Goal: Book appointment/travel/reservation

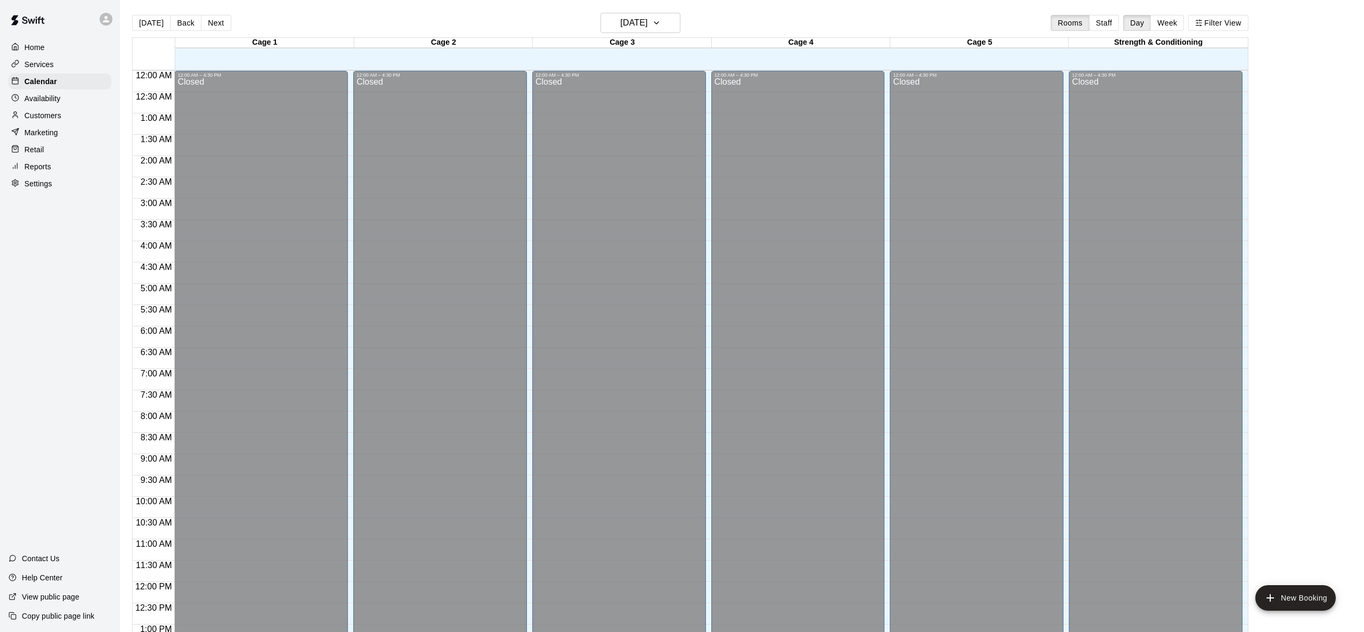
scroll to position [417, 0]
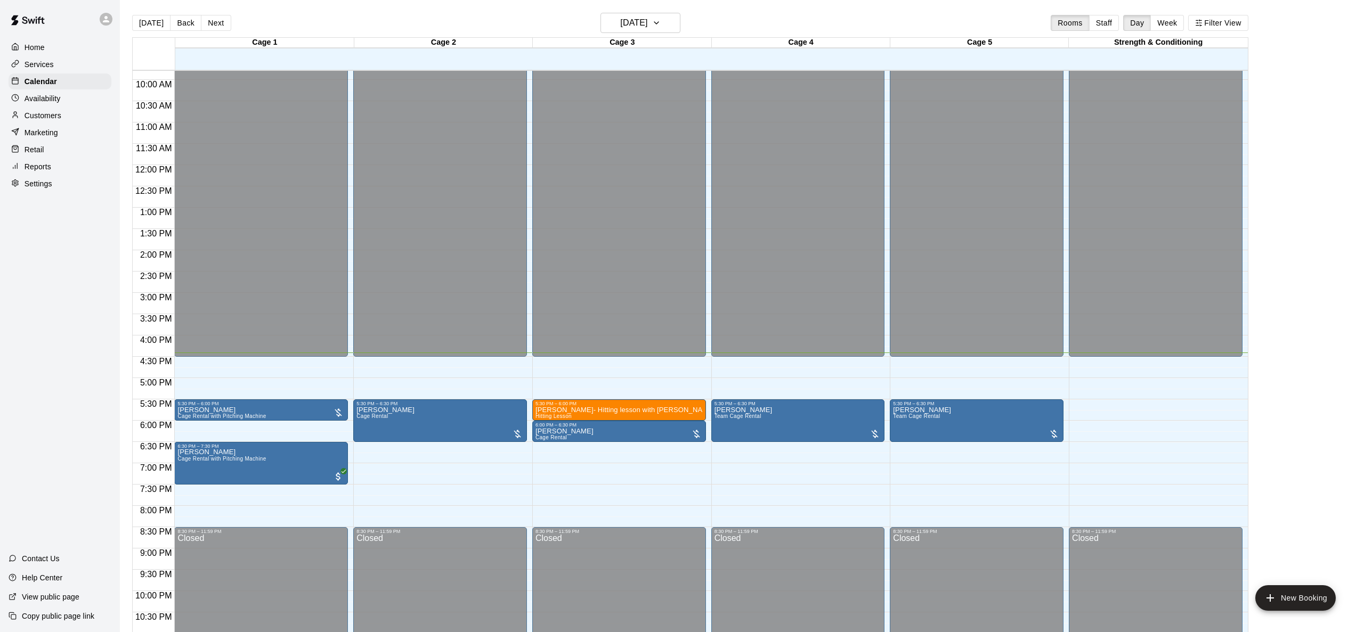
click at [269, 494] on div "12:00 AM – 4:30 PM Closed 5:30 PM – 6:00 PM [PERSON_NAME] Cage Rental with Pitc…" at bounding box center [261, 165] width 174 height 1023
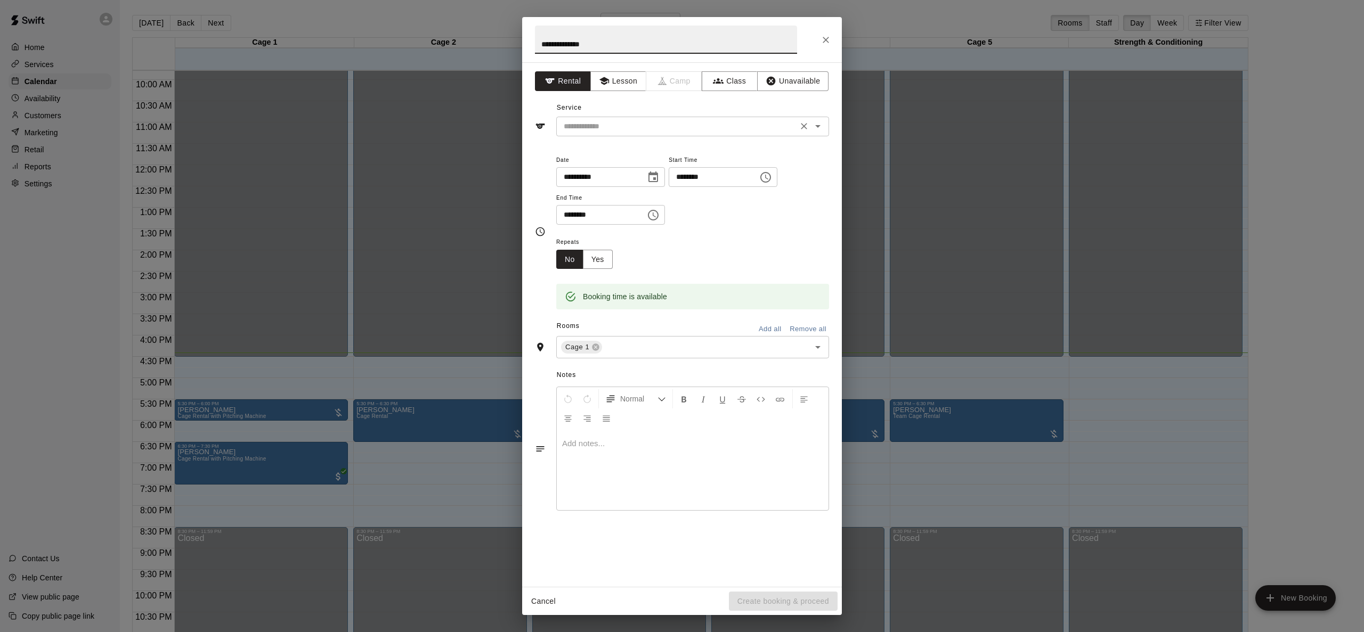
type input "**********"
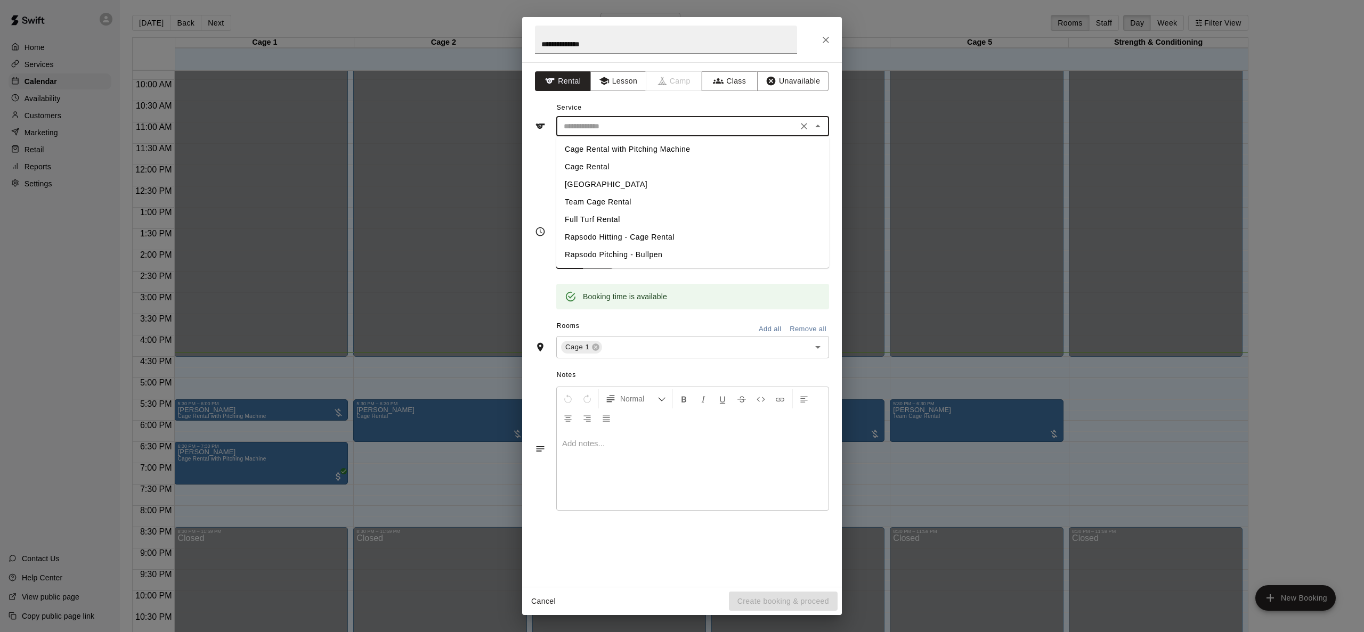
click at [626, 125] on input "text" at bounding box center [676, 126] width 235 height 13
click at [624, 148] on li "Cage Rental with Pitching Machine" at bounding box center [692, 150] width 273 height 18
type input "**********"
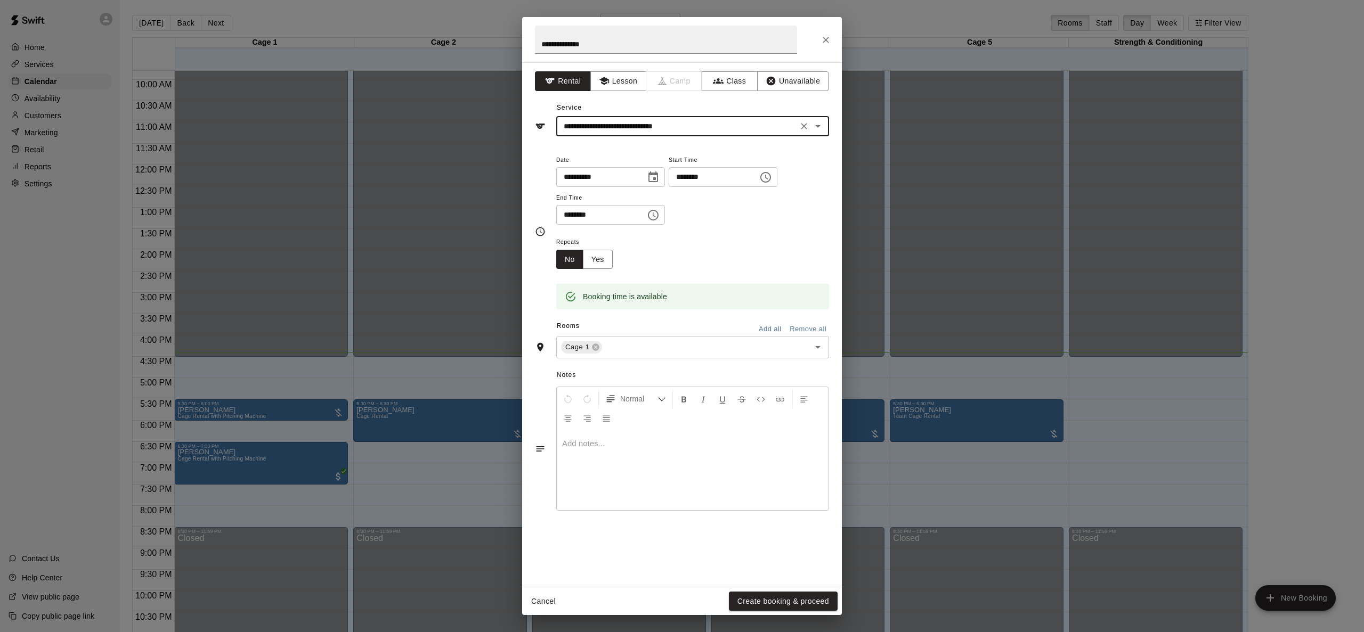
click at [652, 218] on icon "Choose time, selected time is 8:00 PM" at bounding box center [653, 215] width 11 height 11
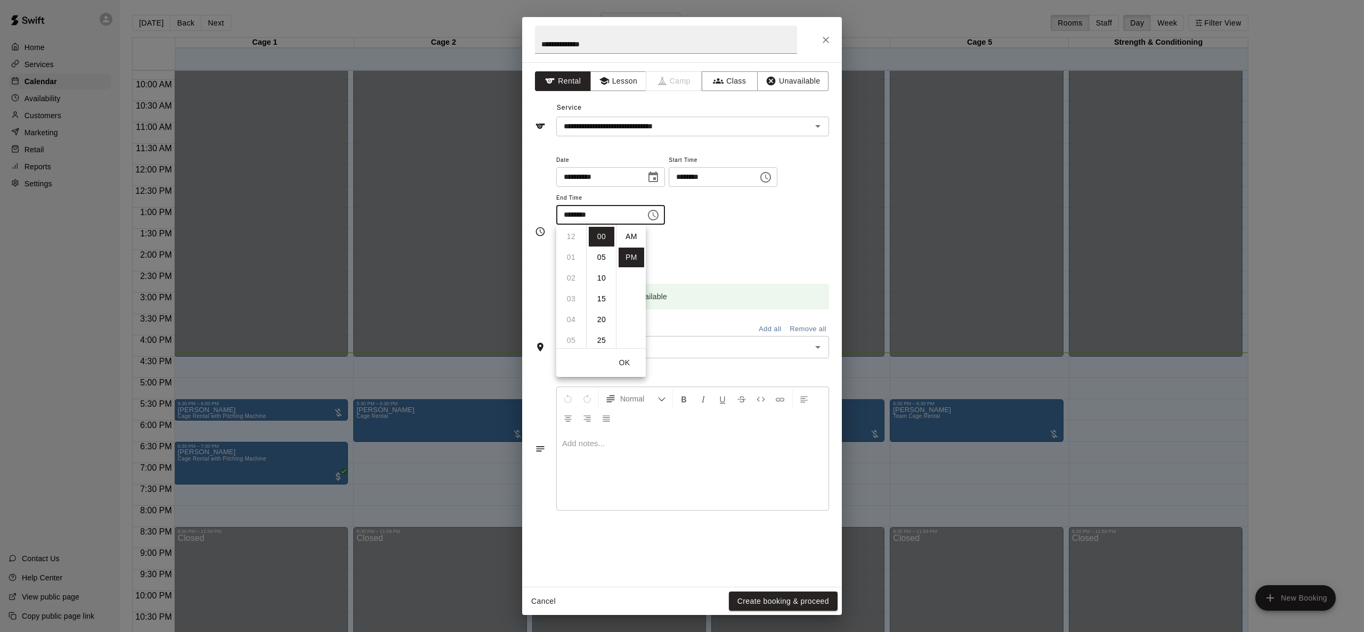
scroll to position [19, 0]
click at [598, 296] on li "30" at bounding box center [602, 299] width 26 height 20
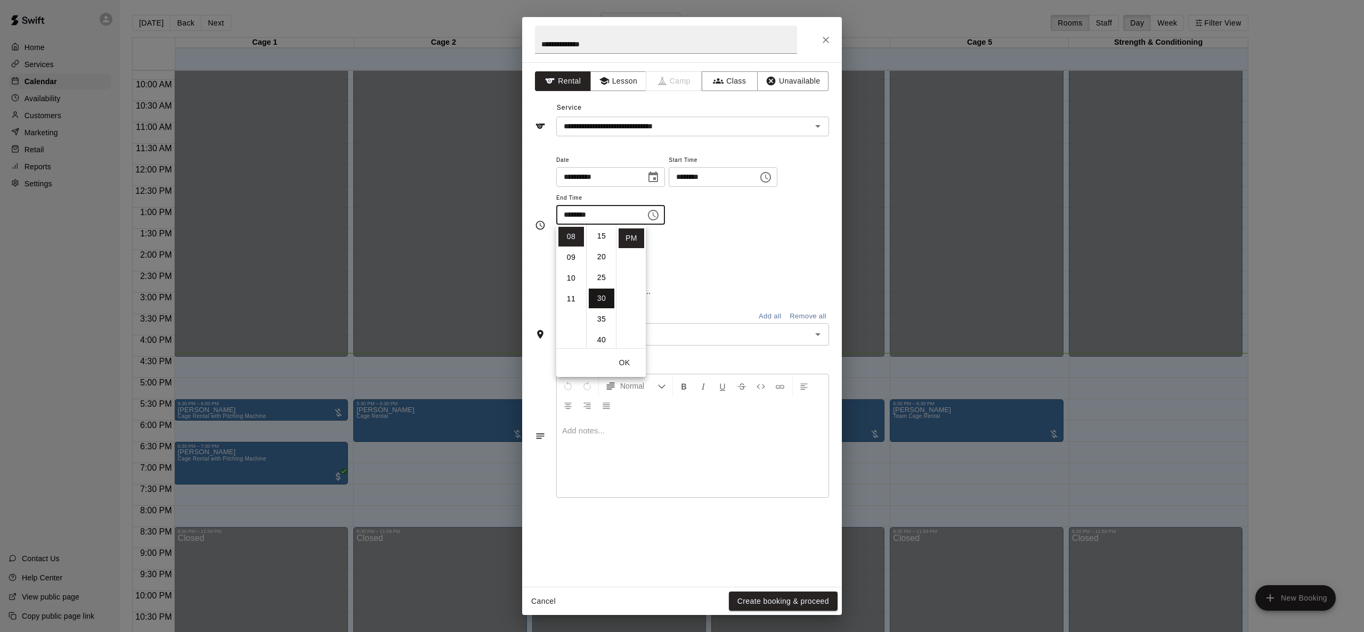
type input "********"
click at [622, 368] on button "OK" at bounding box center [624, 363] width 34 height 20
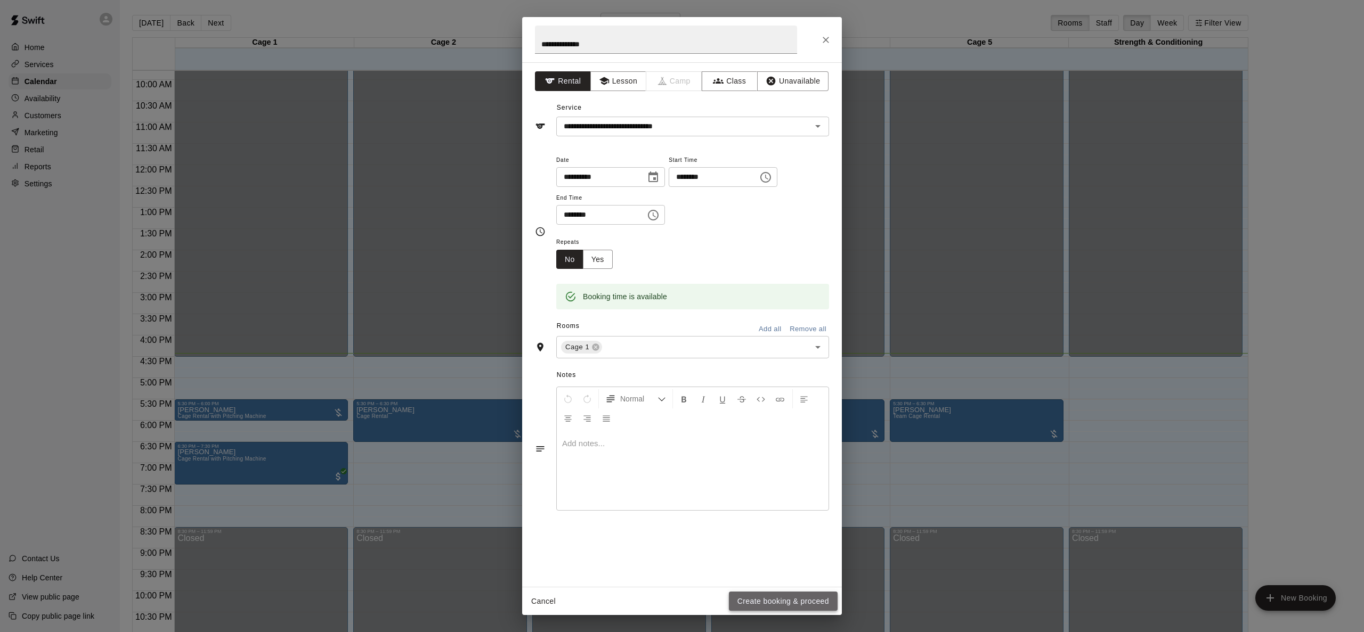
click at [778, 600] on button "Create booking & proceed" at bounding box center [783, 602] width 109 height 20
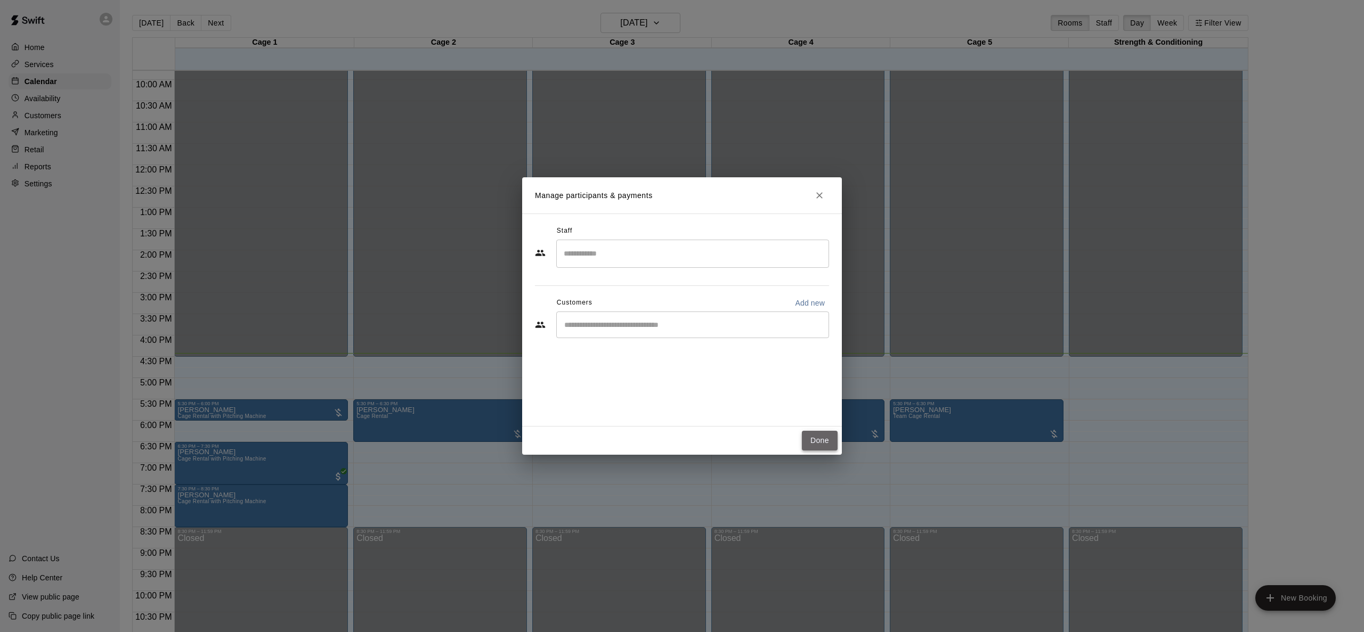
click at [812, 436] on button "Done" at bounding box center [820, 441] width 36 height 20
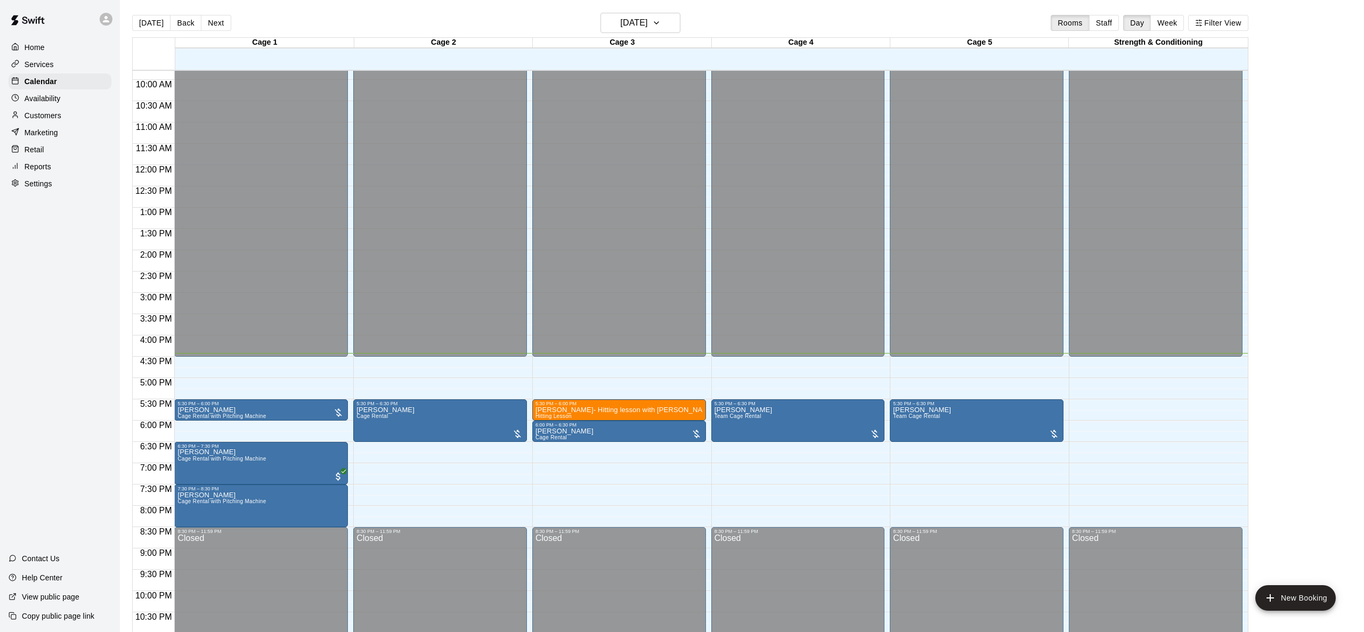
click at [418, 494] on div "12:00 AM – 4:30 PM Closed 5:30 PM – 6:30 PM [PERSON_NAME] Cage Rental 8:30 PM –…" at bounding box center [440, 165] width 174 height 1023
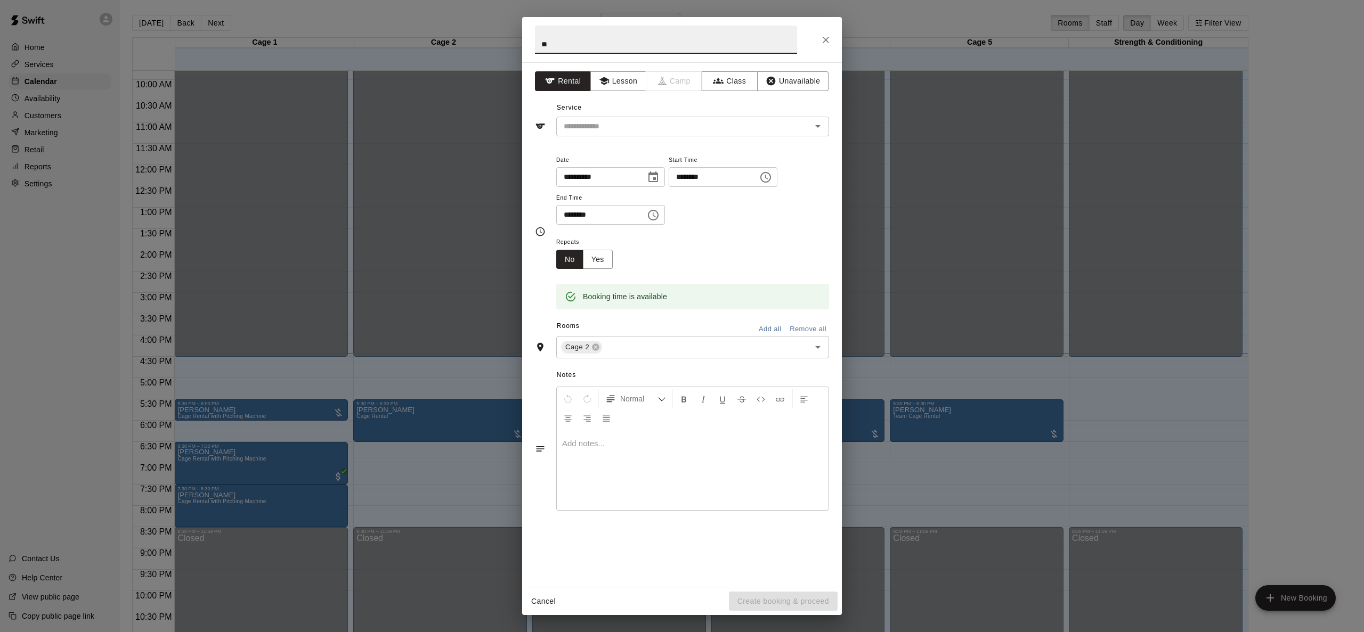
type input "*"
type input "*****"
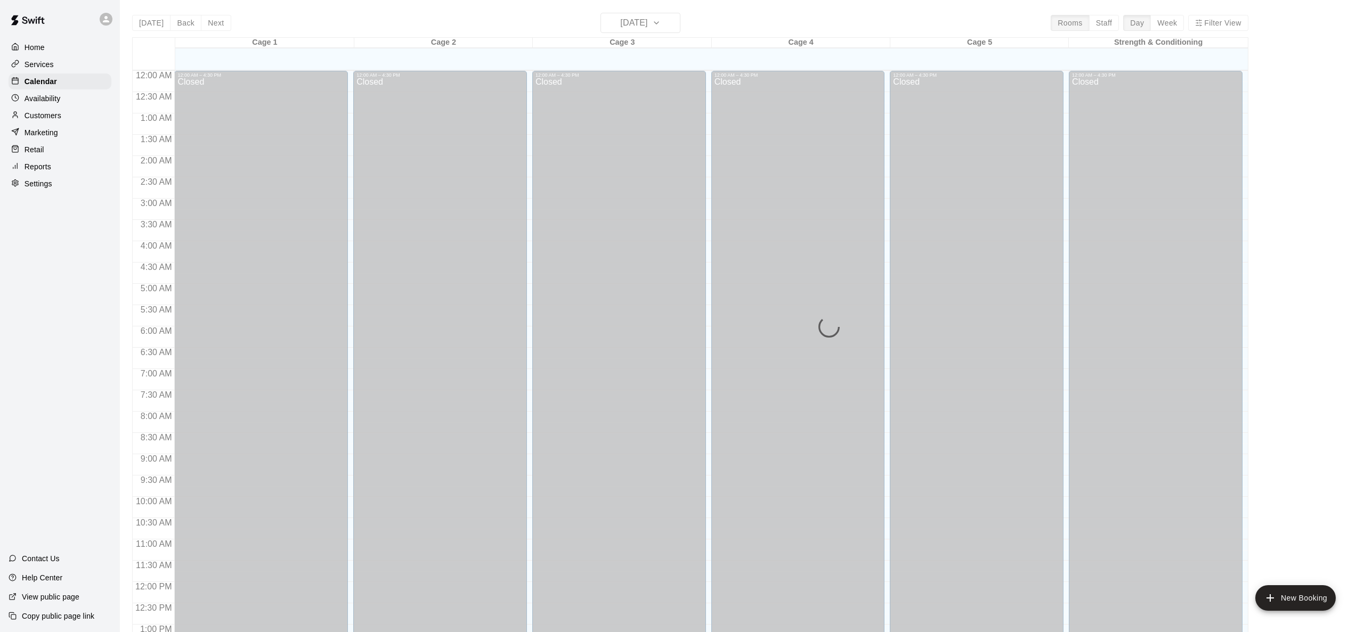
scroll to position [417, 0]
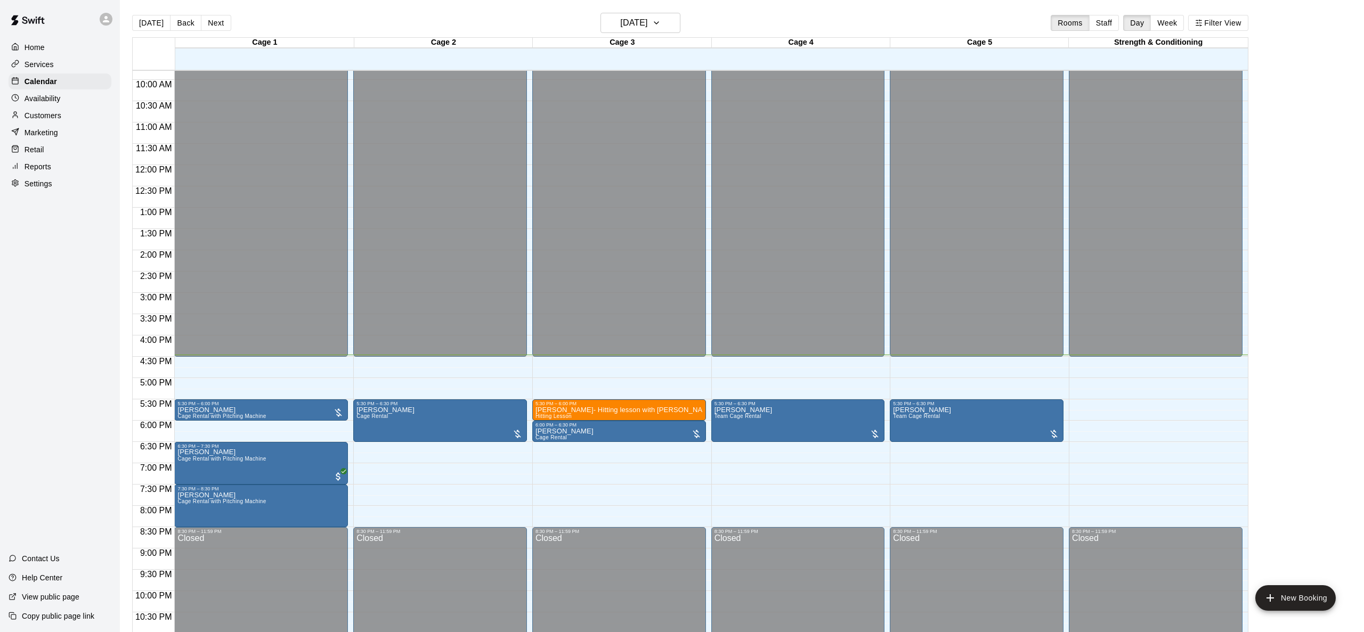
click at [390, 489] on div "12:00 AM – 4:30 PM Closed 5:30 PM – 6:30 PM [PERSON_NAME] Cage Rental 8:30 PM –…" at bounding box center [440, 165] width 174 height 1023
click at [390, 489] on body "Home Services Calendar Availability Customers Marketing Retail Reports Settings…" at bounding box center [682, 324] width 1364 height 649
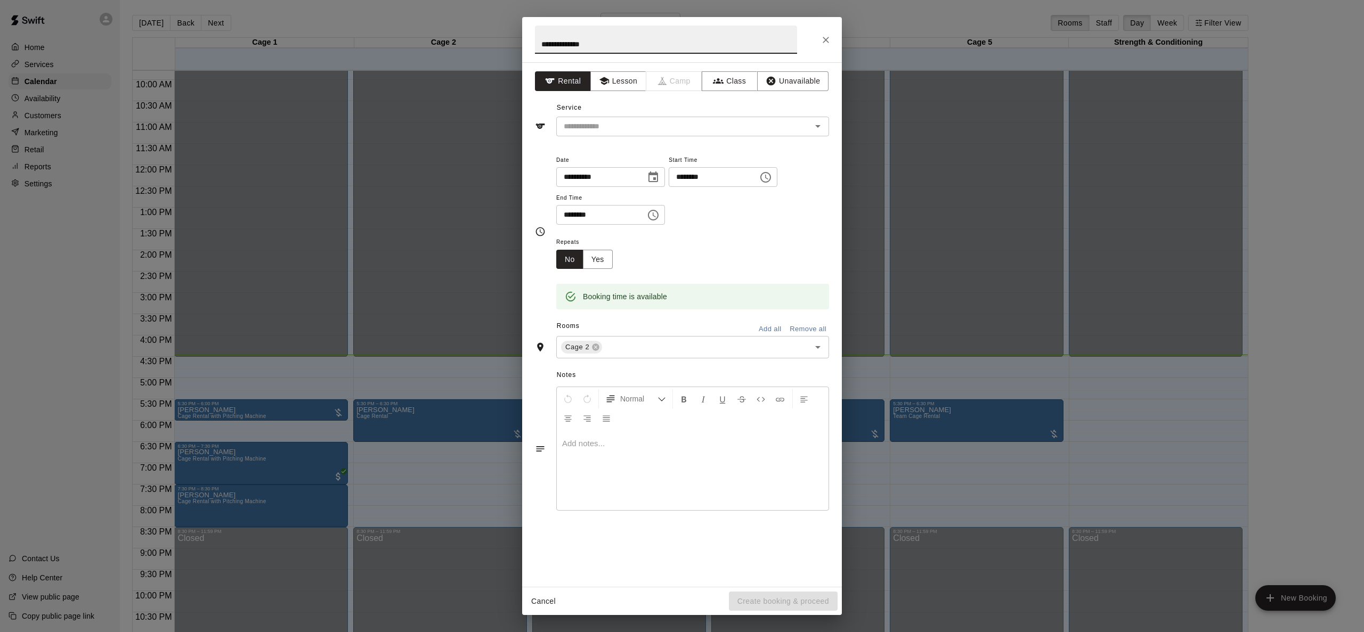
type input "**********"
click at [660, 221] on button "Choose time, selected time is 8:00 PM" at bounding box center [652, 215] width 21 height 21
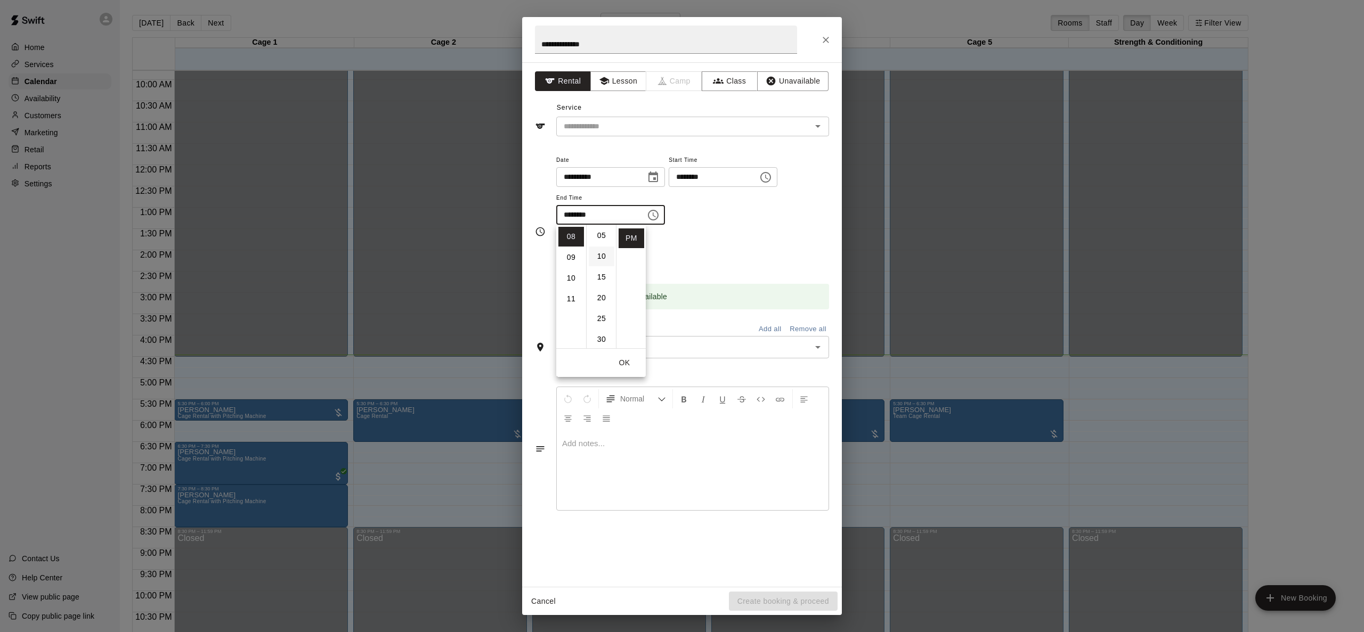
scroll to position [26, 0]
click at [602, 331] on li "30" at bounding box center [602, 335] width 26 height 20
type input "********"
click at [744, 241] on div "Repeats No Yes" at bounding box center [692, 252] width 273 height 34
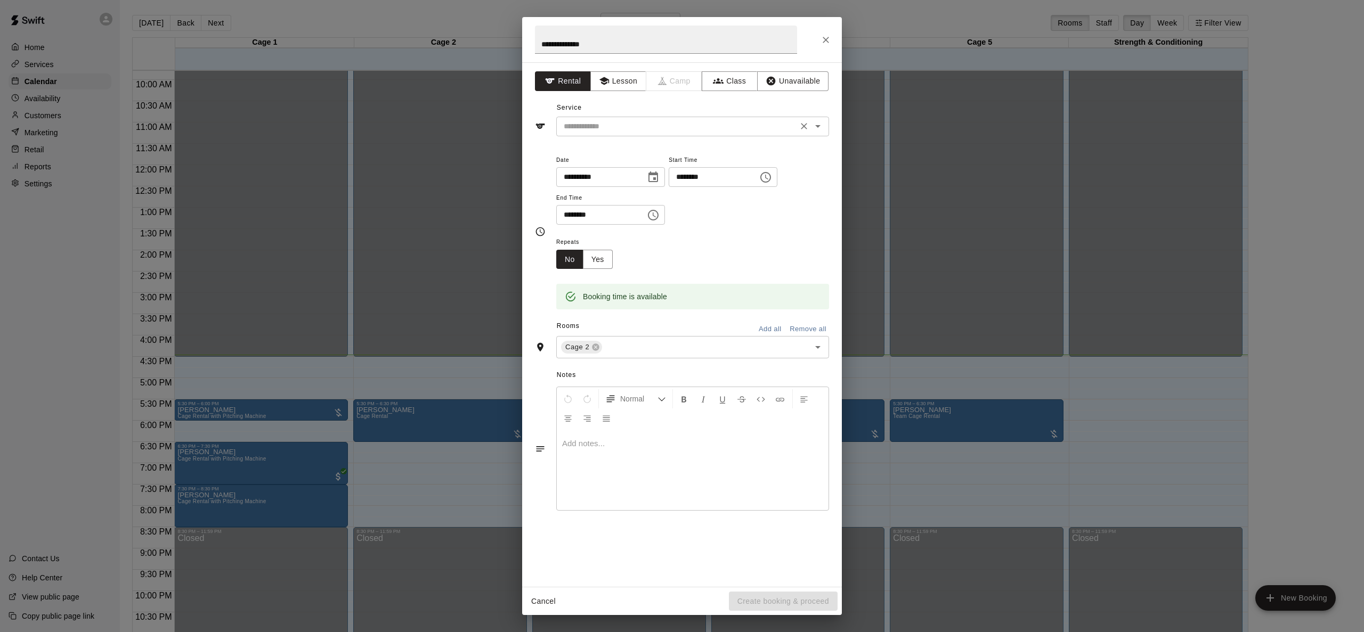
click at [638, 124] on input "text" at bounding box center [676, 126] width 235 height 13
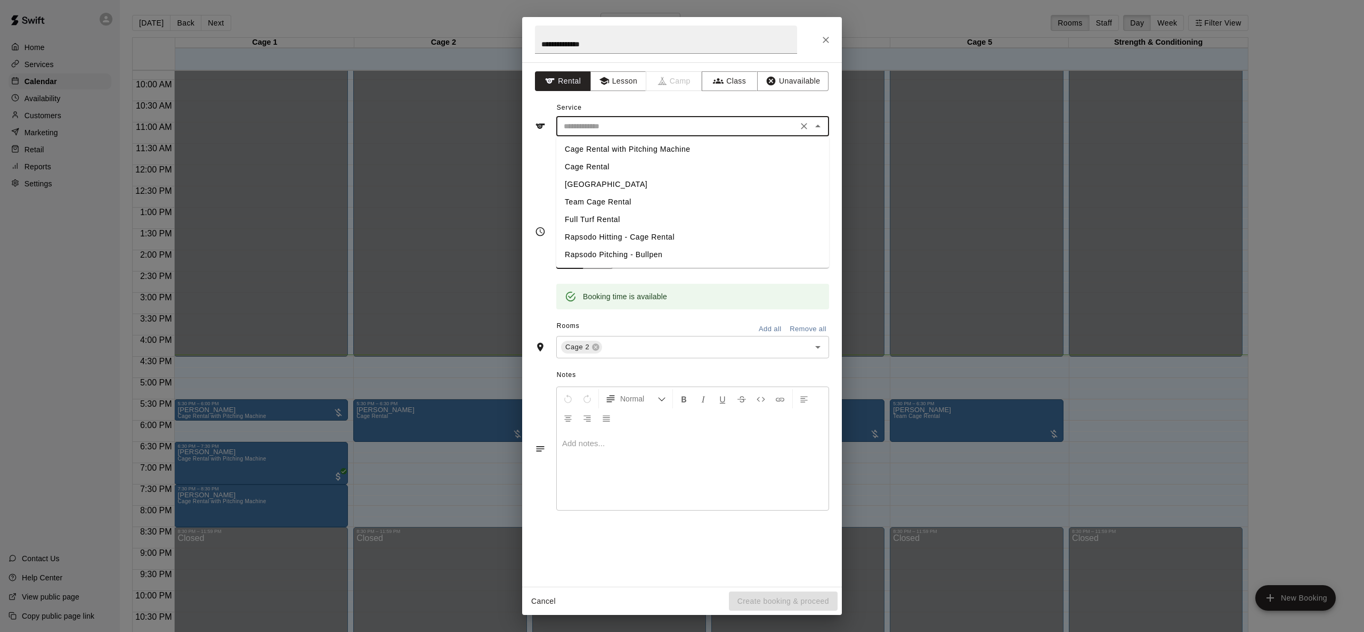
click at [614, 169] on li "Cage Rental" at bounding box center [692, 167] width 273 height 18
type input "**********"
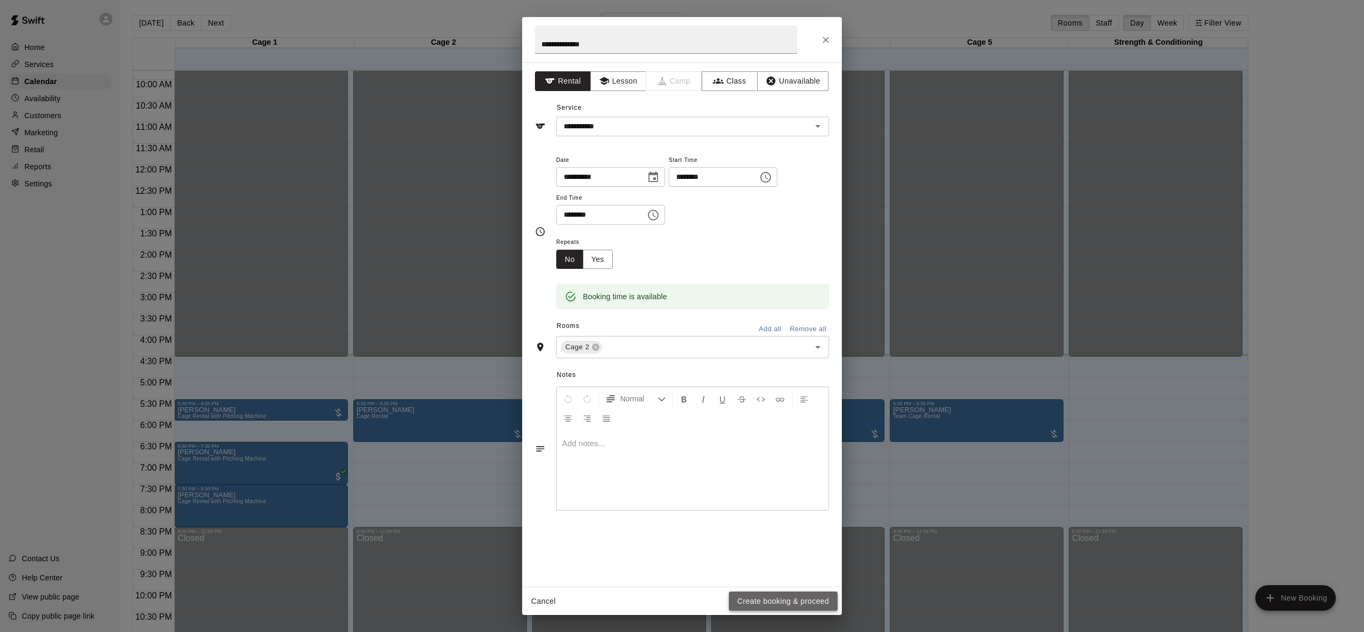
click at [765, 601] on button "Create booking & proceed" at bounding box center [783, 602] width 109 height 20
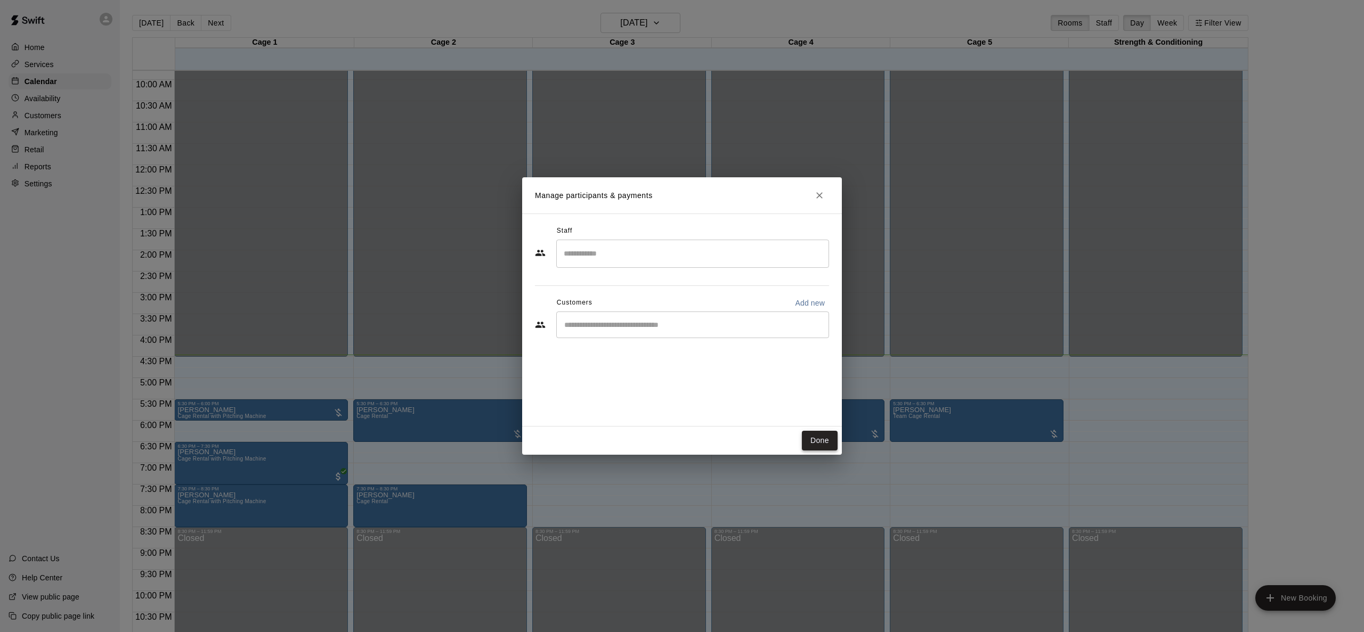
click at [816, 439] on button "Done" at bounding box center [820, 441] width 36 height 20
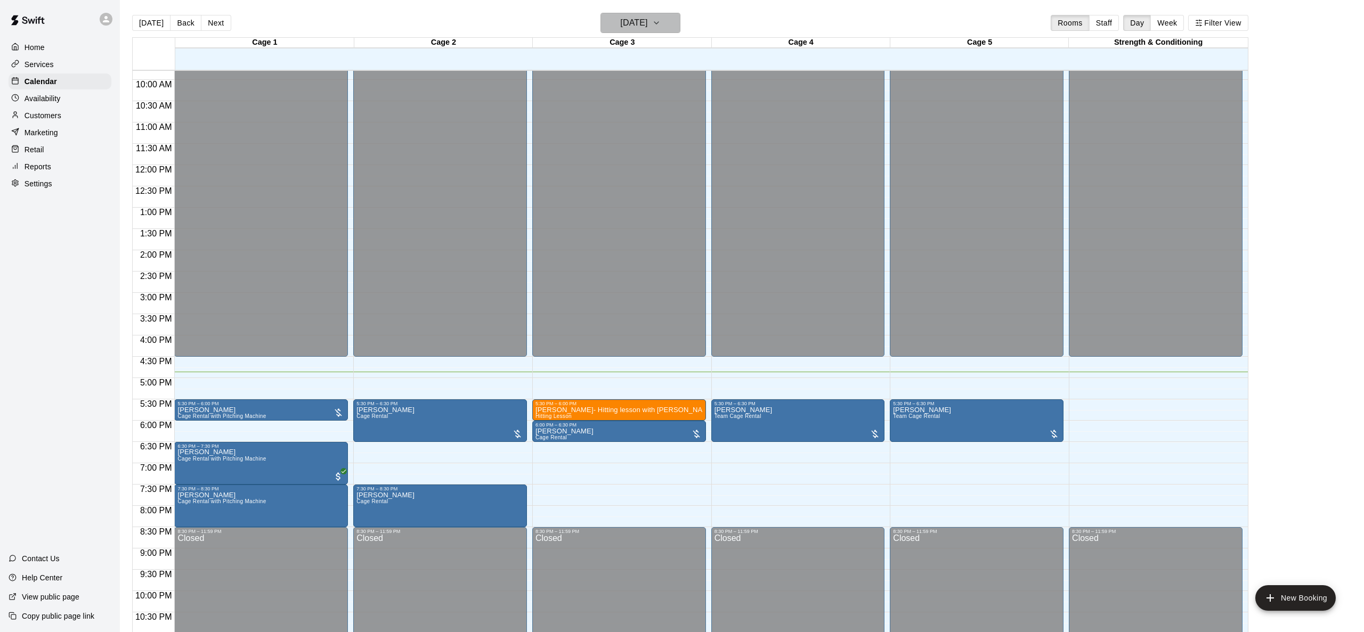
click at [647, 29] on h6 "[DATE]" at bounding box center [633, 22] width 27 height 15
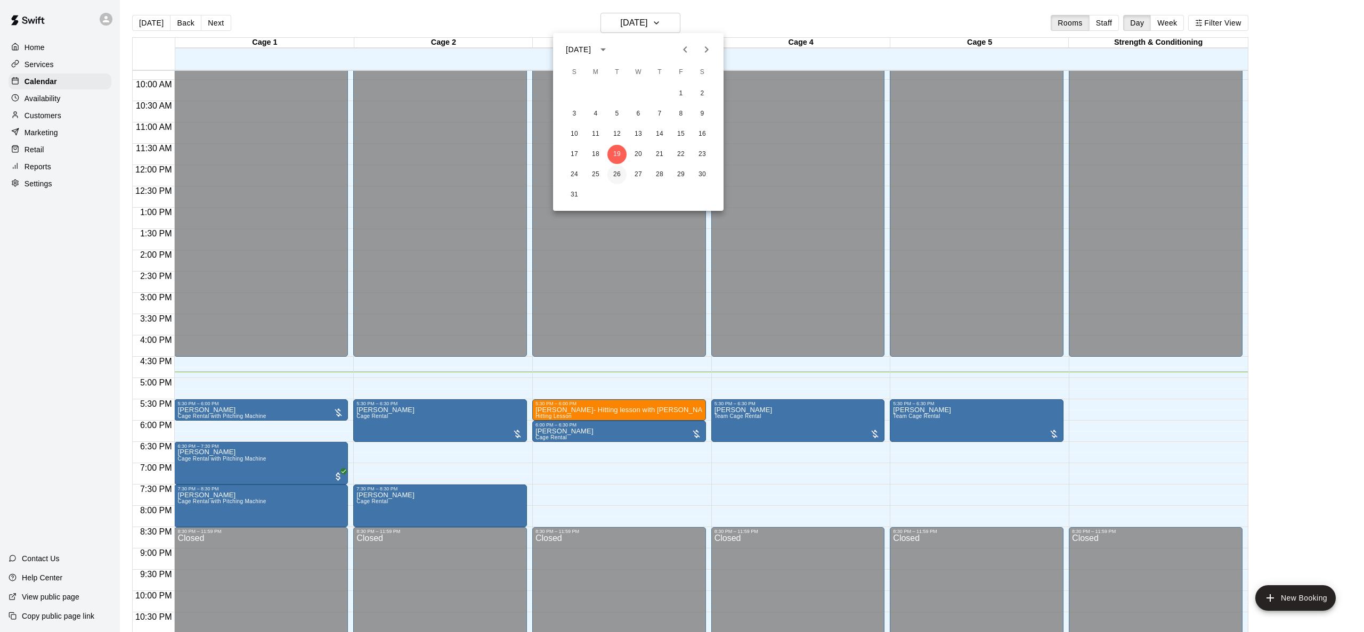
click at [616, 176] on button "26" at bounding box center [616, 174] width 19 height 19
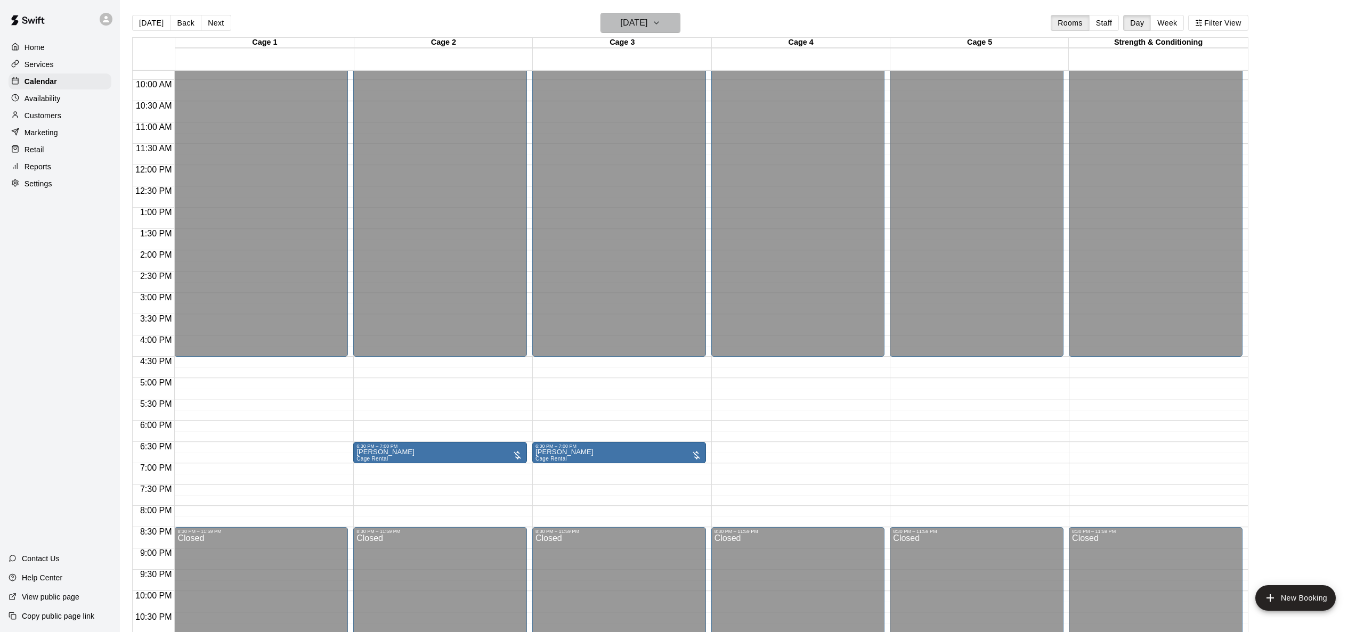
click at [631, 17] on h6 "[DATE]" at bounding box center [633, 22] width 27 height 15
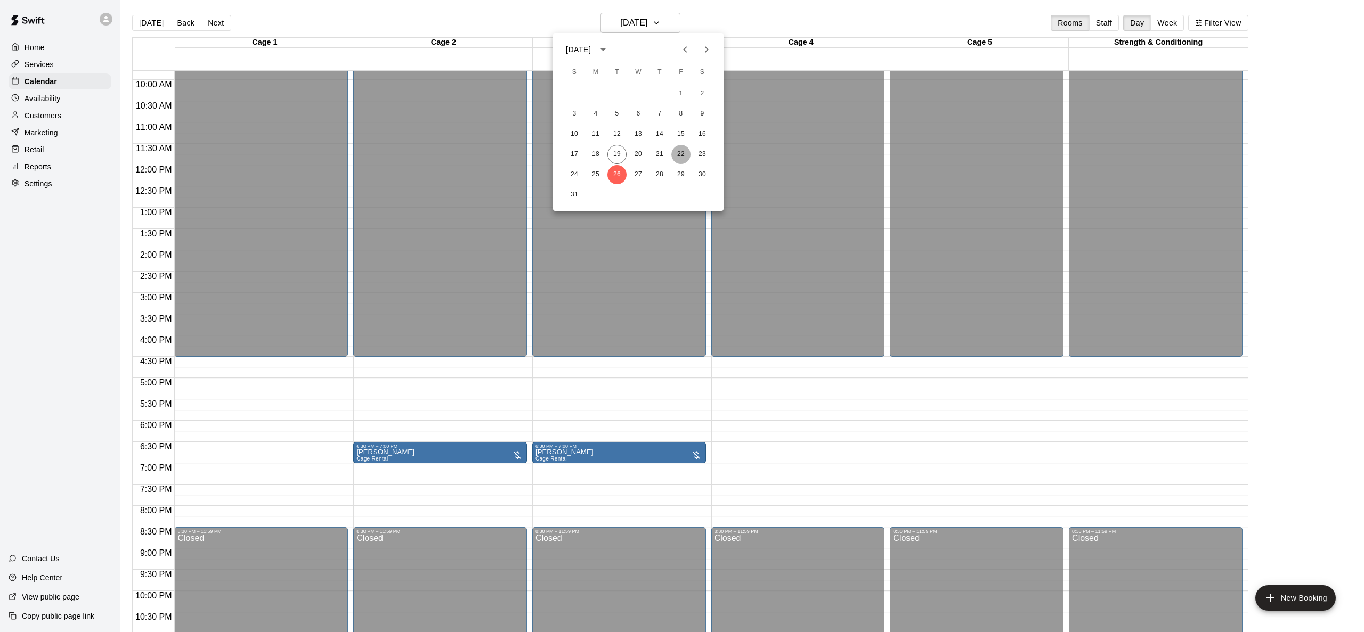
click at [681, 156] on button "22" at bounding box center [680, 154] width 19 height 19
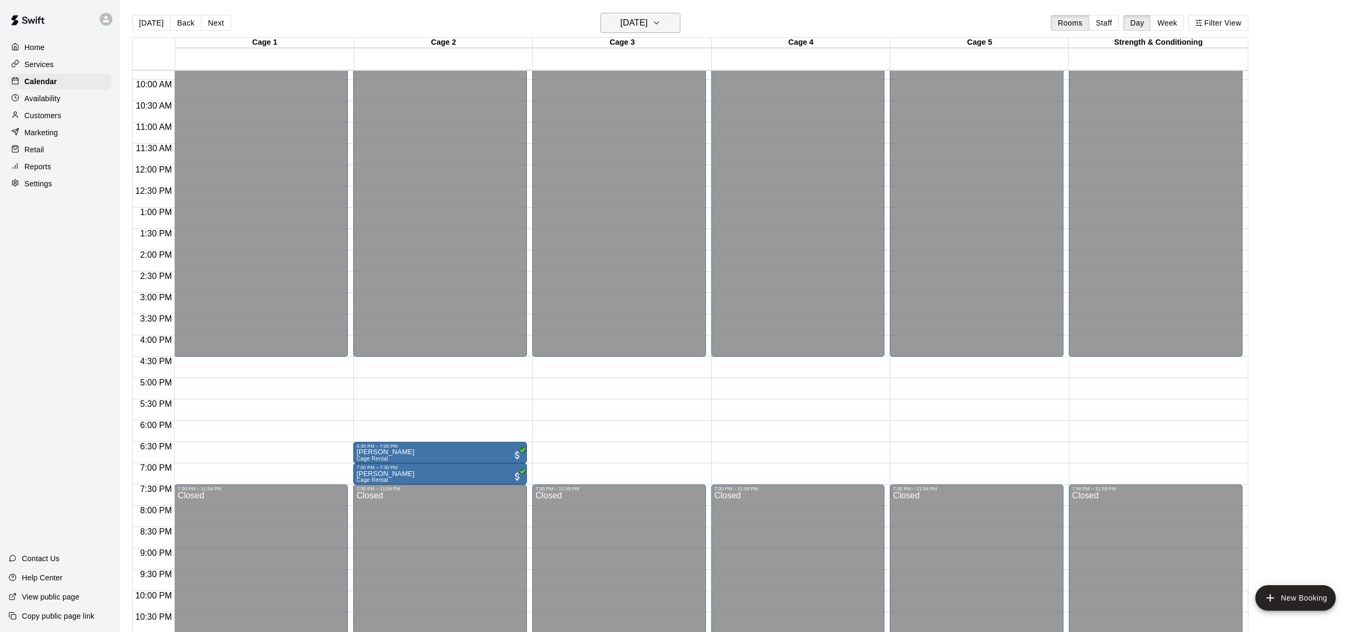
click at [647, 26] on h6 "[DATE]" at bounding box center [633, 22] width 27 height 15
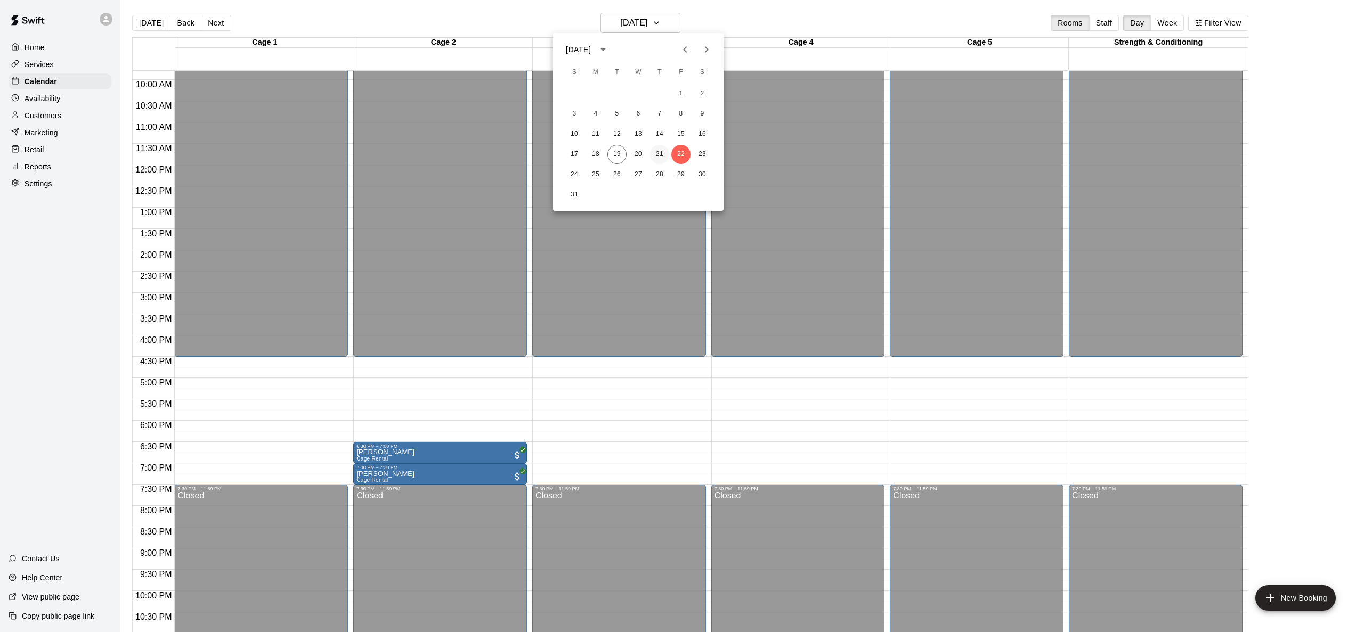
click at [658, 151] on button "21" at bounding box center [659, 154] width 19 height 19
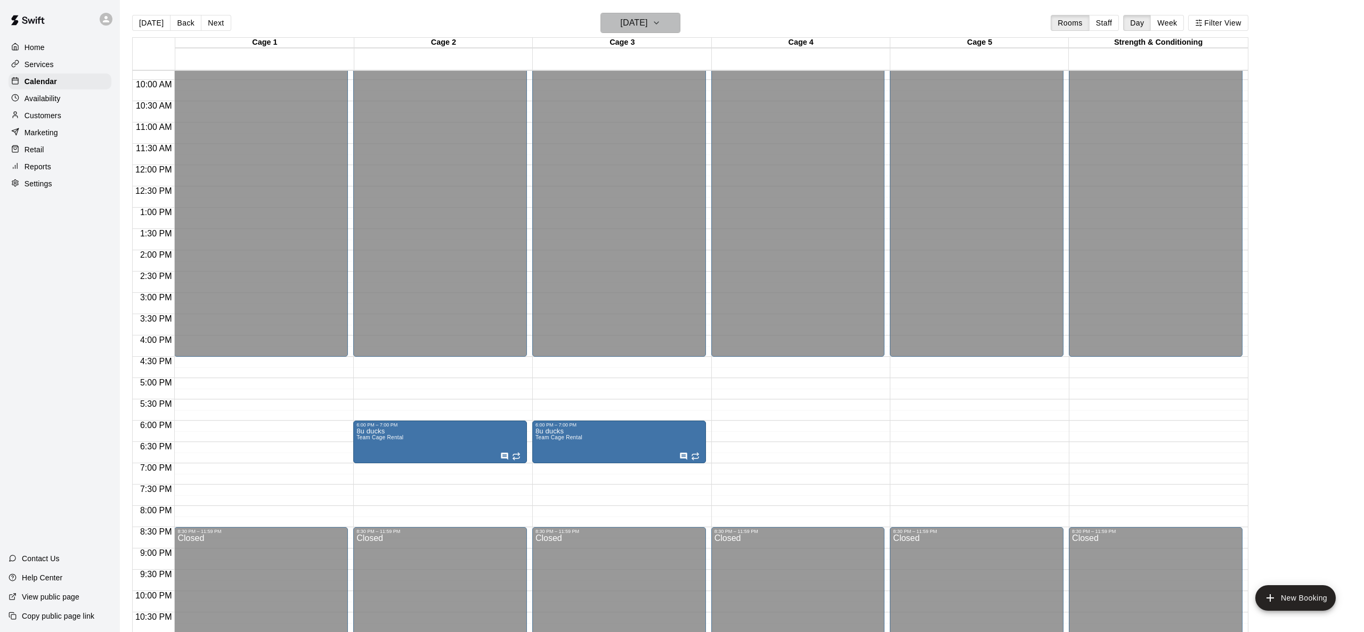
click at [642, 29] on h6 "[DATE]" at bounding box center [633, 22] width 27 height 15
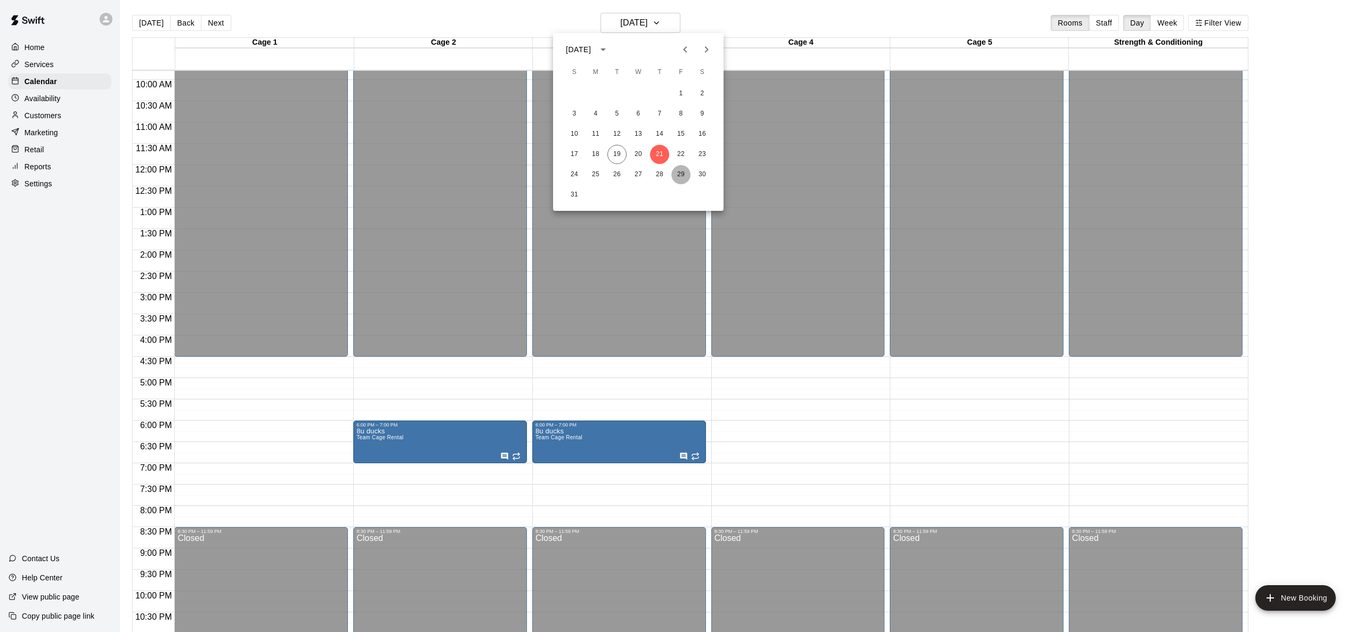
click at [677, 178] on button "29" at bounding box center [680, 174] width 19 height 19
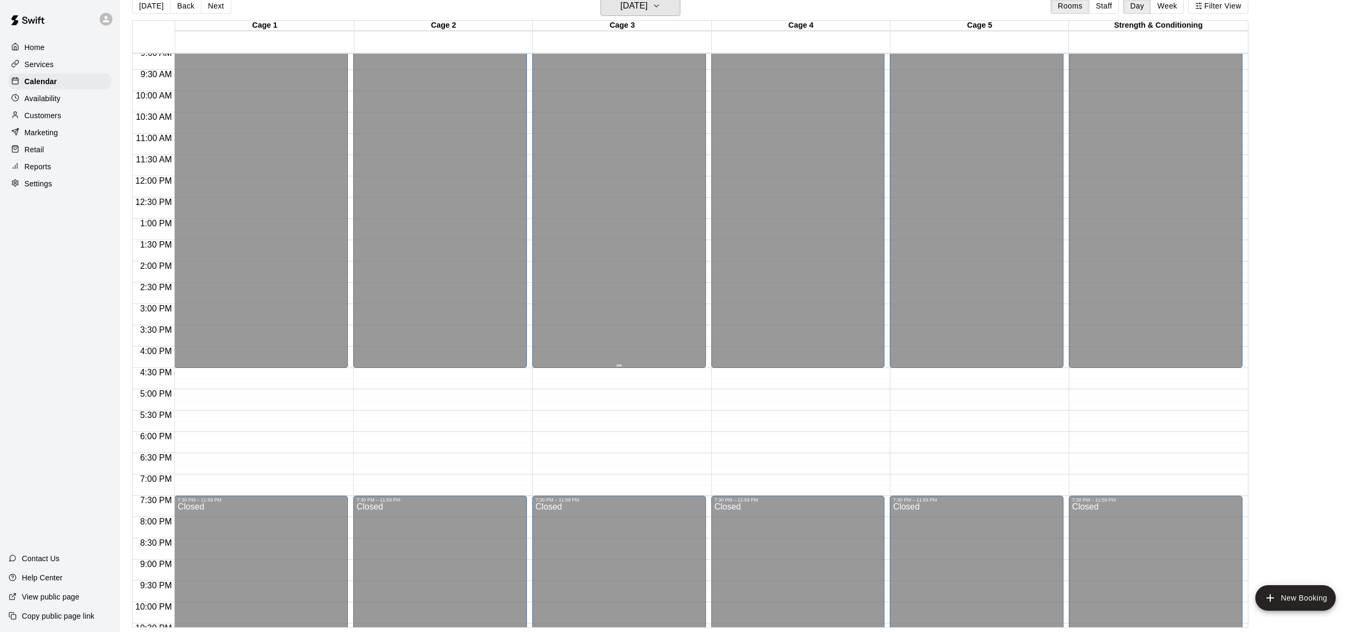
scroll to position [380, 0]
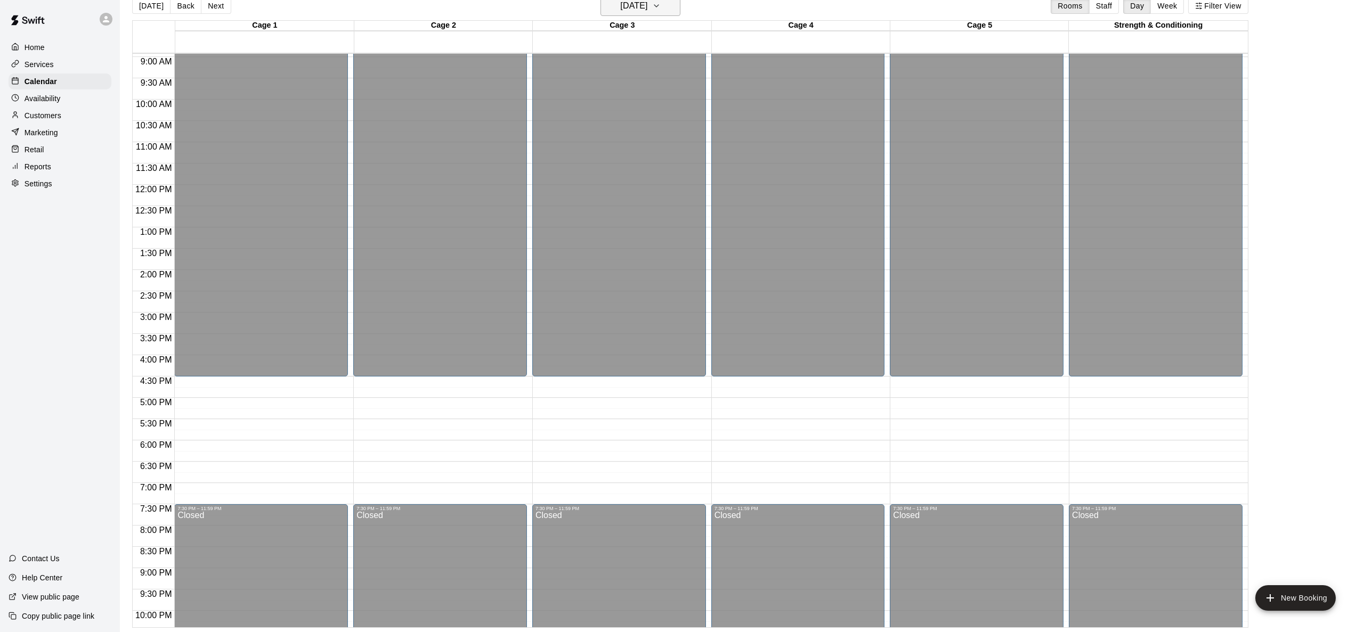
click at [641, 13] on button "[DATE]" at bounding box center [640, 6] width 80 height 20
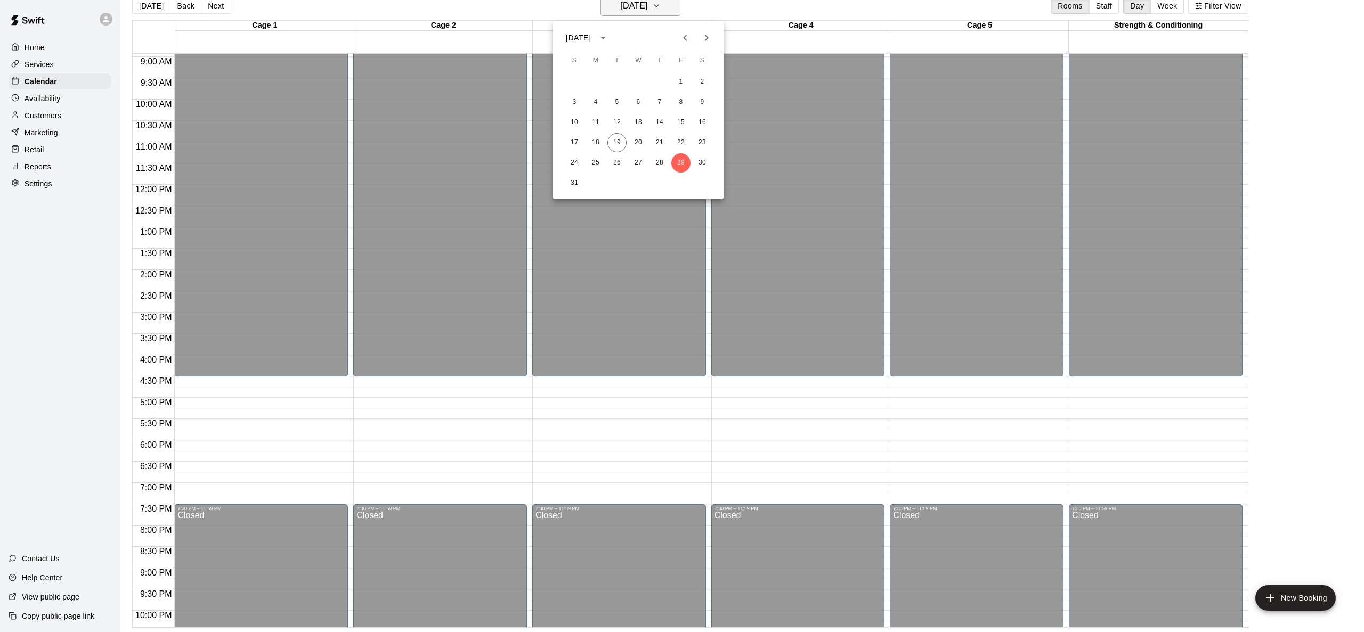
scroll to position [10, 0]
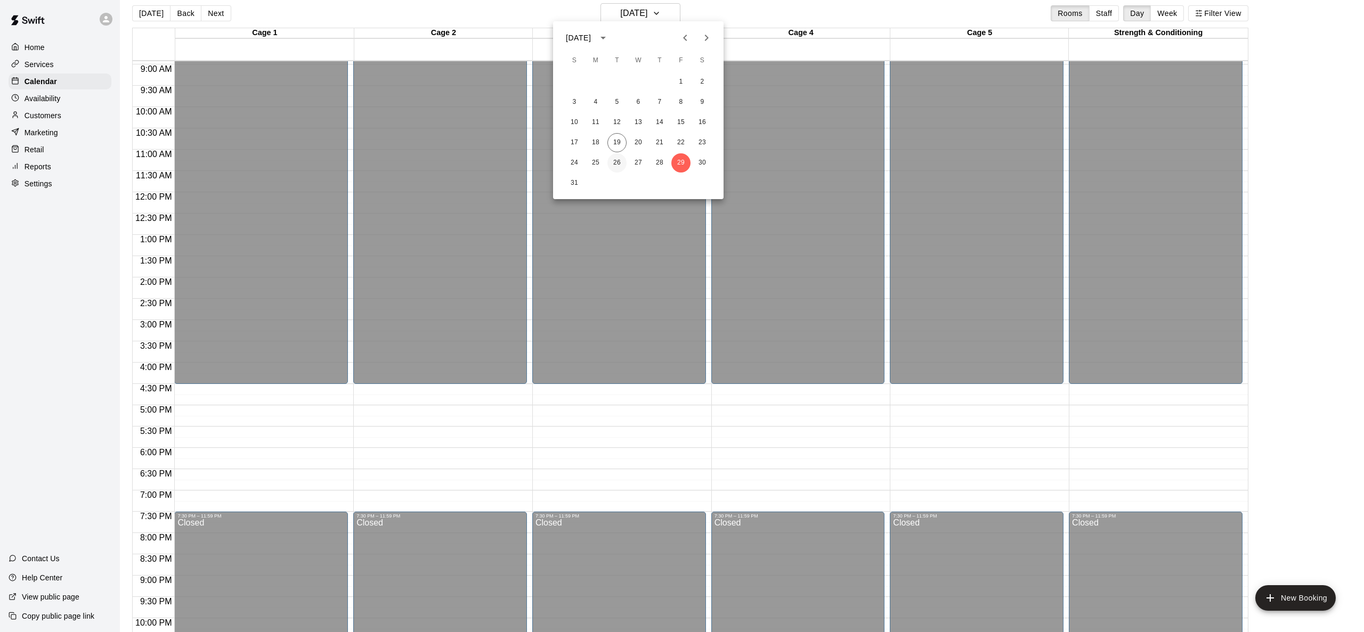
click at [616, 165] on button "26" at bounding box center [616, 162] width 19 height 19
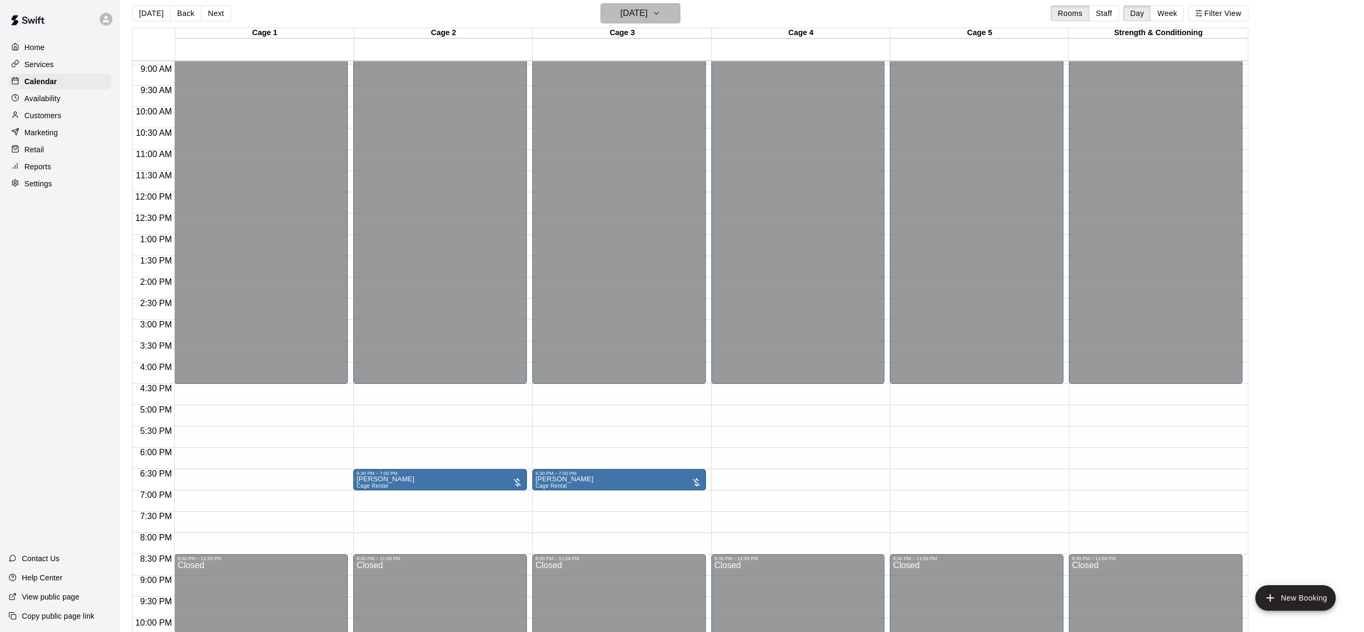
click at [630, 15] on h6 "[DATE]" at bounding box center [633, 13] width 27 height 15
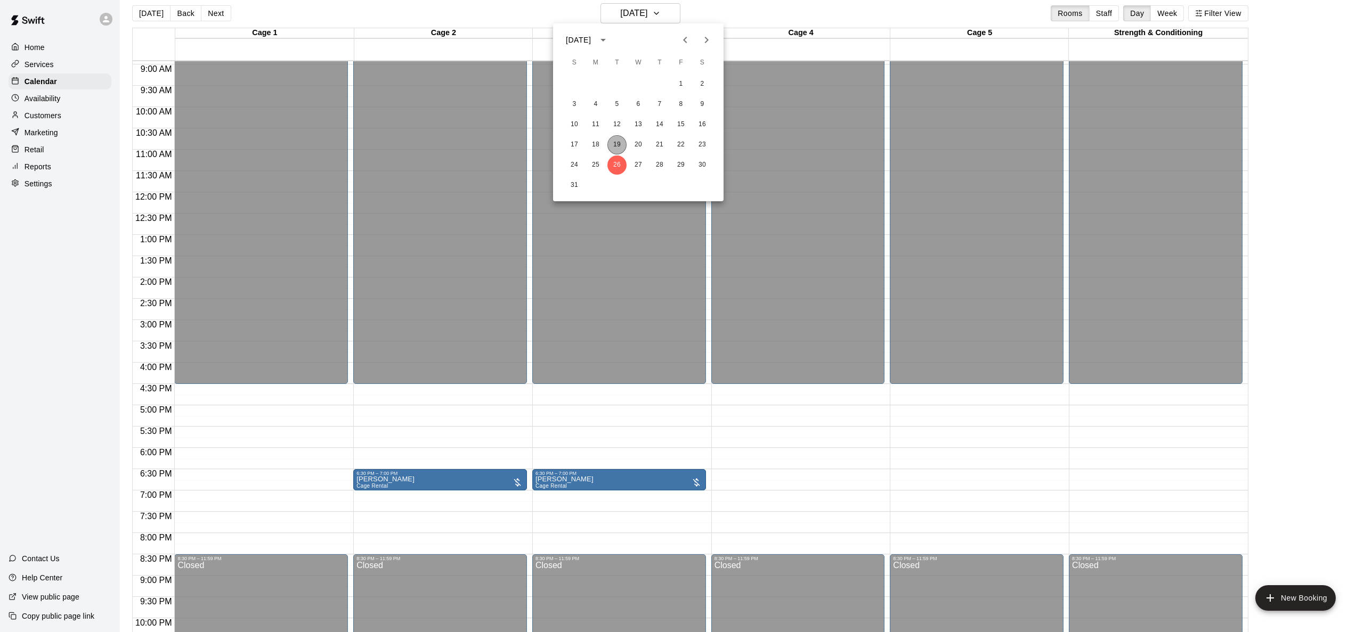
click at [612, 138] on button "19" at bounding box center [616, 144] width 19 height 19
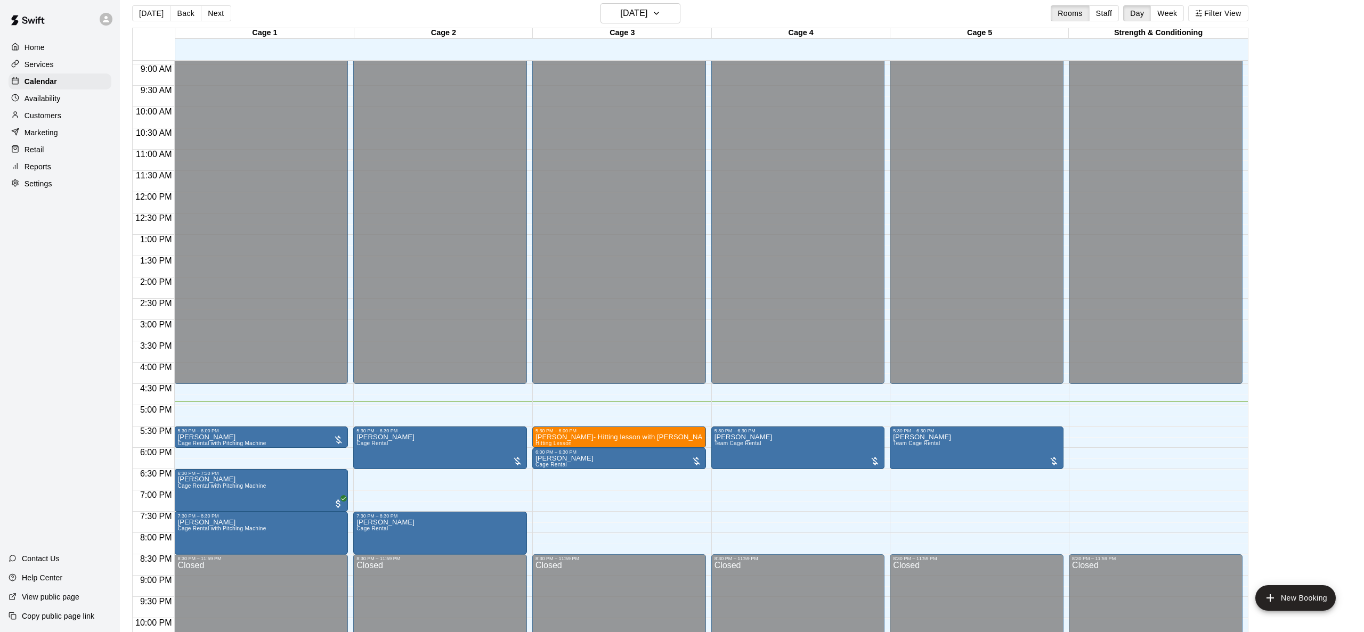
click at [437, 414] on div "12:00 AM – 4:30 PM Closed 5:30 PM – 6:30 PM [PERSON_NAME] Cage Rental 7:30 PM –…" at bounding box center [440, 192] width 174 height 1023
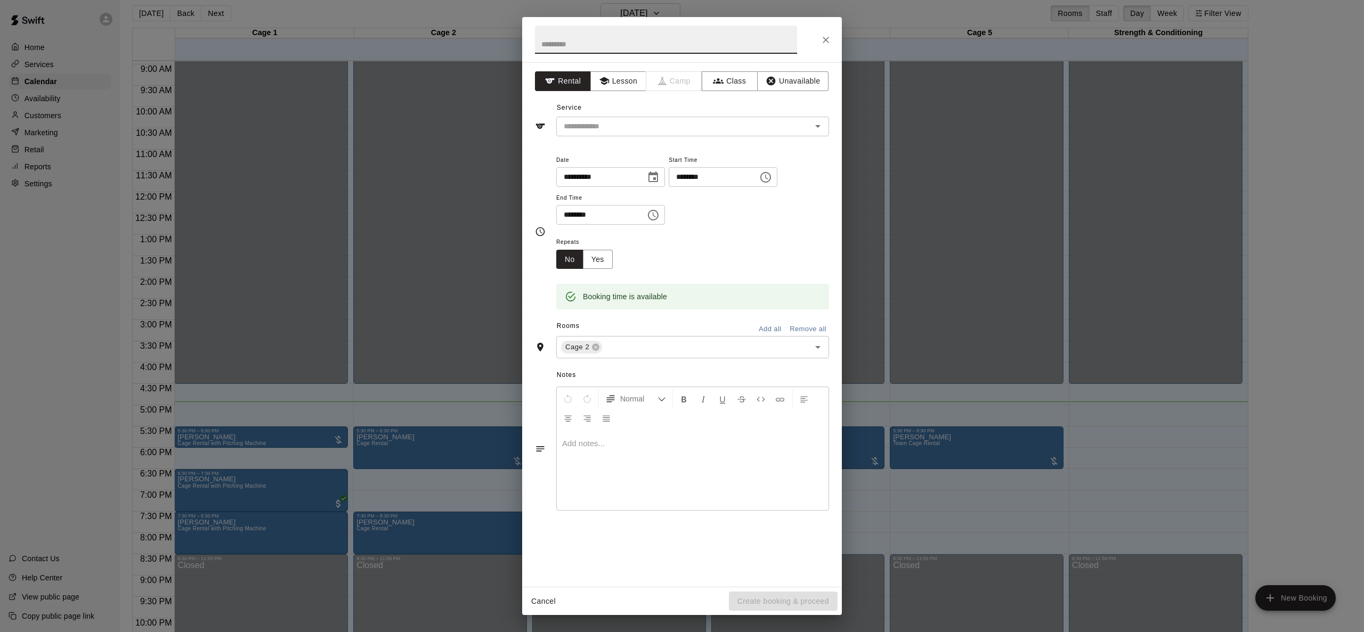
click at [600, 49] on input "text" at bounding box center [666, 40] width 262 height 28
click at [606, 45] on input "text" at bounding box center [666, 40] width 262 height 28
type input "*"
type input "**********"
click at [620, 120] on input "text" at bounding box center [676, 126] width 235 height 13
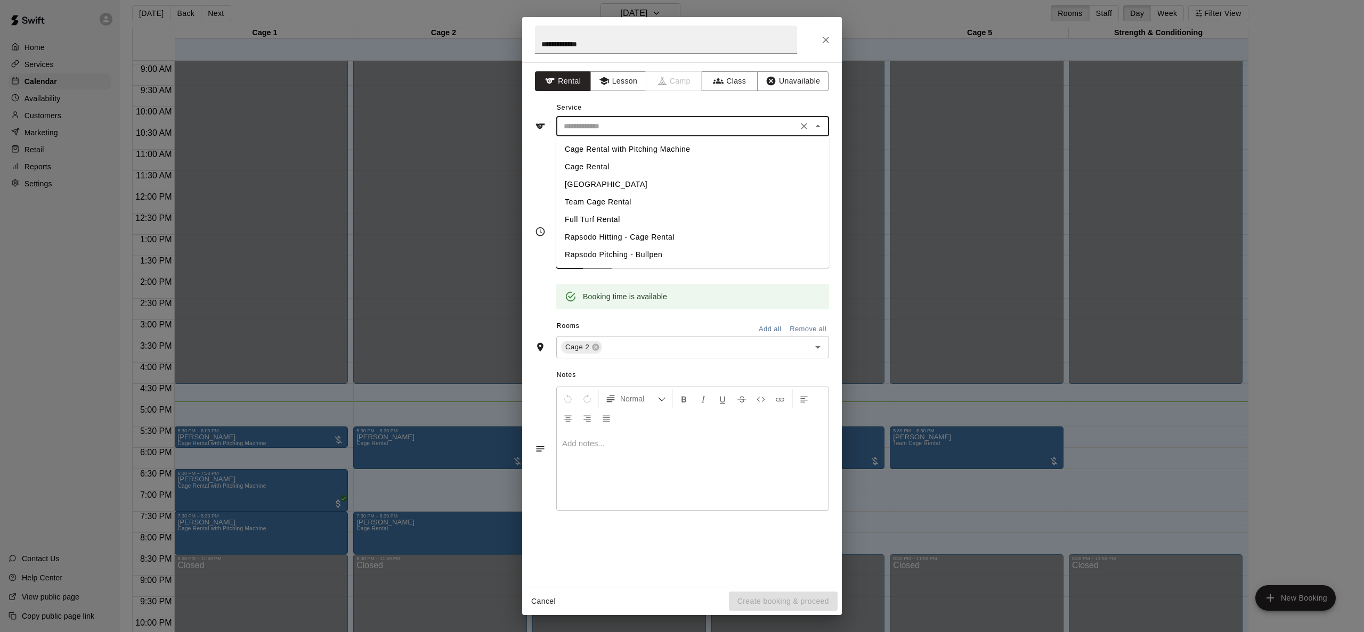
click at [609, 170] on li "Cage Rental" at bounding box center [692, 167] width 273 height 18
type input "**********"
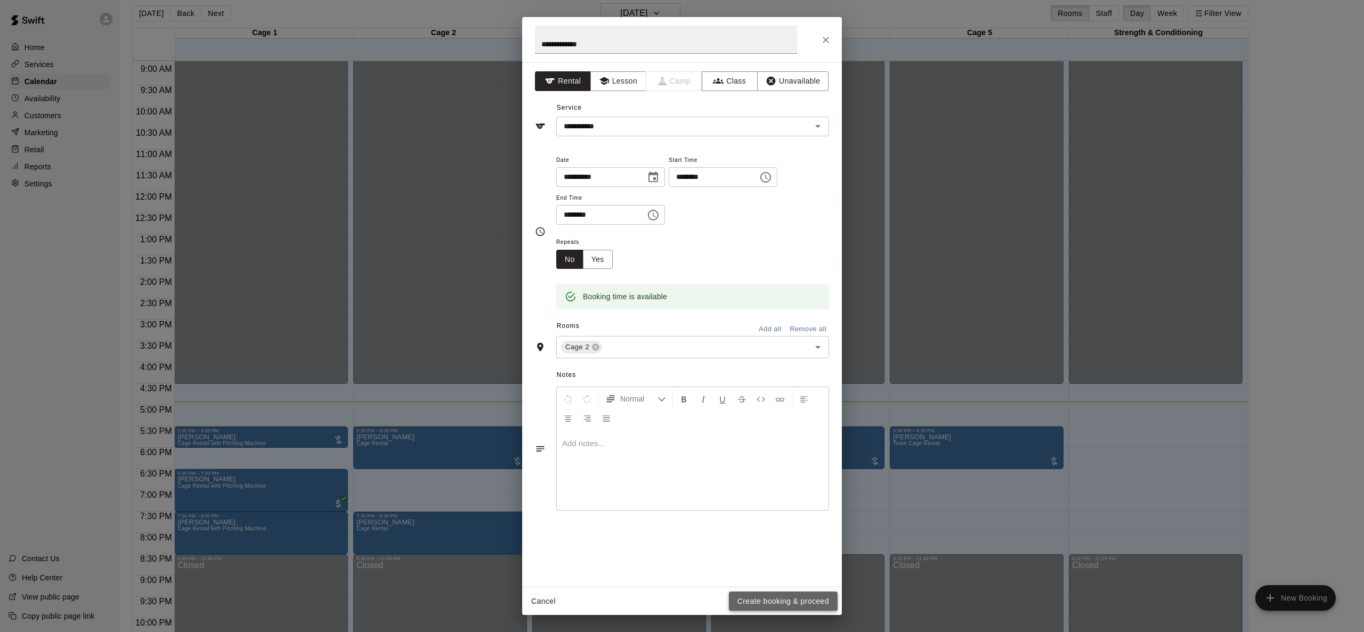
click at [769, 601] on button "Create booking & proceed" at bounding box center [783, 602] width 109 height 20
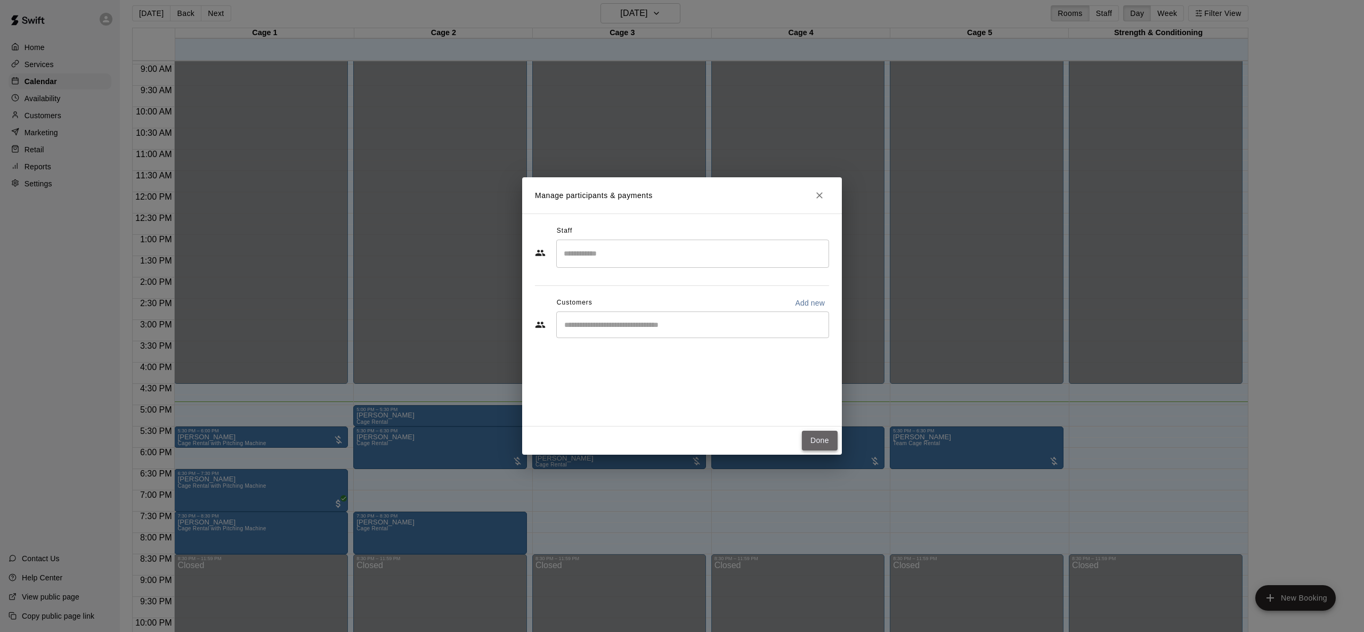
click at [816, 444] on button "Done" at bounding box center [820, 441] width 36 height 20
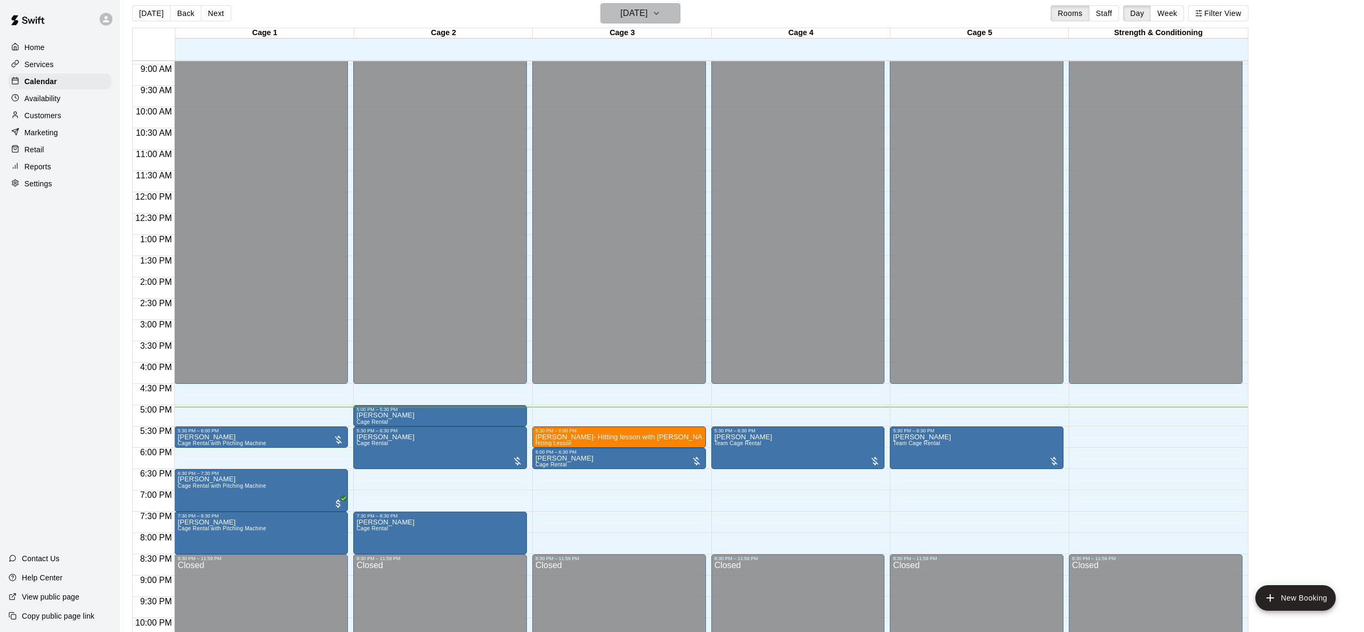
click at [633, 19] on h6 "[DATE]" at bounding box center [633, 13] width 27 height 15
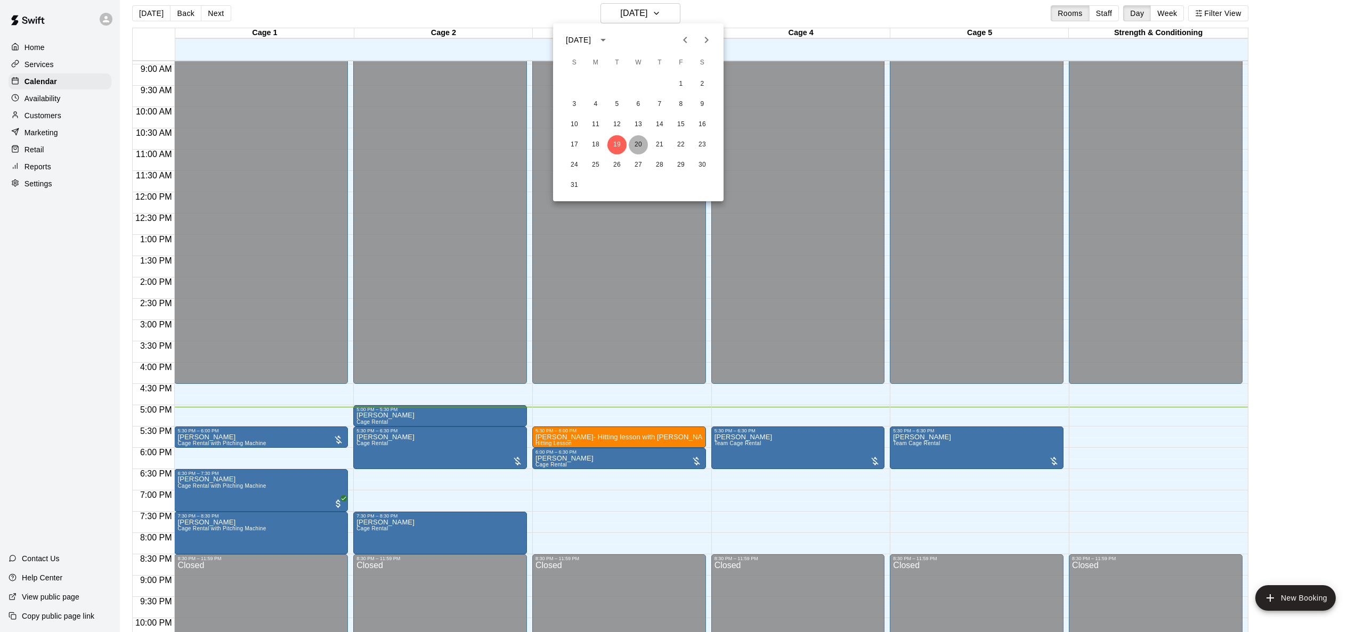
click at [642, 141] on button "20" at bounding box center [638, 144] width 19 height 19
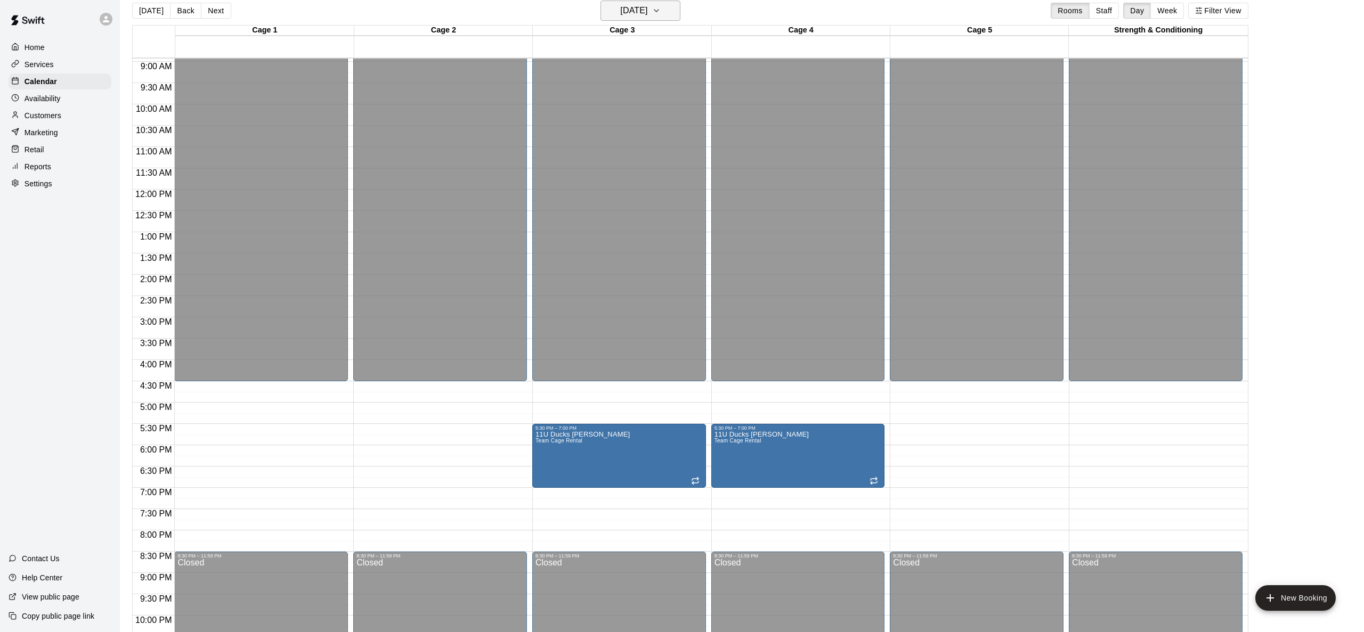
scroll to position [0, 0]
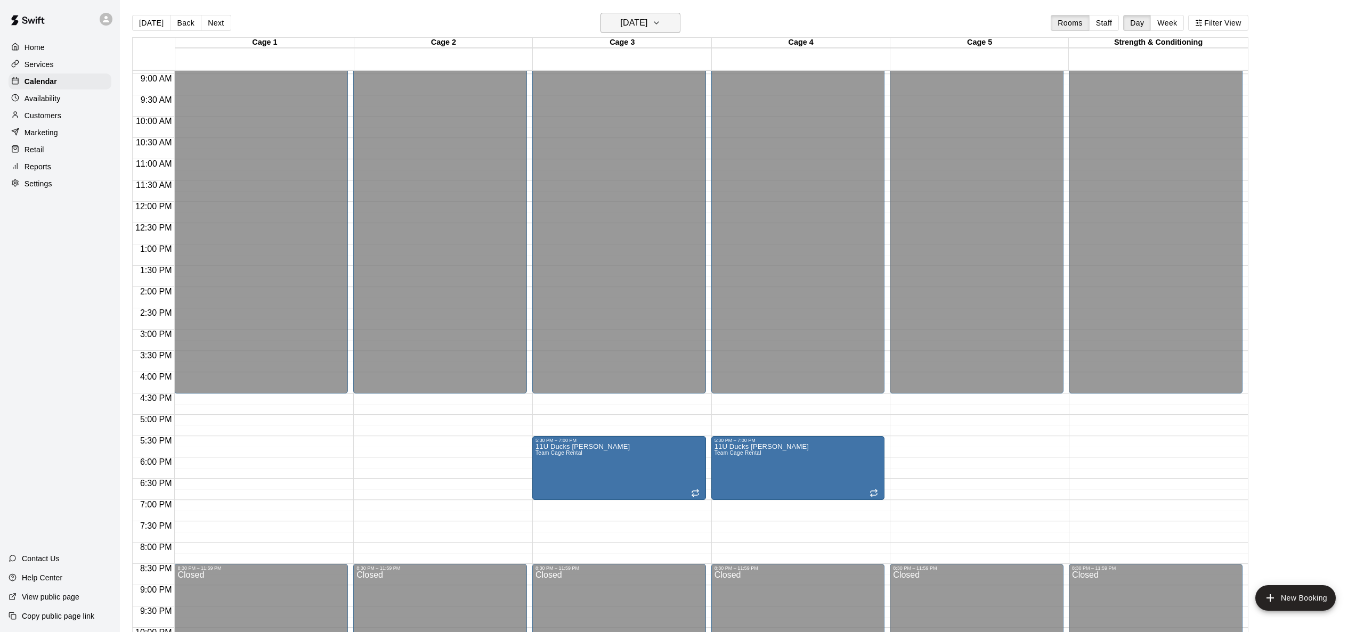
click at [642, 20] on h6 "[DATE]" at bounding box center [633, 22] width 27 height 15
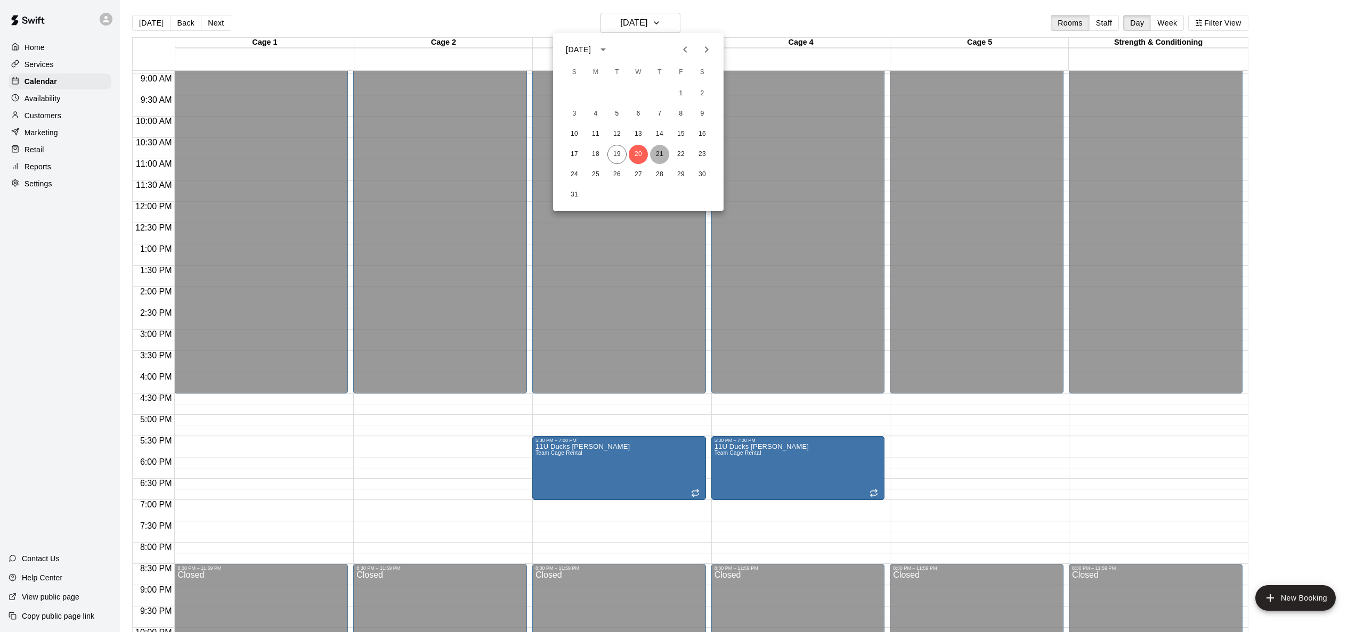
click at [659, 159] on button "21" at bounding box center [659, 154] width 19 height 19
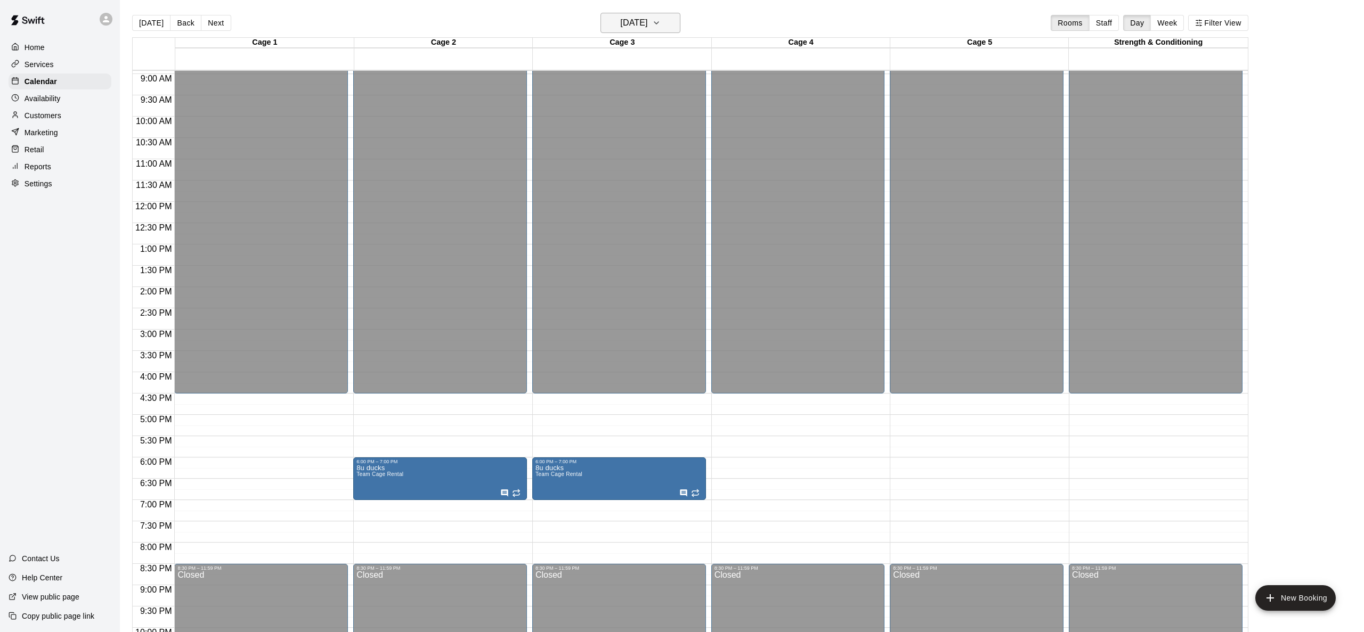
click at [647, 18] on h6 "[DATE]" at bounding box center [633, 22] width 27 height 15
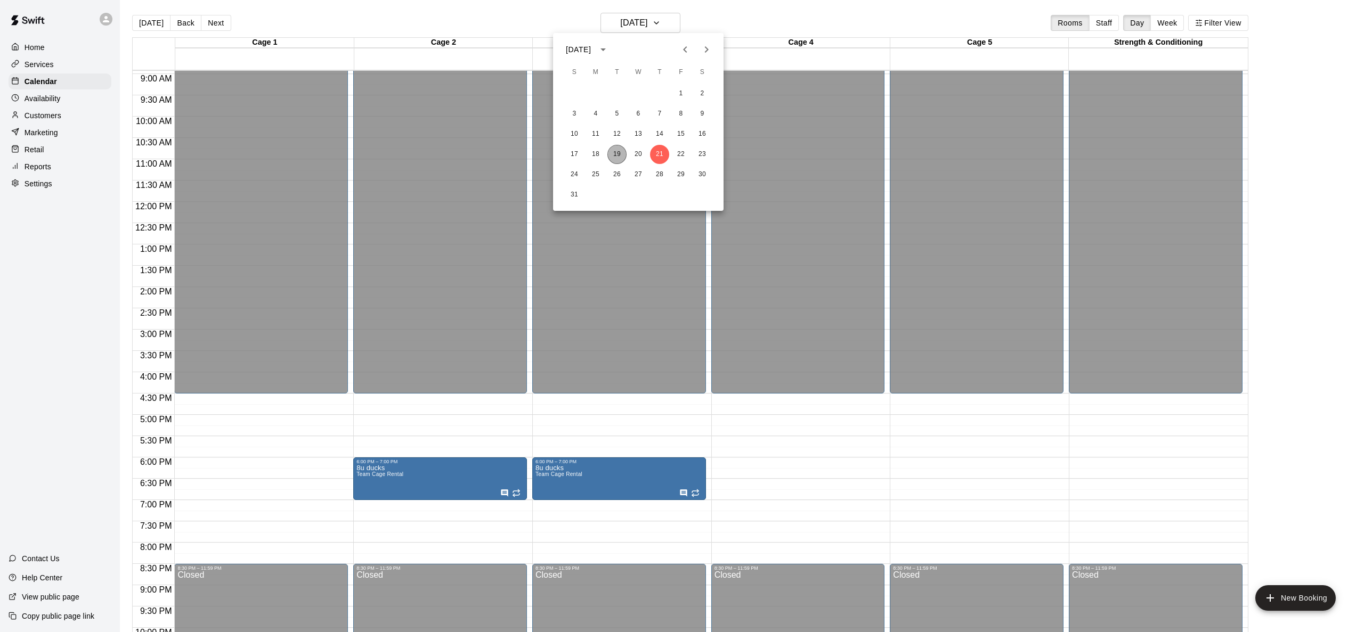
click at [617, 152] on button "19" at bounding box center [616, 154] width 19 height 19
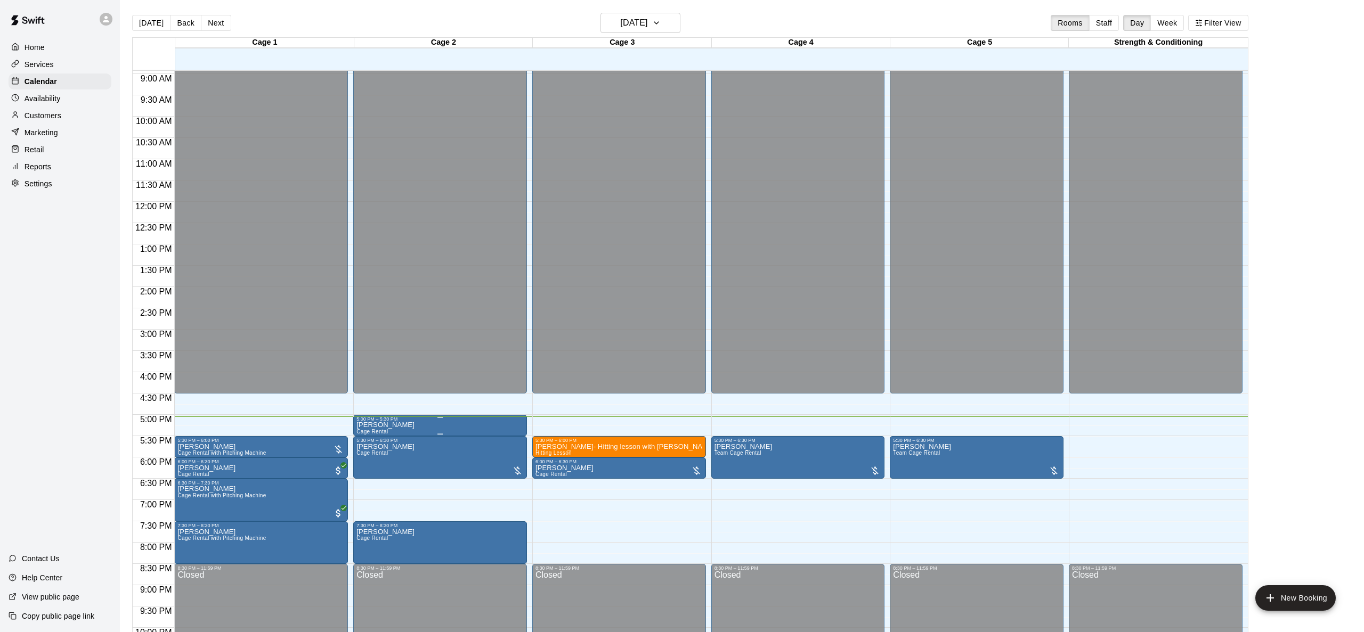
click at [402, 425] on p "[PERSON_NAME]" at bounding box center [385, 425] width 58 height 0
click at [368, 436] on icon "edit" at bounding box center [368, 437] width 10 height 10
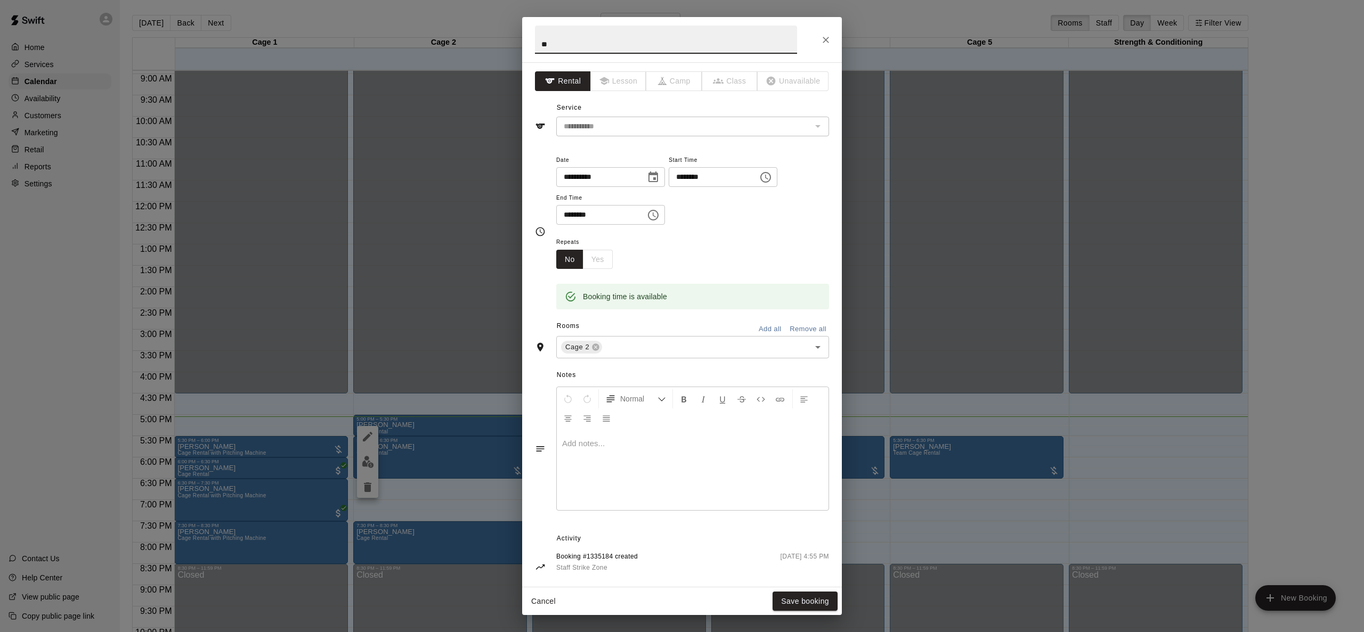
type input "*"
type input "**********"
click at [799, 606] on button "Save booking" at bounding box center [804, 602] width 65 height 20
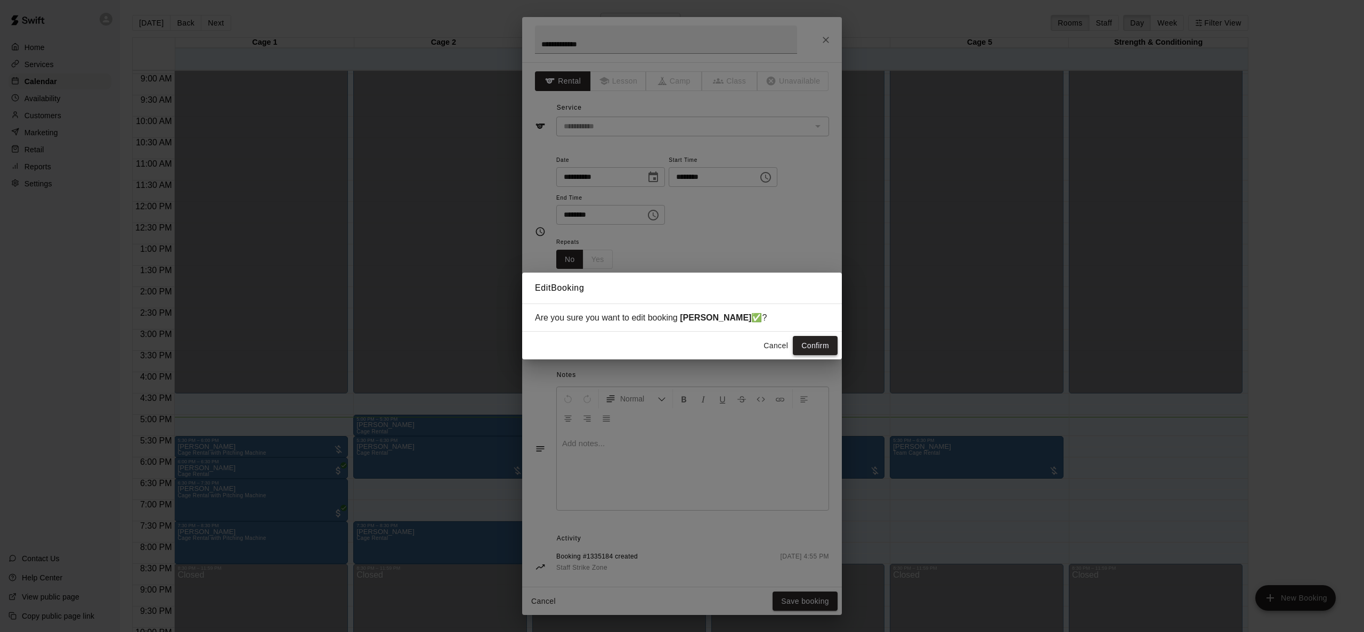
click at [819, 351] on button "Confirm" at bounding box center [815, 346] width 45 height 20
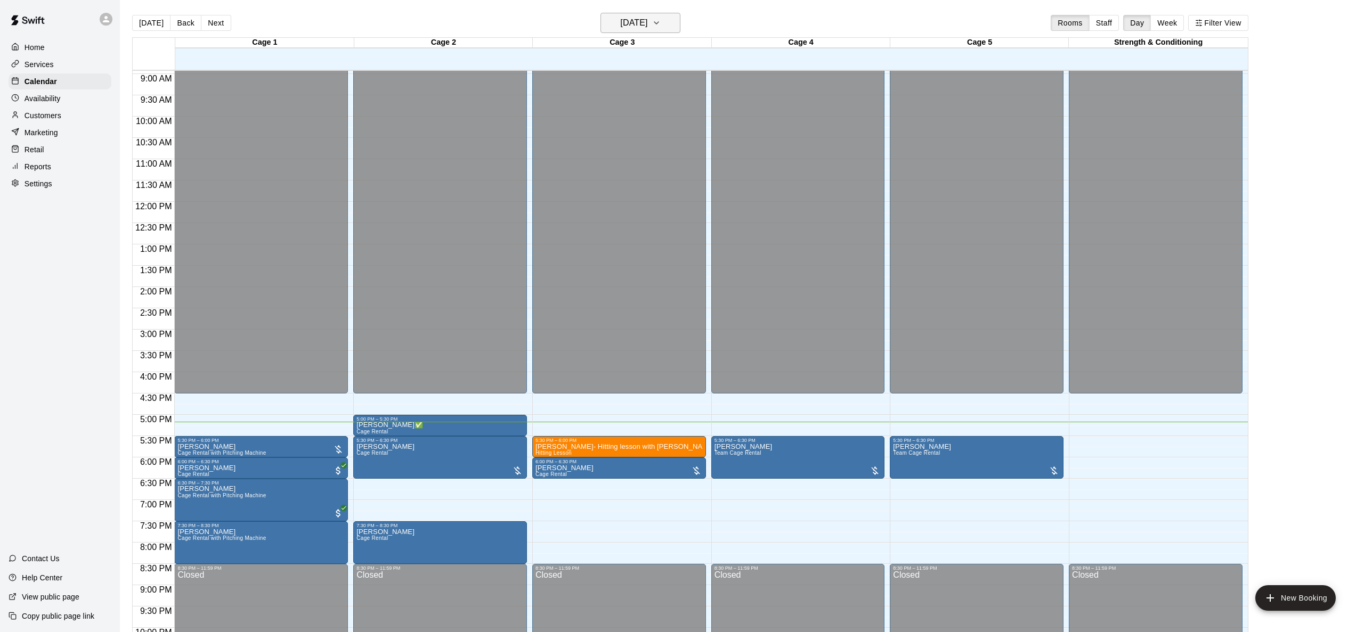
click at [638, 30] on h6 "[DATE]" at bounding box center [633, 22] width 27 height 15
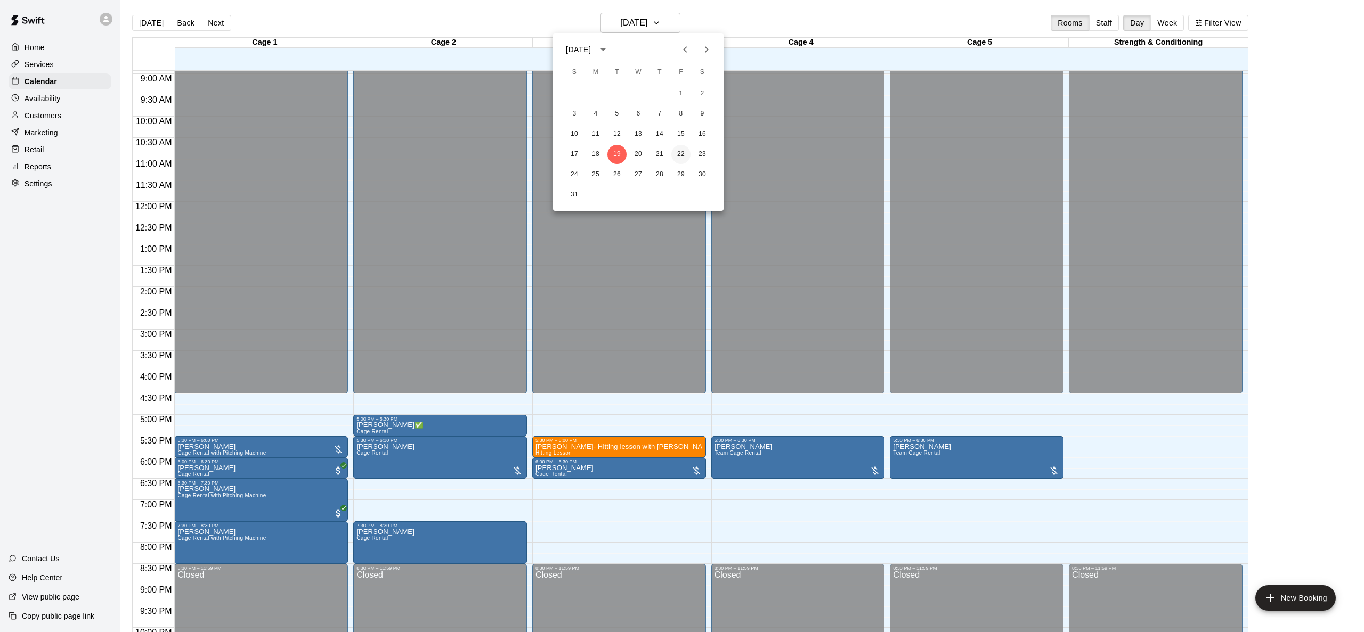
click at [687, 157] on button "22" at bounding box center [680, 154] width 19 height 19
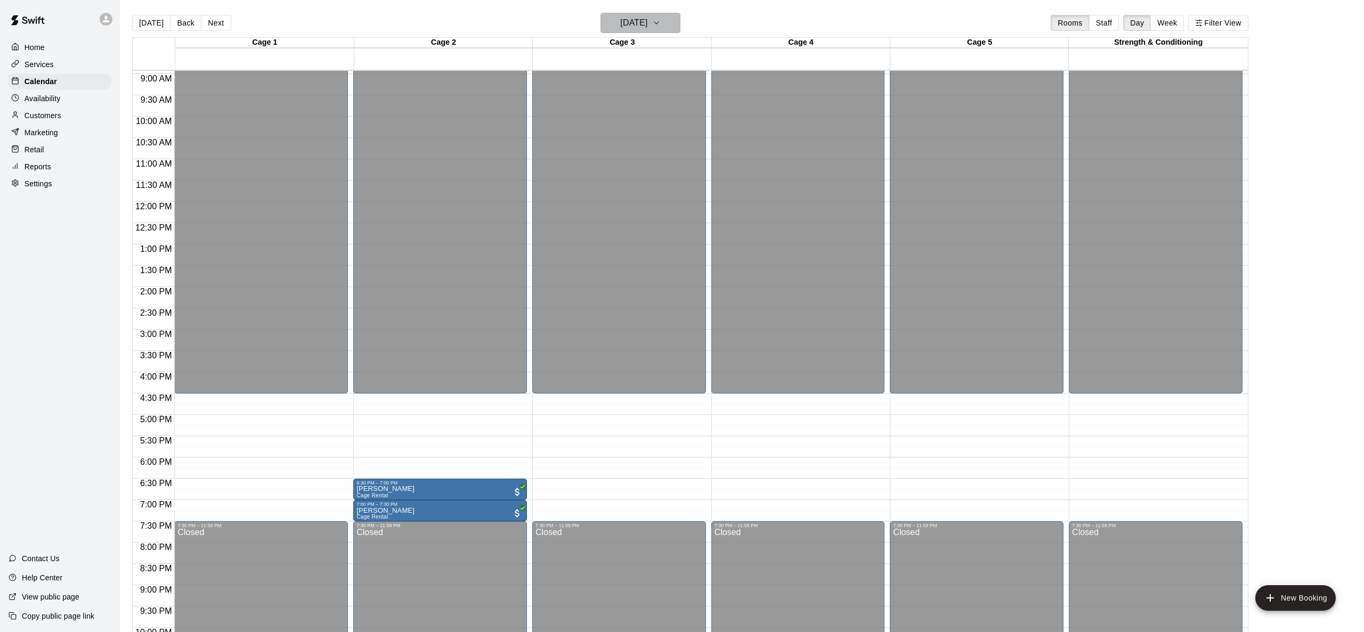
click at [647, 21] on h6 "[DATE]" at bounding box center [633, 22] width 27 height 15
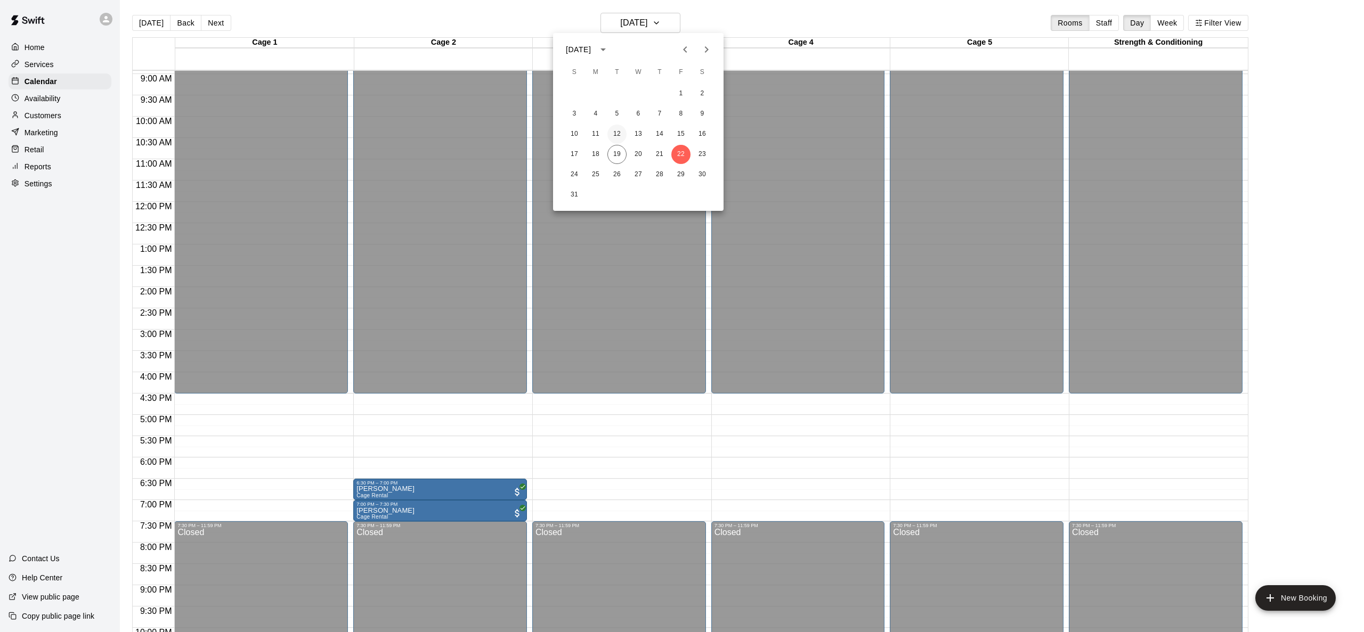
click at [612, 134] on button "12" at bounding box center [616, 134] width 19 height 19
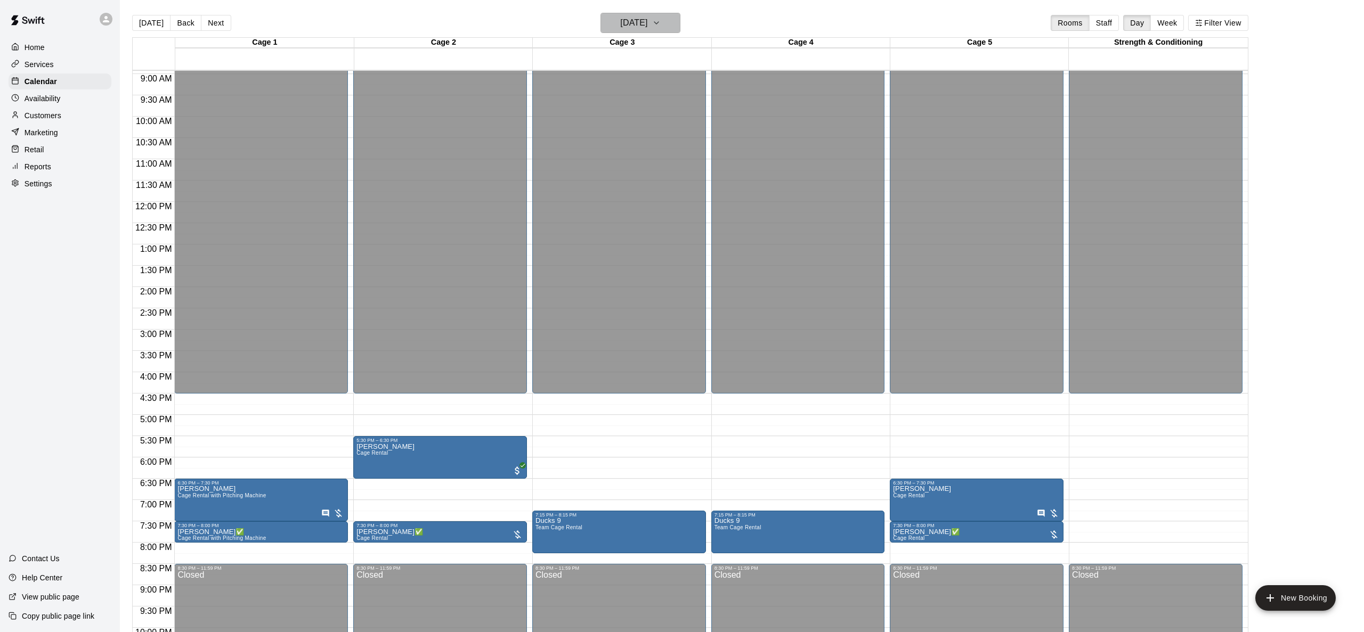
click at [632, 29] on h6 "[DATE]" at bounding box center [633, 22] width 27 height 15
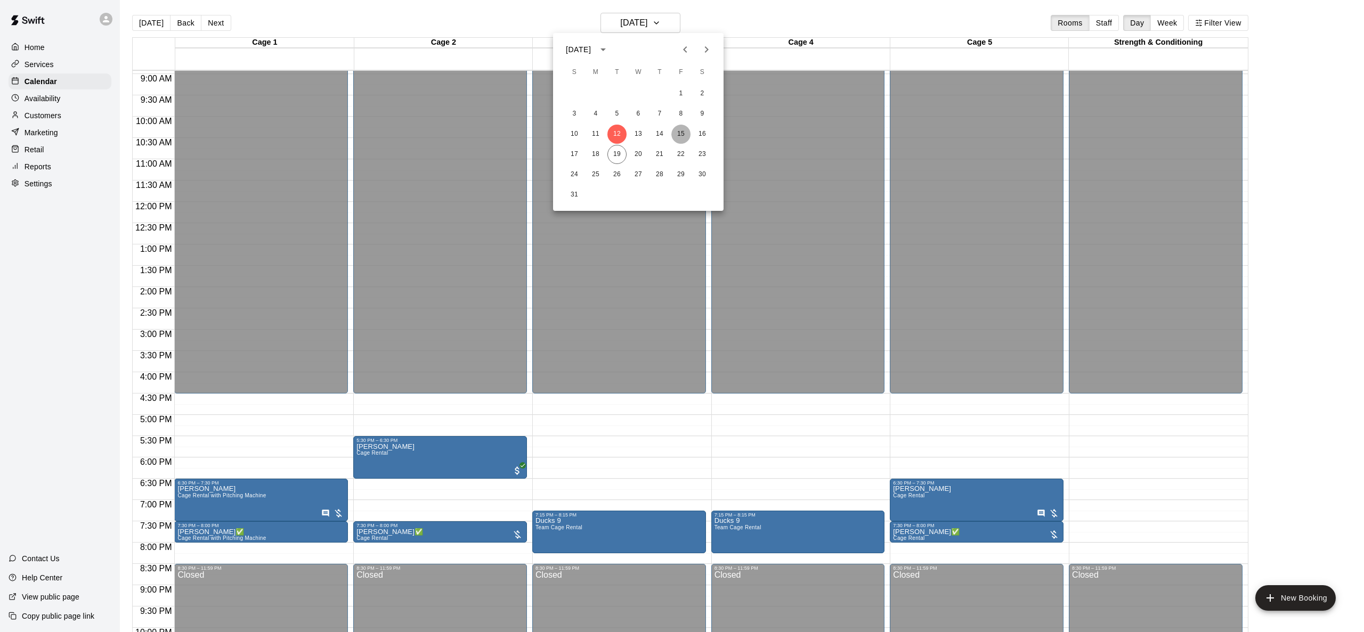
click at [680, 129] on button "15" at bounding box center [680, 134] width 19 height 19
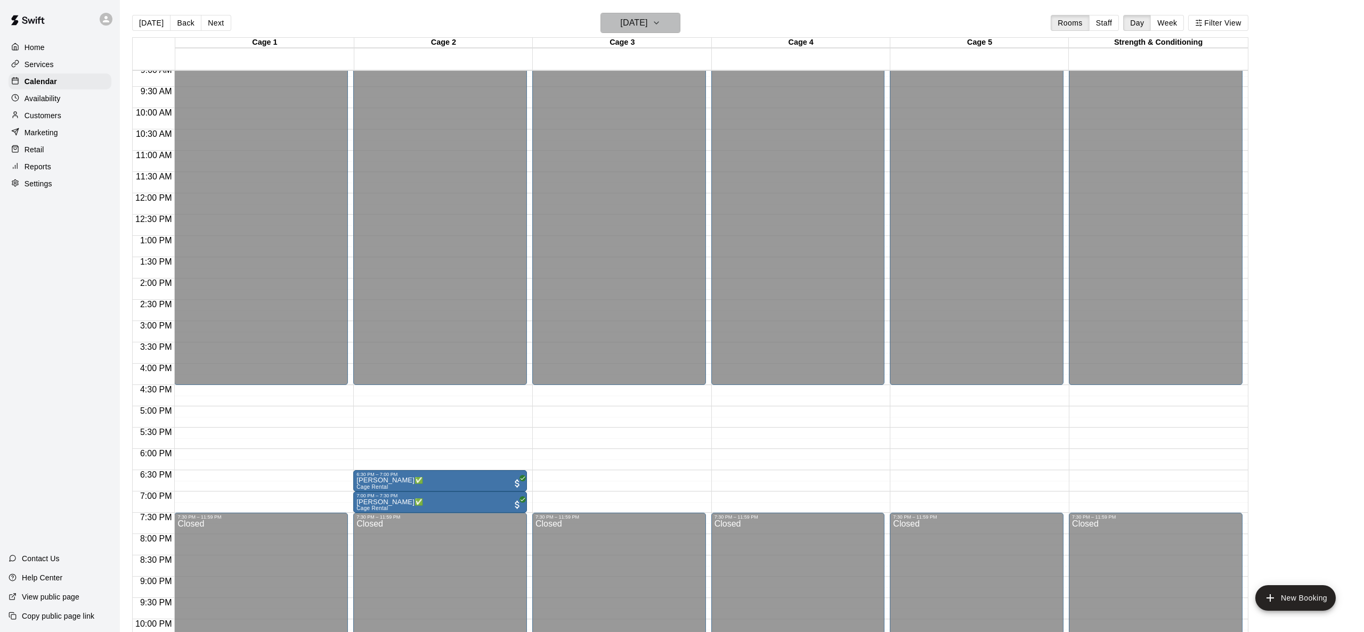
click at [647, 21] on h6 "[DATE]" at bounding box center [633, 22] width 27 height 15
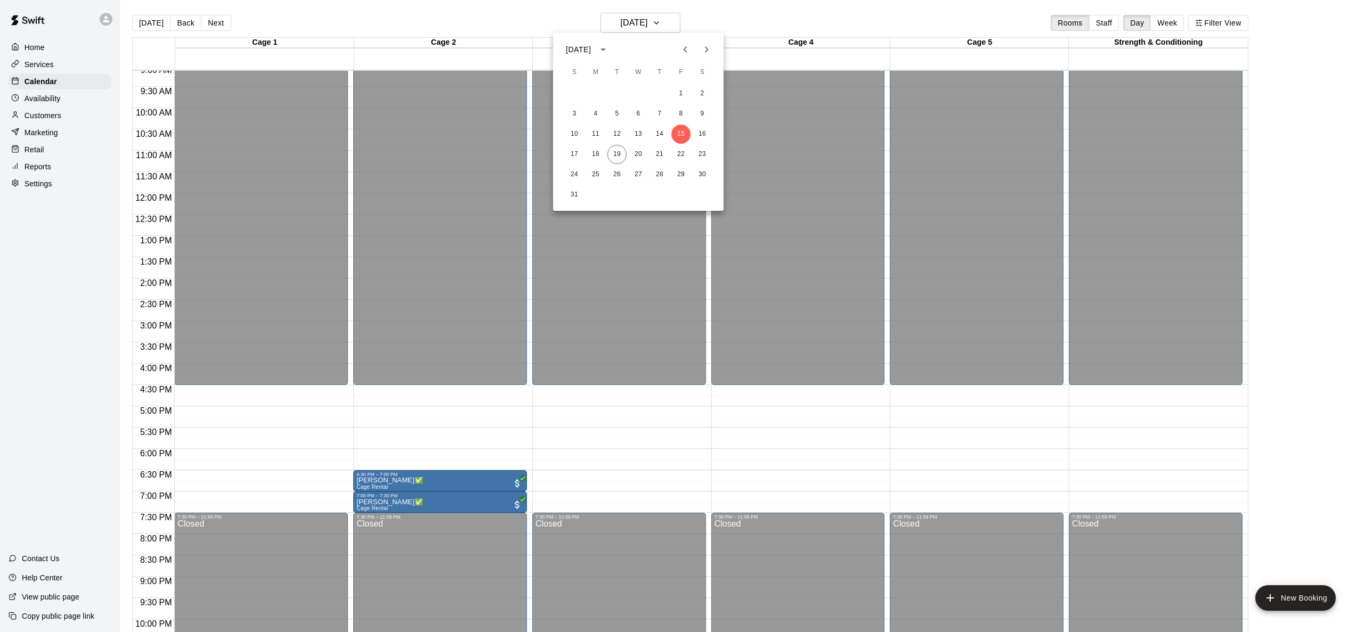
scroll to position [382, 0]
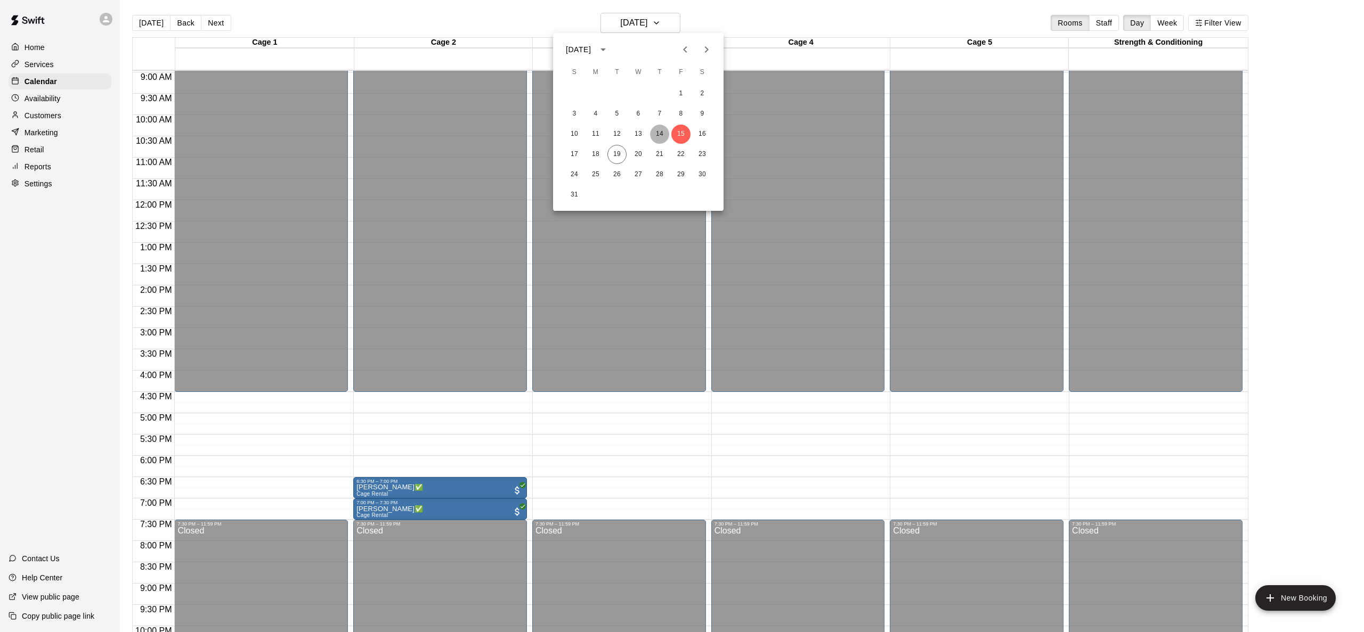
click at [661, 129] on button "14" at bounding box center [659, 134] width 19 height 19
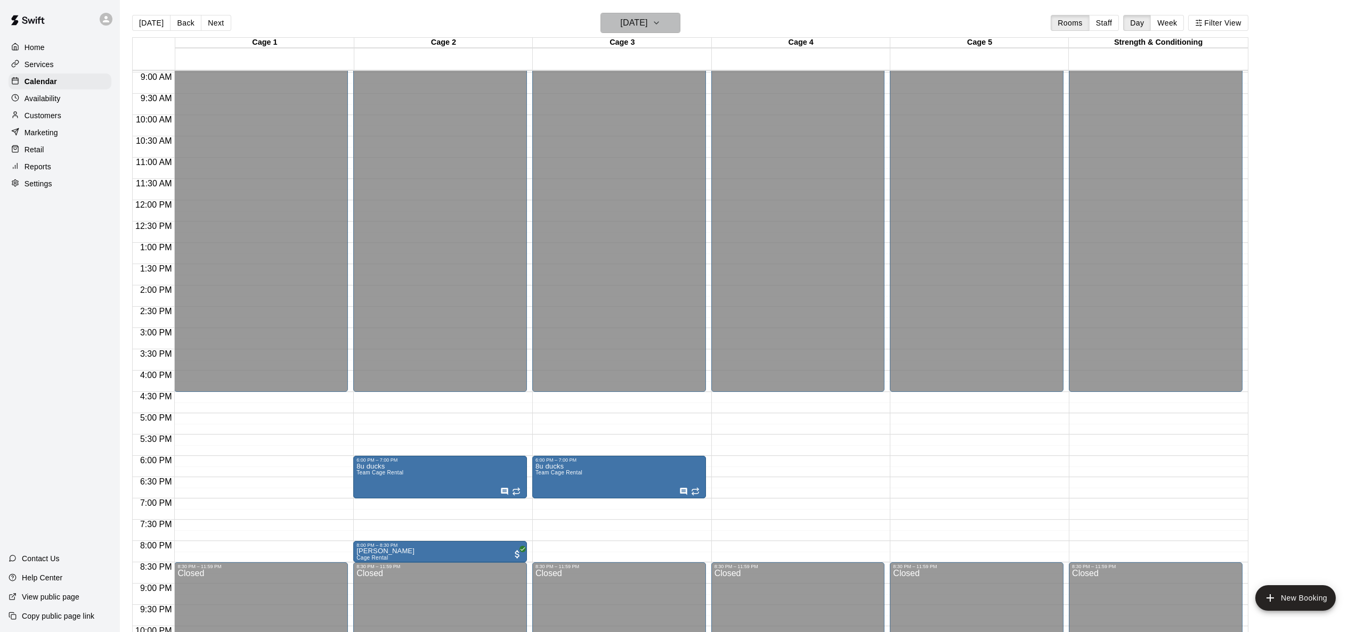
click at [647, 22] on h6 "[DATE]" at bounding box center [633, 22] width 27 height 15
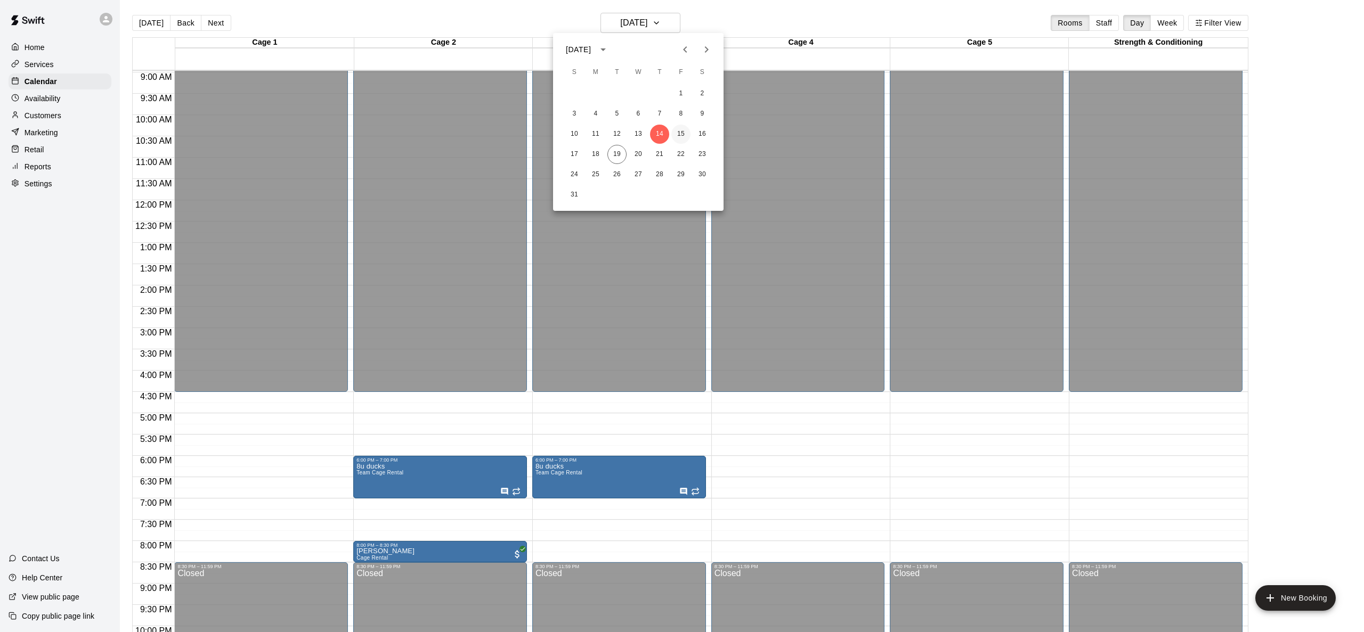
click at [681, 137] on button "15" at bounding box center [680, 134] width 19 height 19
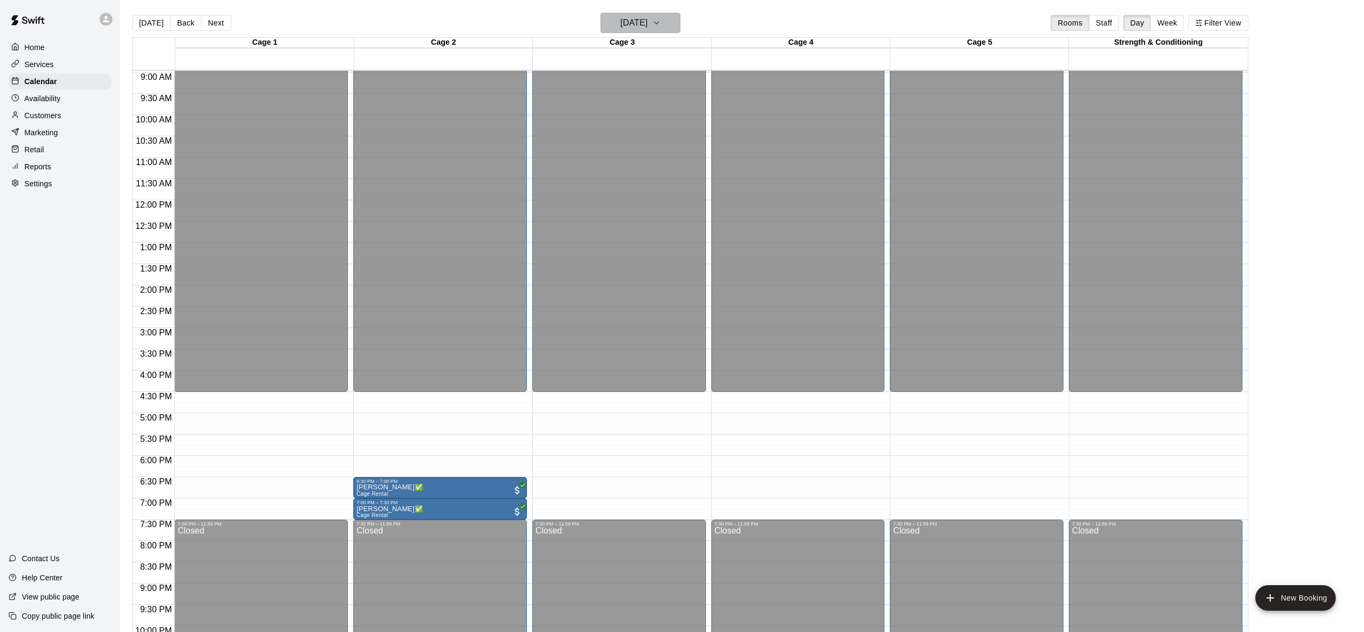
click at [638, 28] on h6 "[DATE]" at bounding box center [633, 22] width 27 height 15
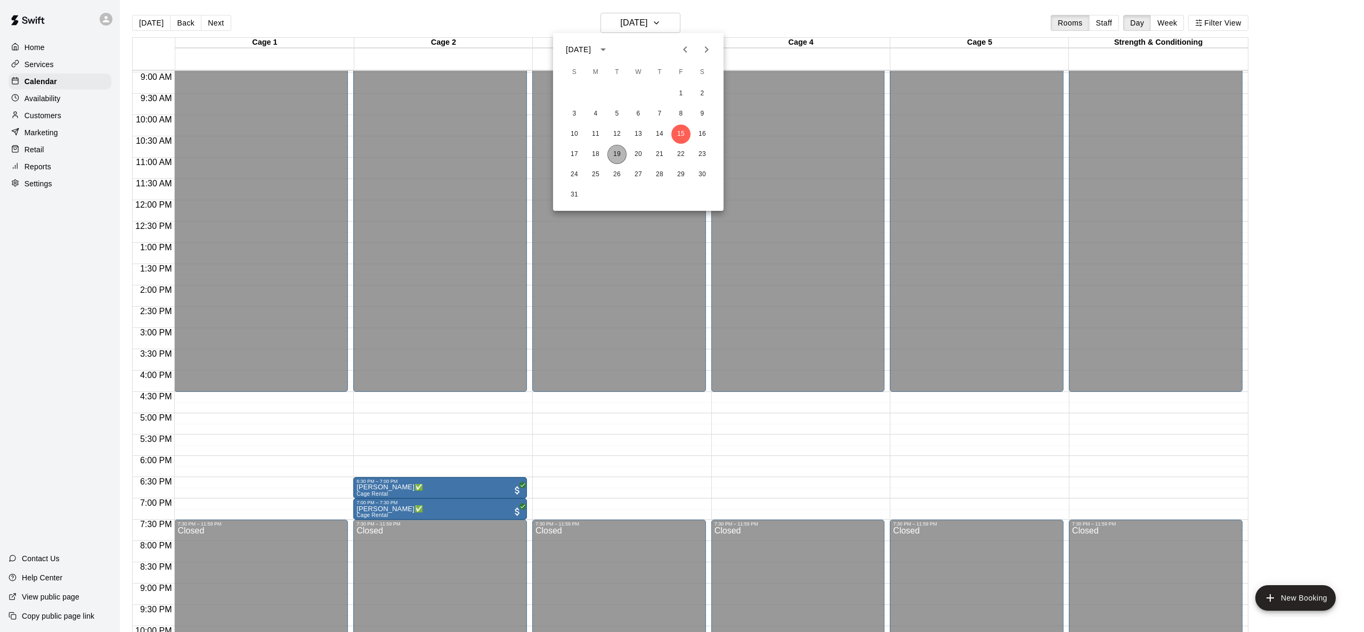
click at [613, 153] on button "19" at bounding box center [616, 154] width 19 height 19
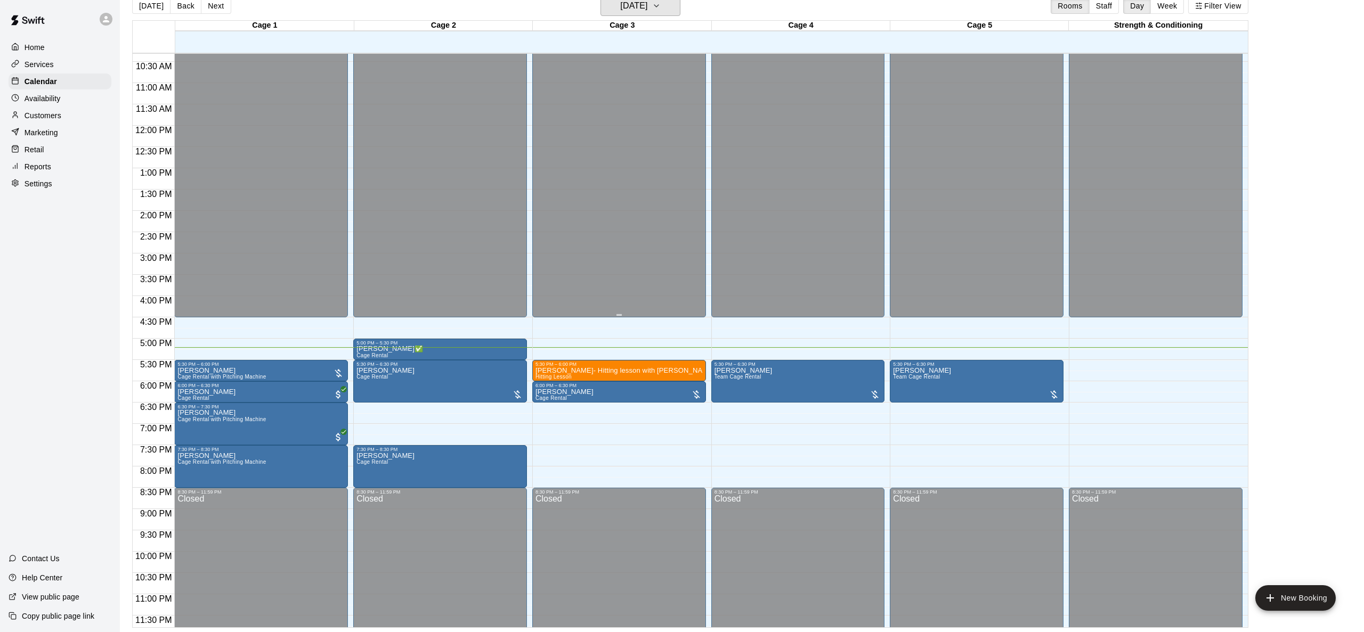
scroll to position [449, 0]
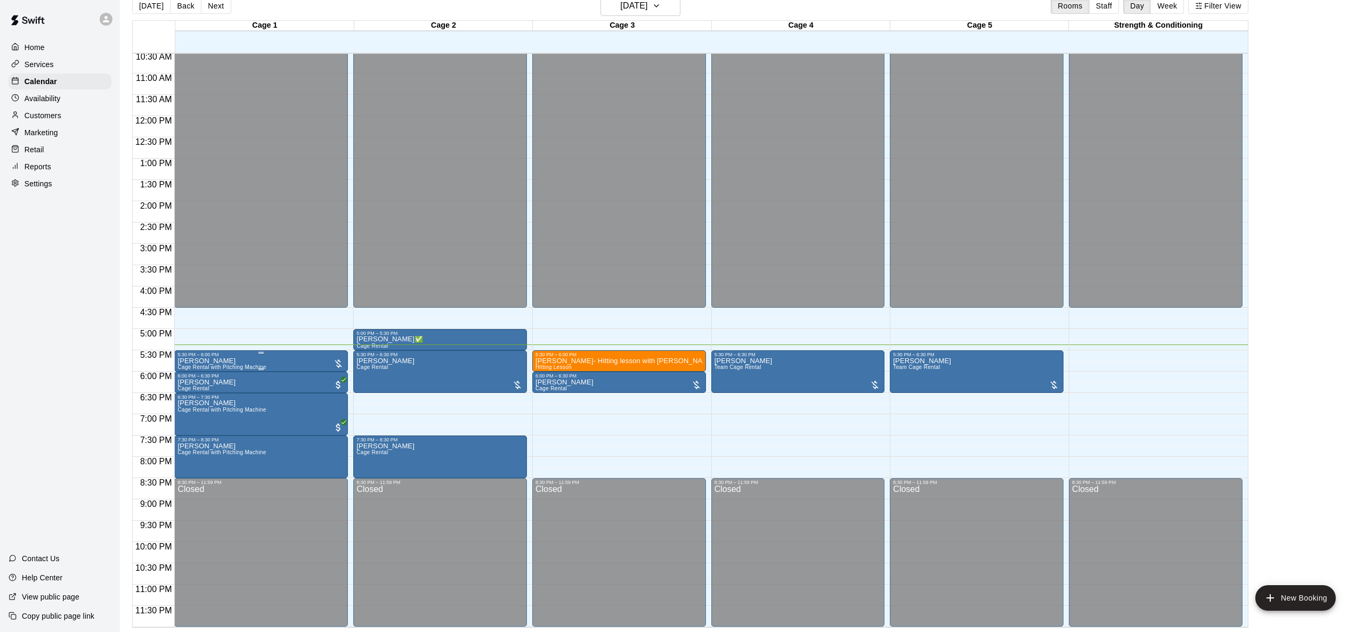
click at [249, 356] on div "5:30 PM – 6:00 PM" at bounding box center [260, 354] width 167 height 5
click at [191, 363] on icon "edit" at bounding box center [188, 362] width 13 height 13
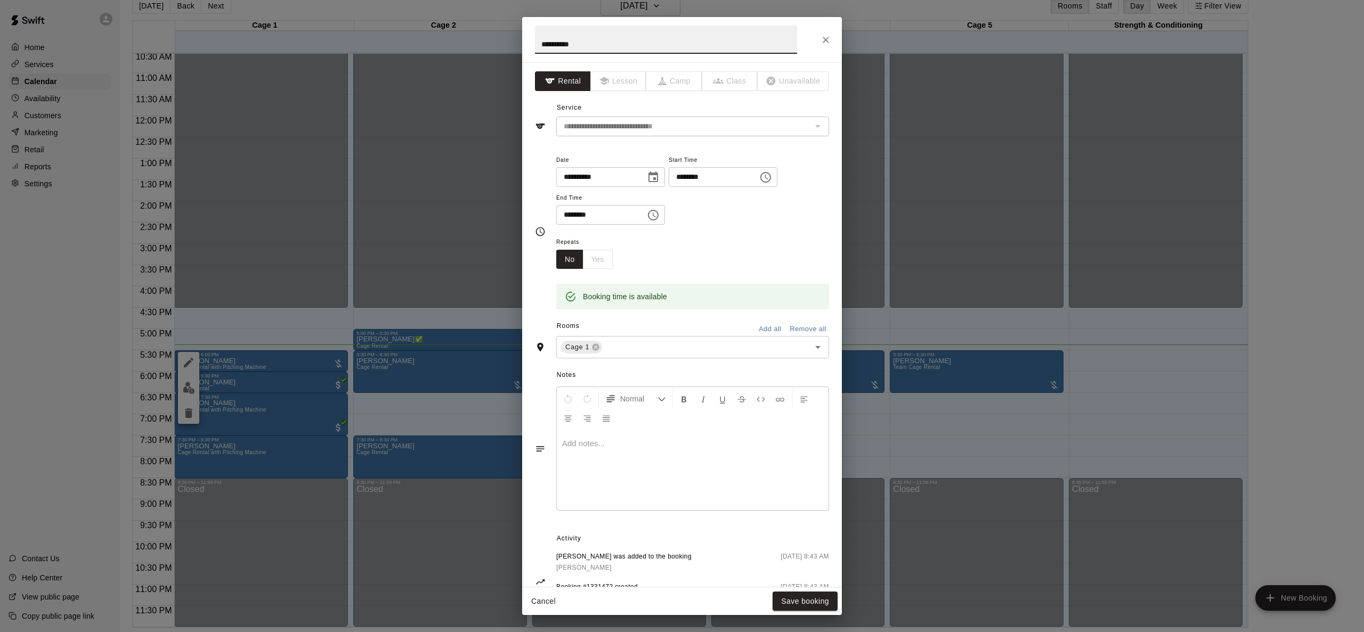
click at [602, 45] on input "**********" at bounding box center [666, 40] width 262 height 28
type input "**********"
click at [800, 606] on button "Save booking" at bounding box center [804, 602] width 65 height 20
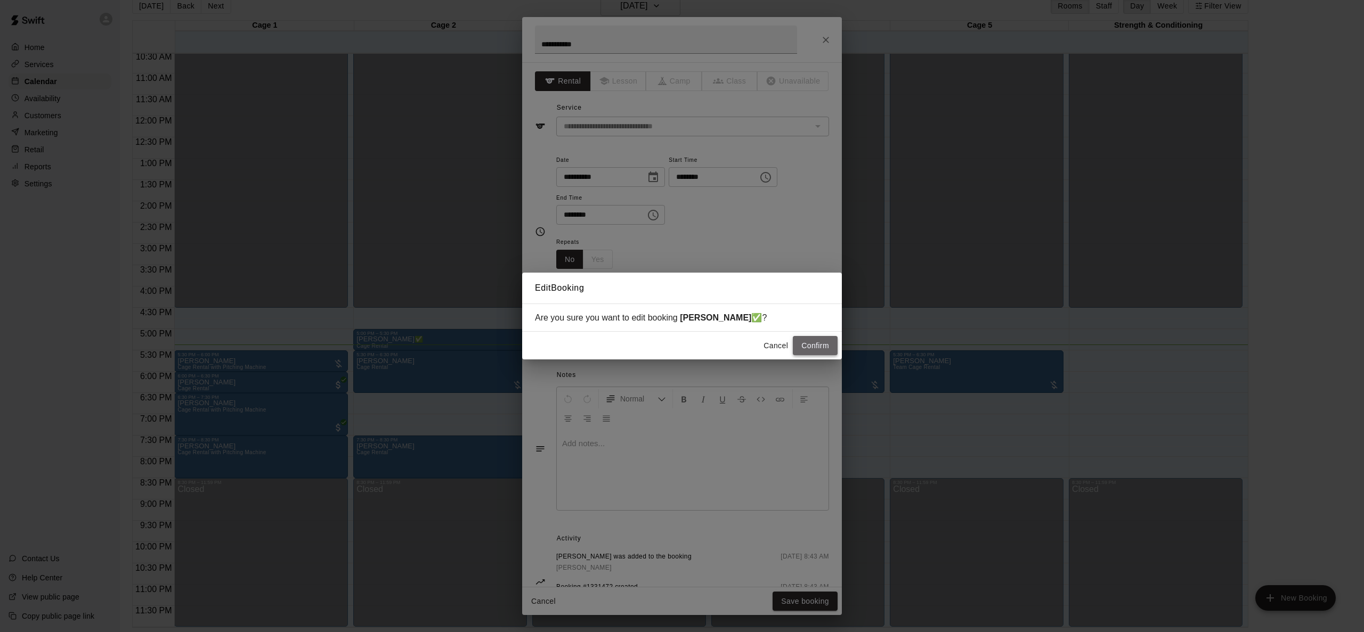
click at [813, 348] on button "Confirm" at bounding box center [815, 346] width 45 height 20
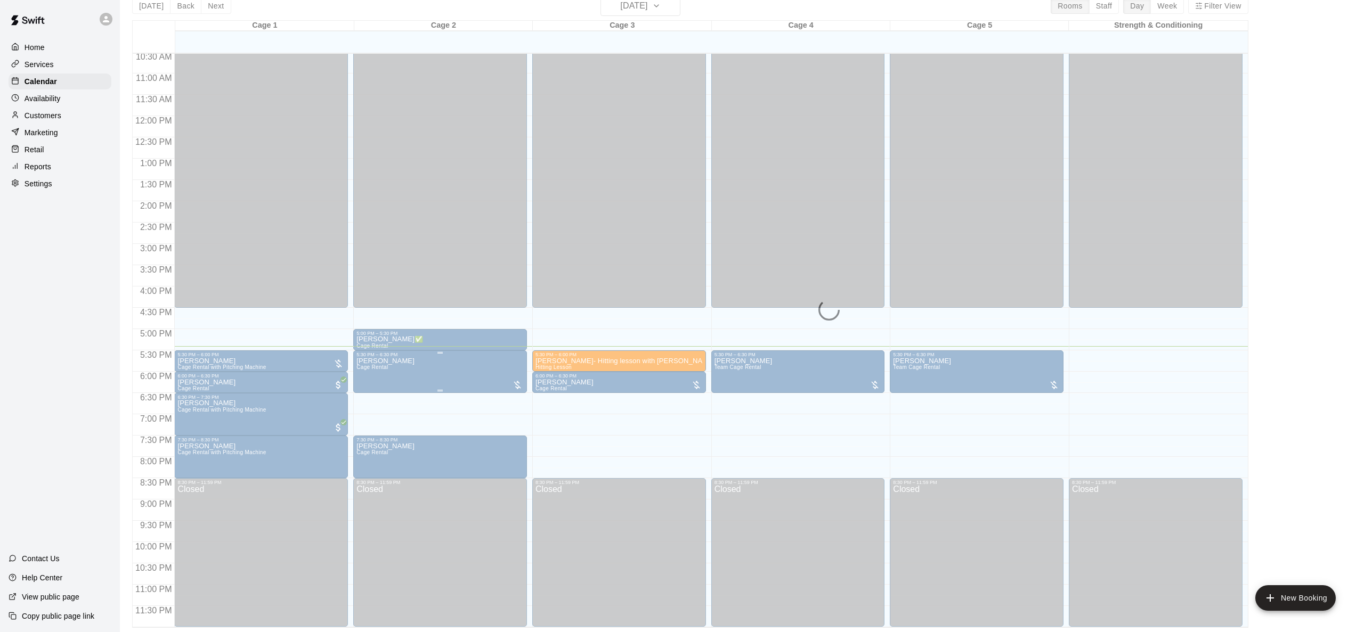
click at [364, 371] on icon "edit" at bounding box center [368, 369] width 10 height 10
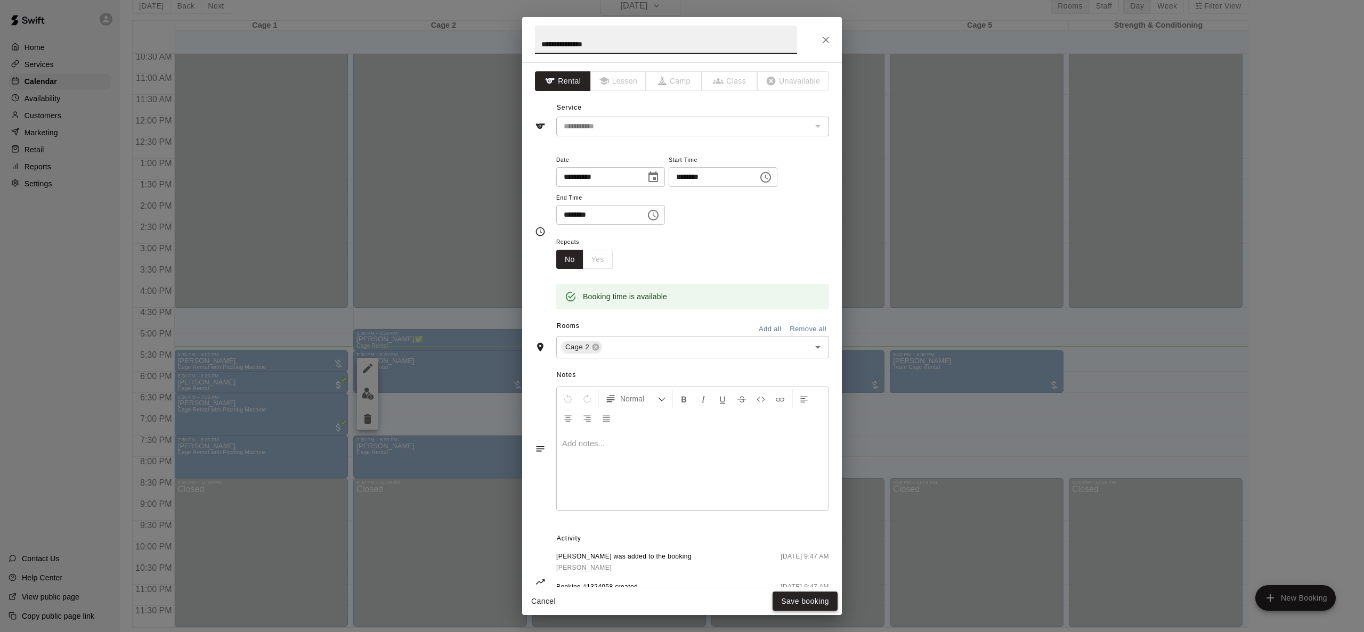
type input "**********"
click at [805, 604] on button "Save booking" at bounding box center [804, 602] width 65 height 20
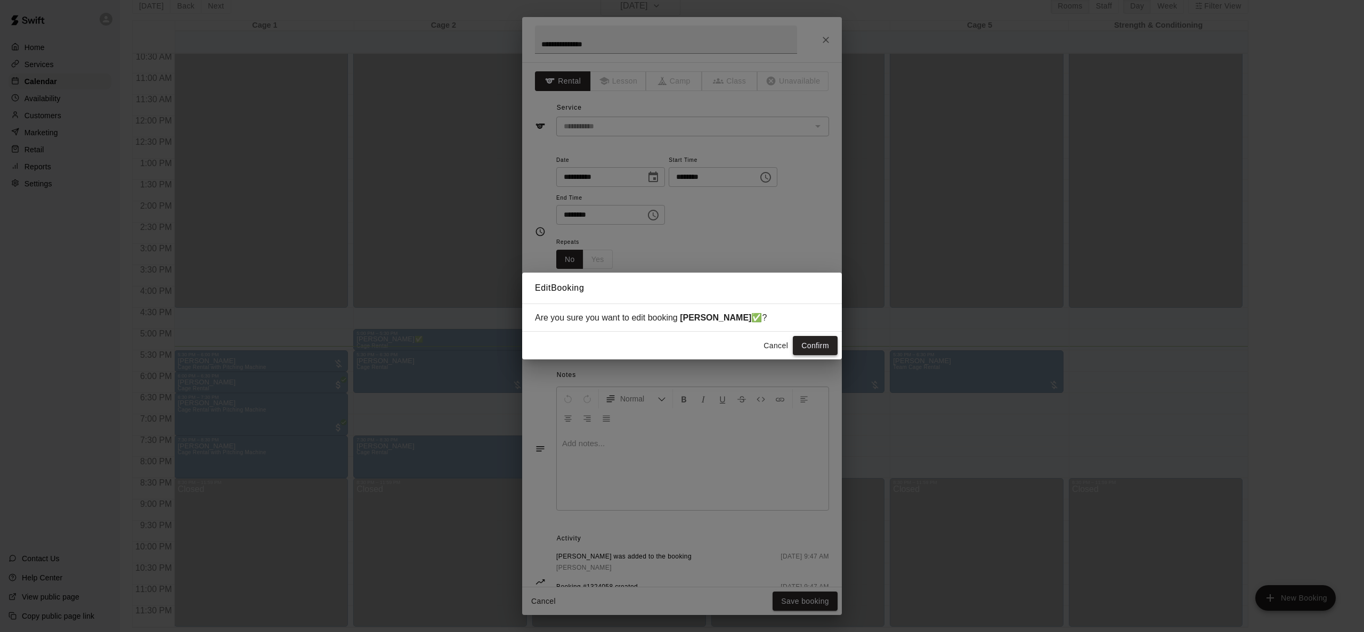
click at [812, 342] on button "Confirm" at bounding box center [815, 346] width 45 height 20
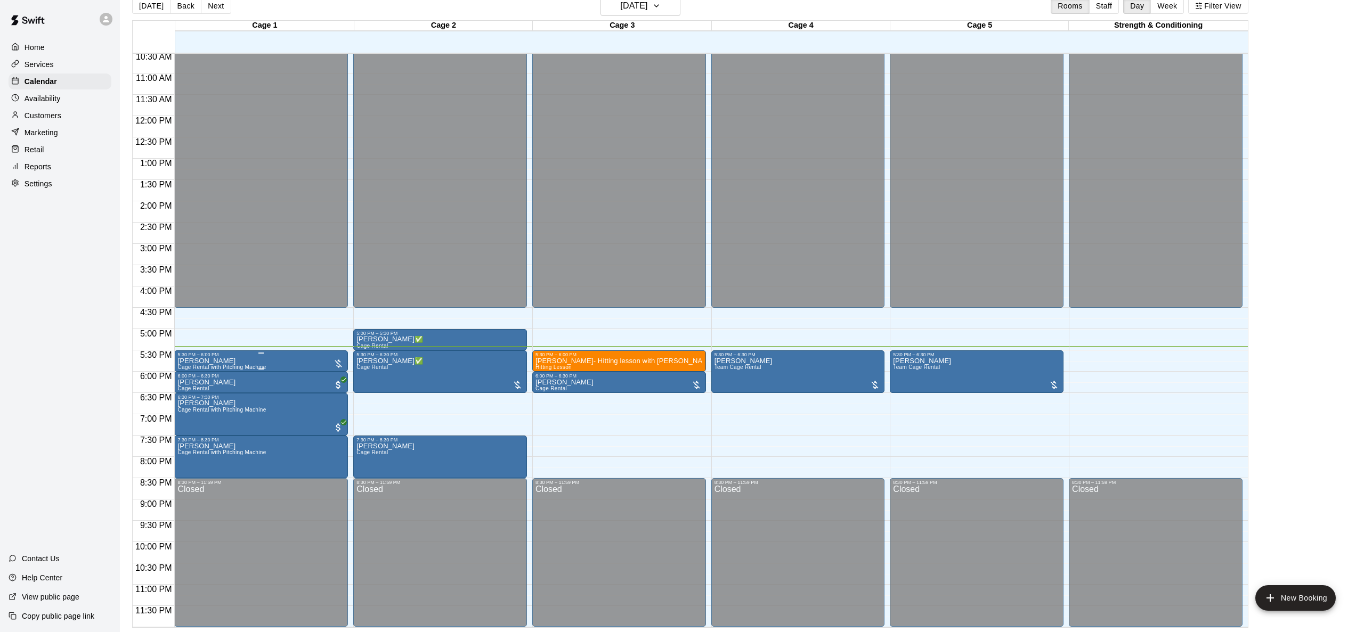
click at [188, 371] on icon "edit" at bounding box center [189, 369] width 10 height 10
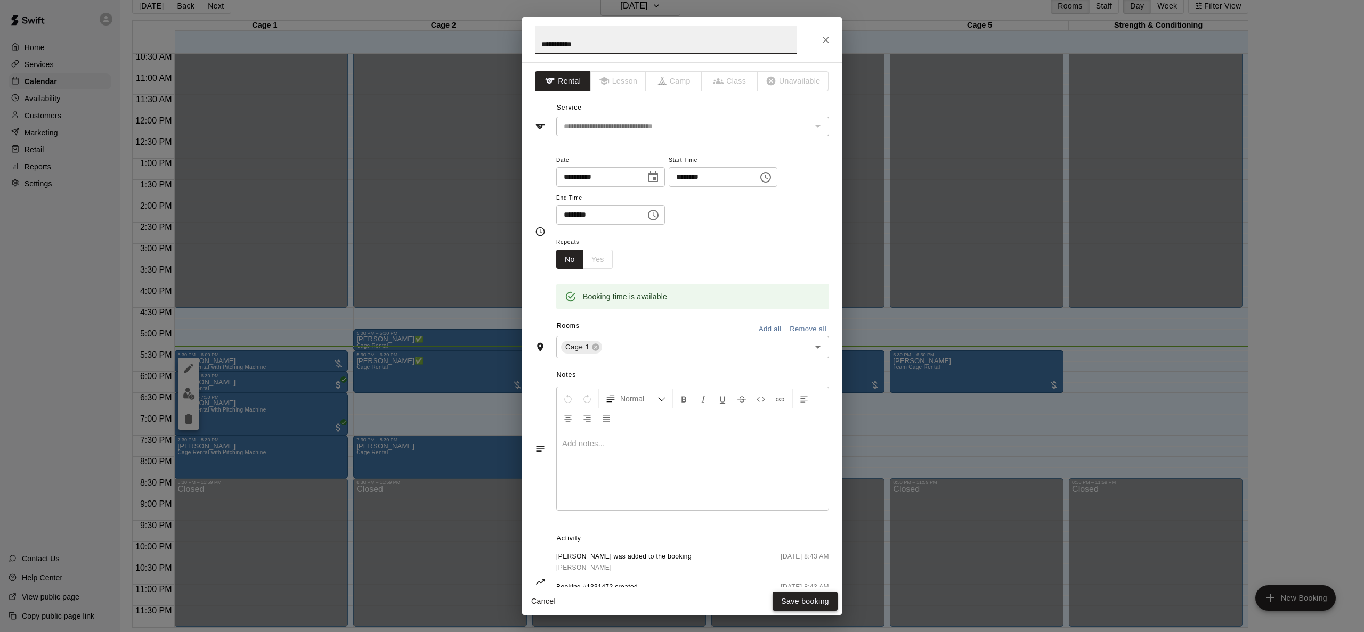
type input "**********"
click at [807, 605] on button "Save booking" at bounding box center [804, 602] width 65 height 20
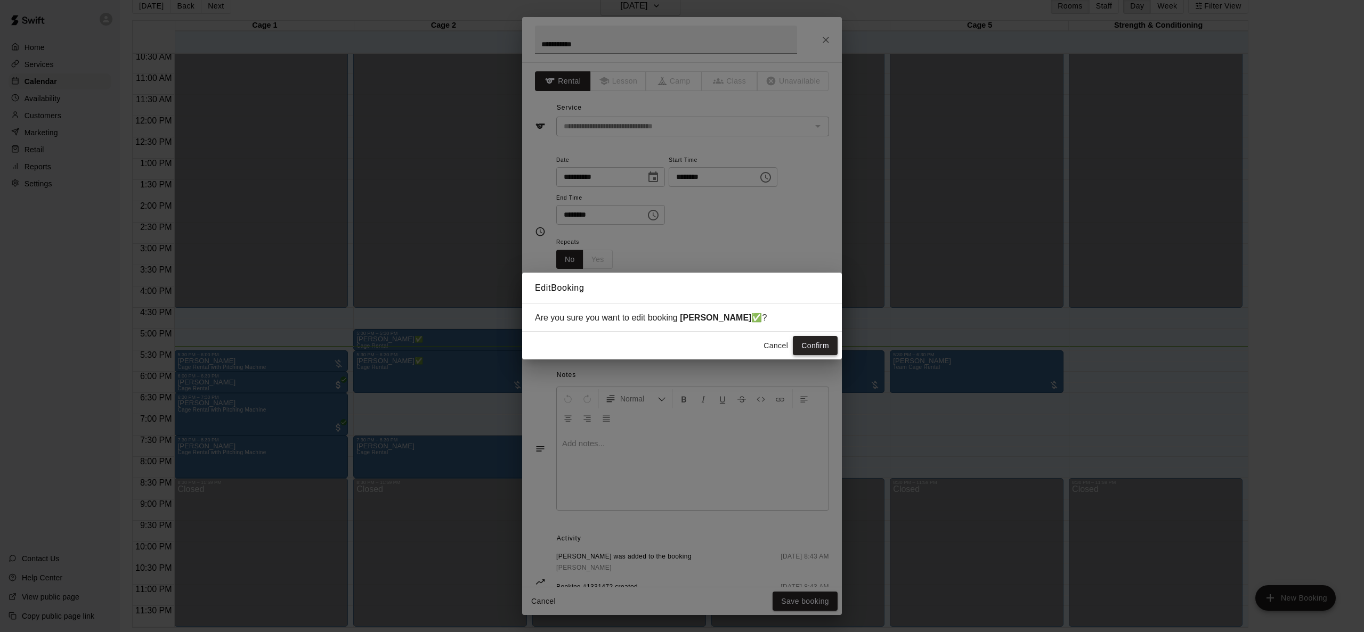
click at [821, 343] on button "Confirm" at bounding box center [815, 346] width 45 height 20
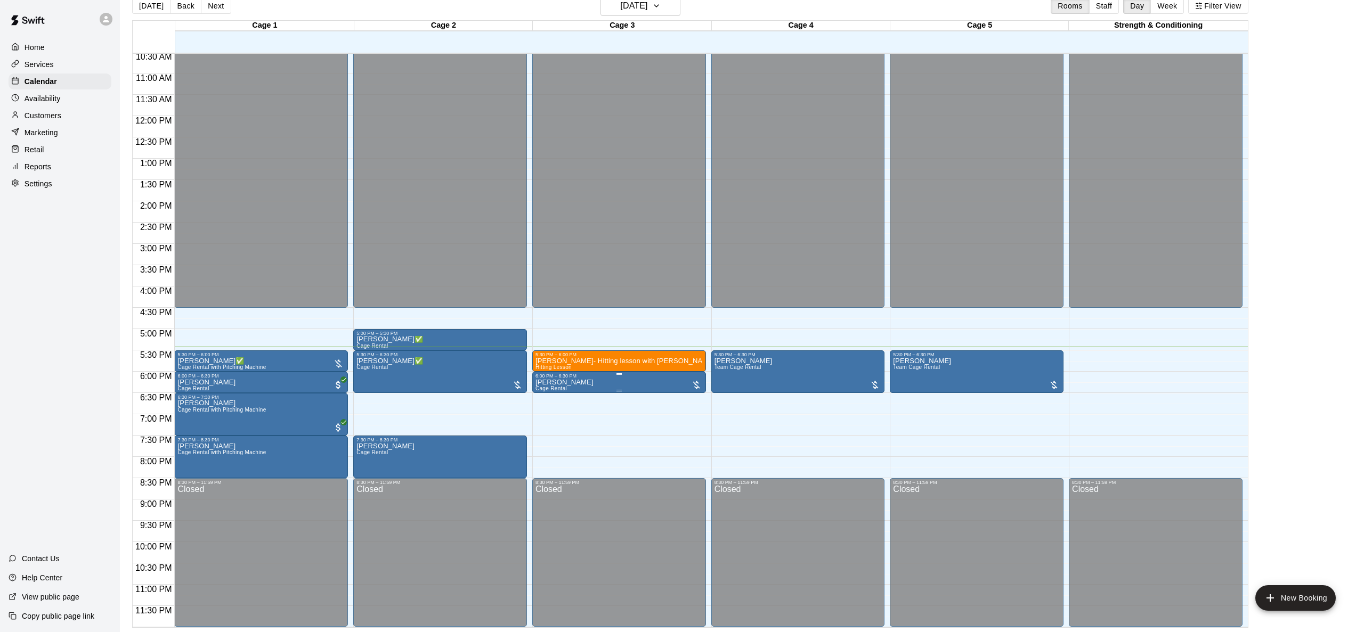
click at [547, 391] on icon "edit" at bounding box center [546, 390] width 13 height 13
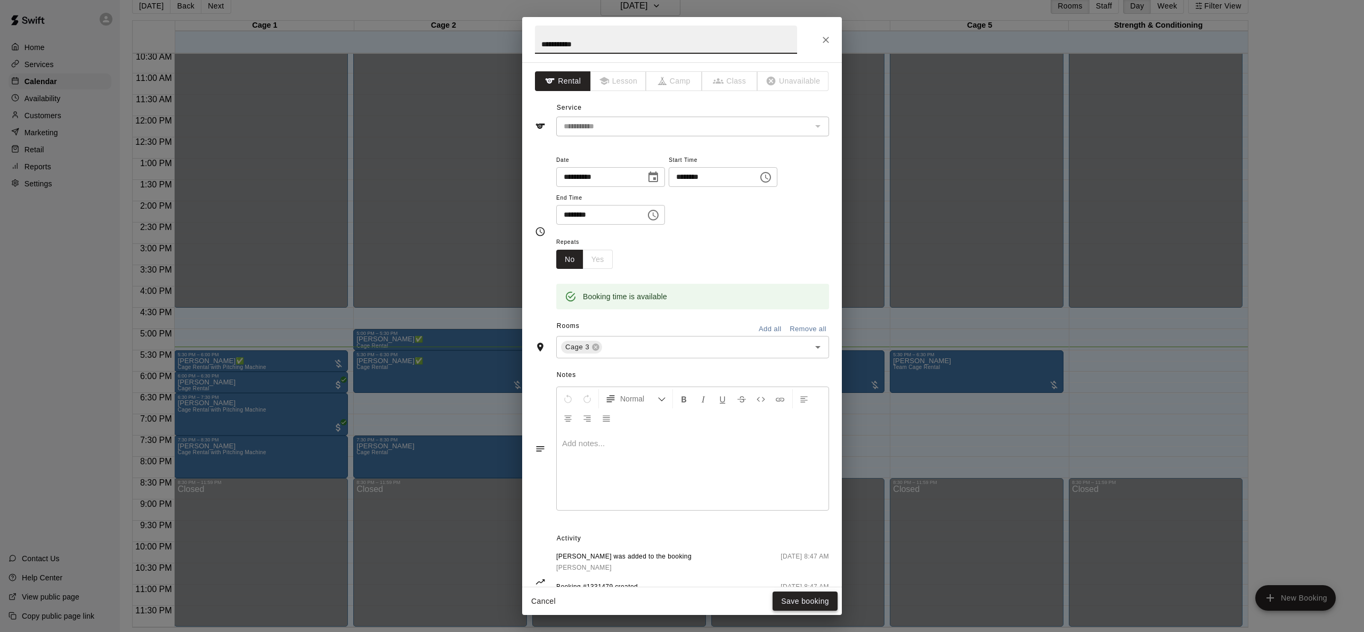
type input "**********"
click at [808, 598] on button "Save booking" at bounding box center [804, 602] width 65 height 20
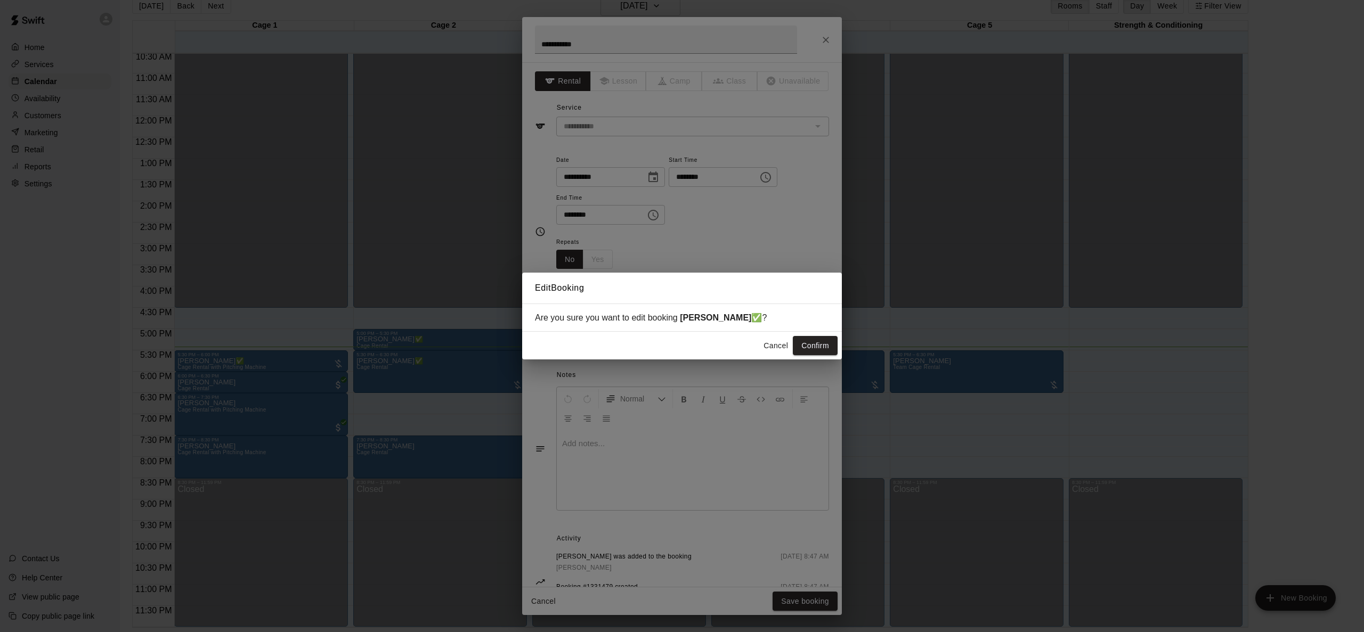
click at [811, 354] on button "Confirm" at bounding box center [815, 346] width 45 height 20
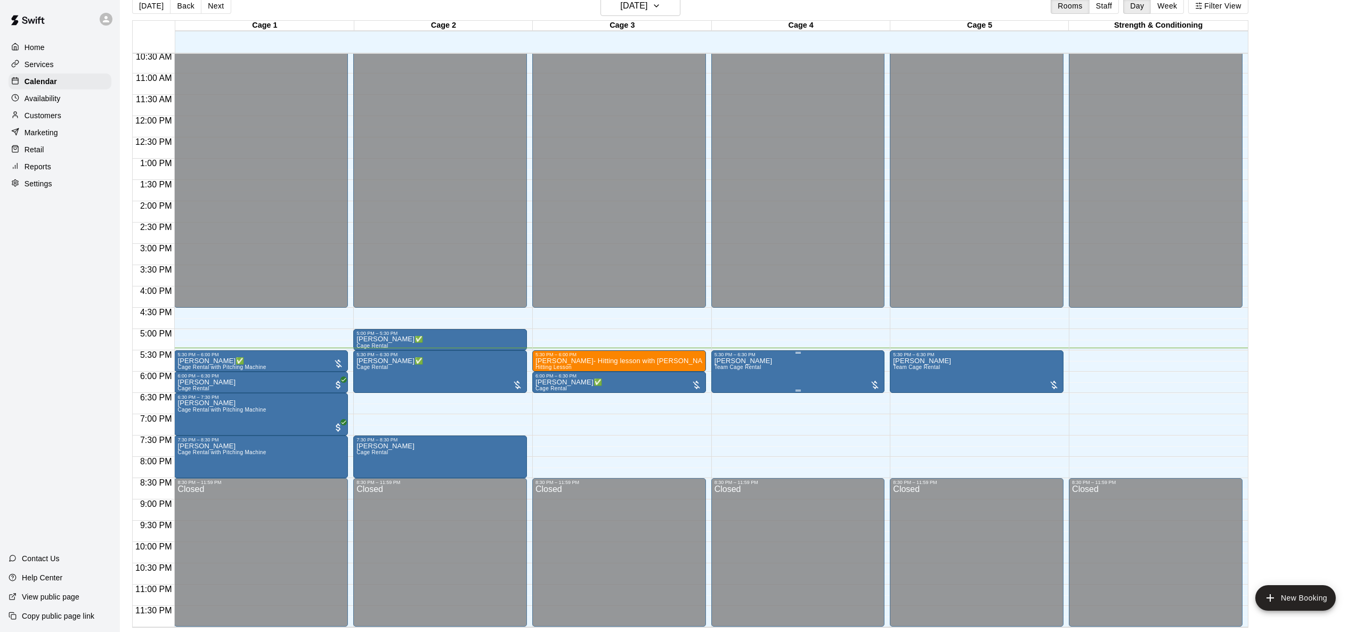
click at [730, 369] on icon "edit" at bounding box center [725, 368] width 13 height 13
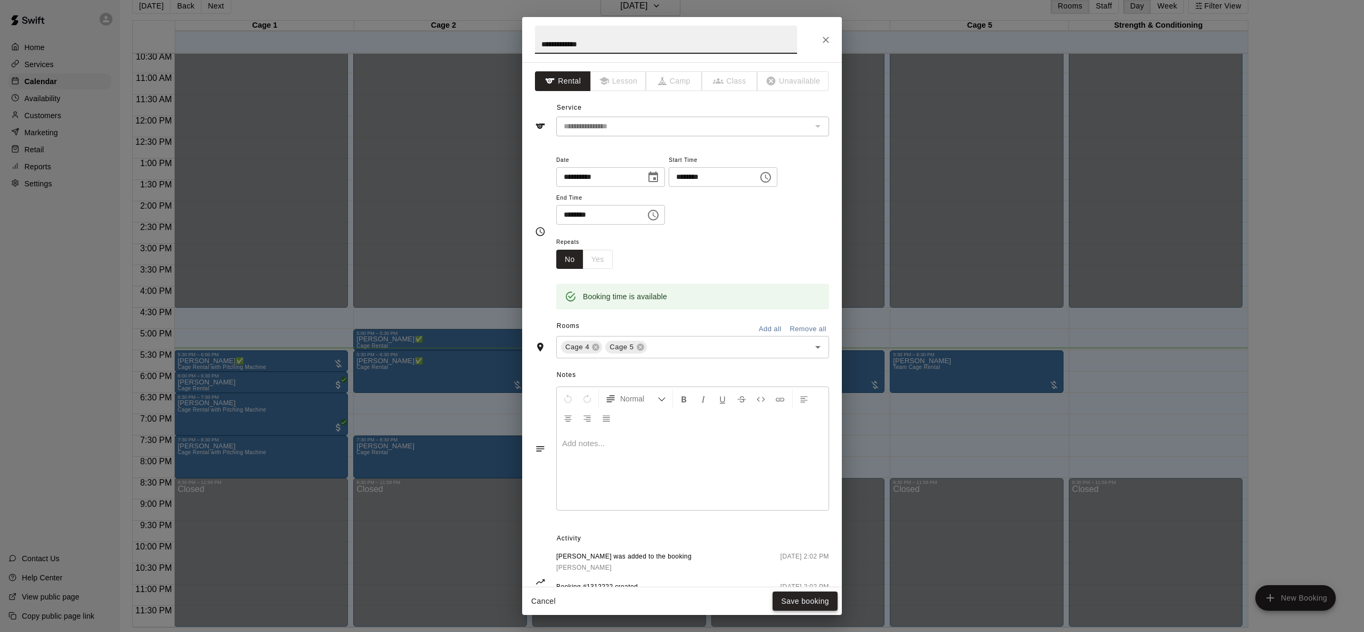
type input "**********"
click at [801, 603] on button "Save booking" at bounding box center [804, 602] width 65 height 20
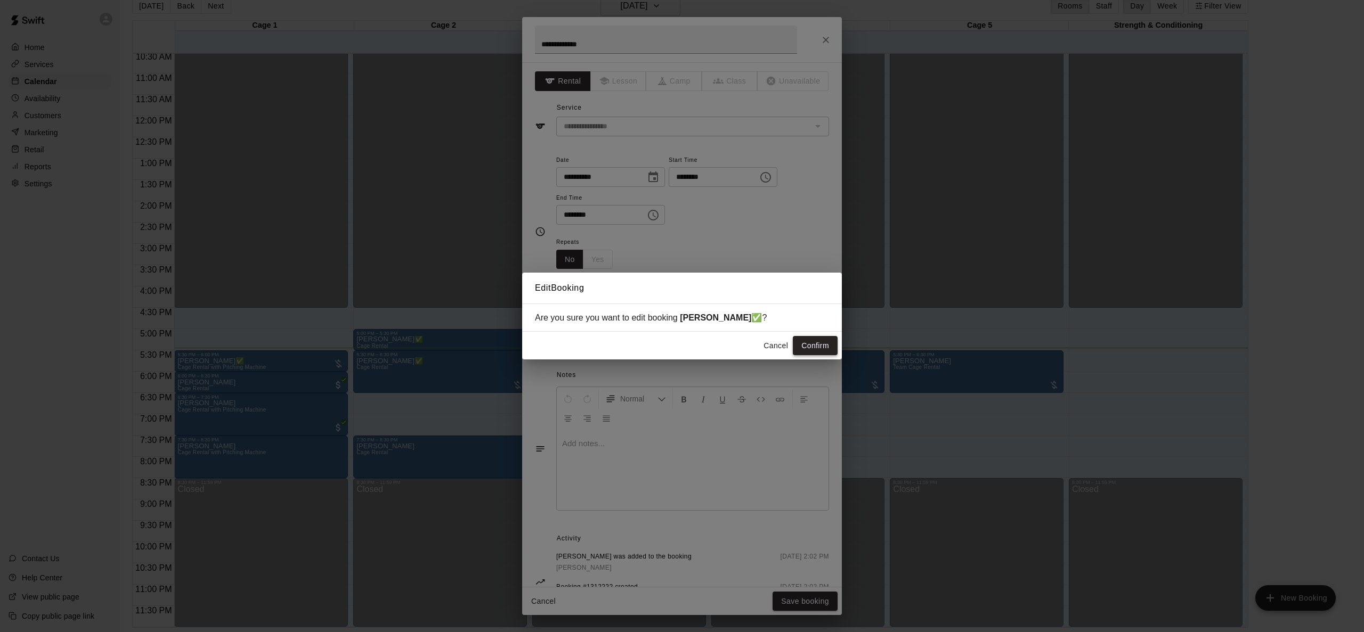
click at [817, 345] on button "Confirm" at bounding box center [815, 346] width 45 height 20
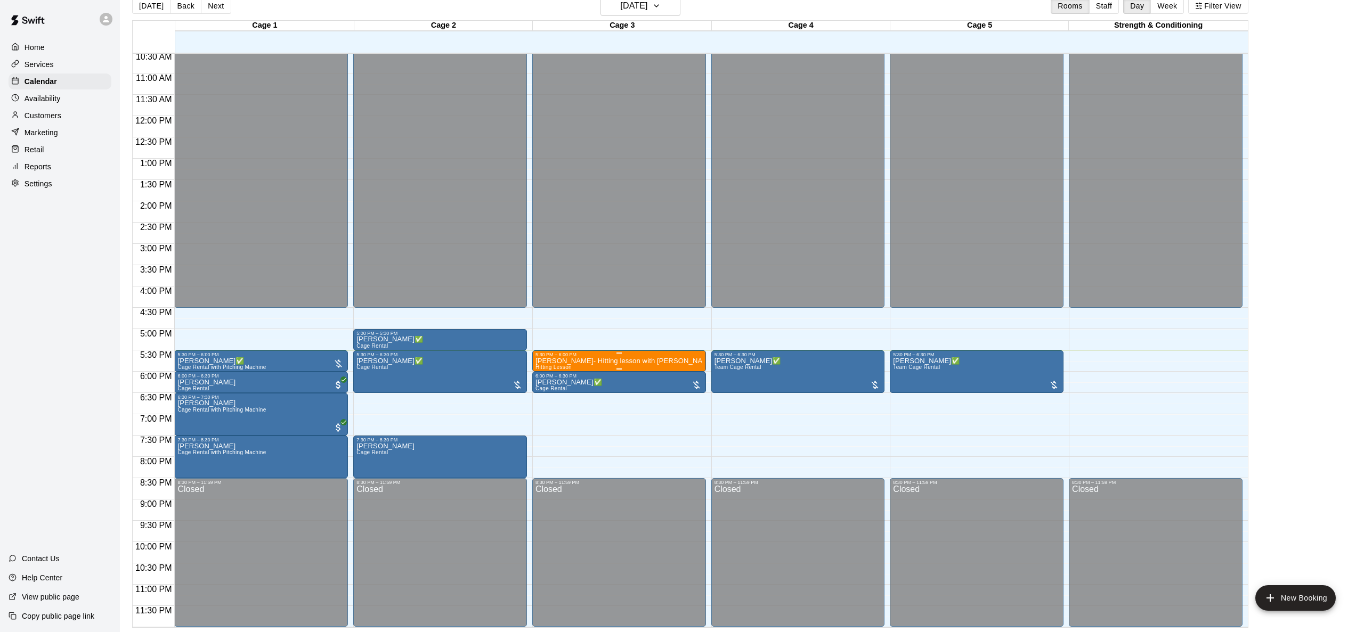
click at [600, 361] on p "[PERSON_NAME]- Hitting lesson with [PERSON_NAME]" at bounding box center [618, 361] width 167 height 0
click at [544, 374] on icon "edit" at bounding box center [546, 373] width 10 height 10
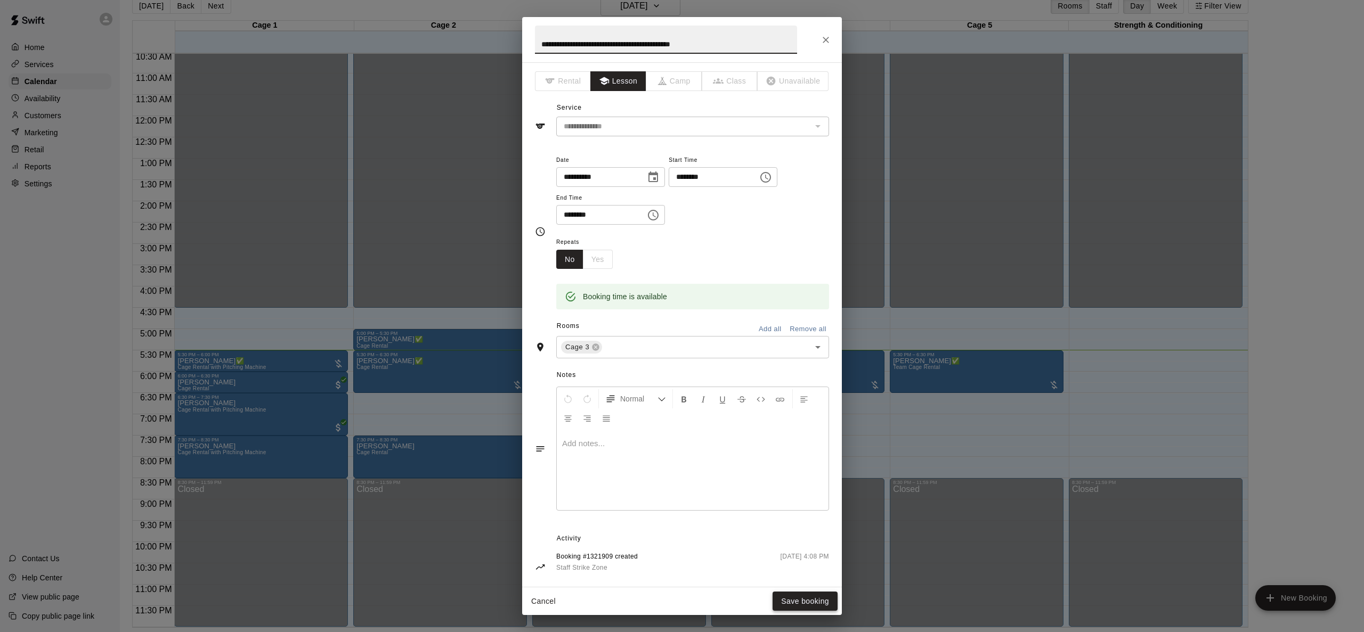
type input "**********"
click at [790, 607] on button "Save booking" at bounding box center [804, 602] width 65 height 20
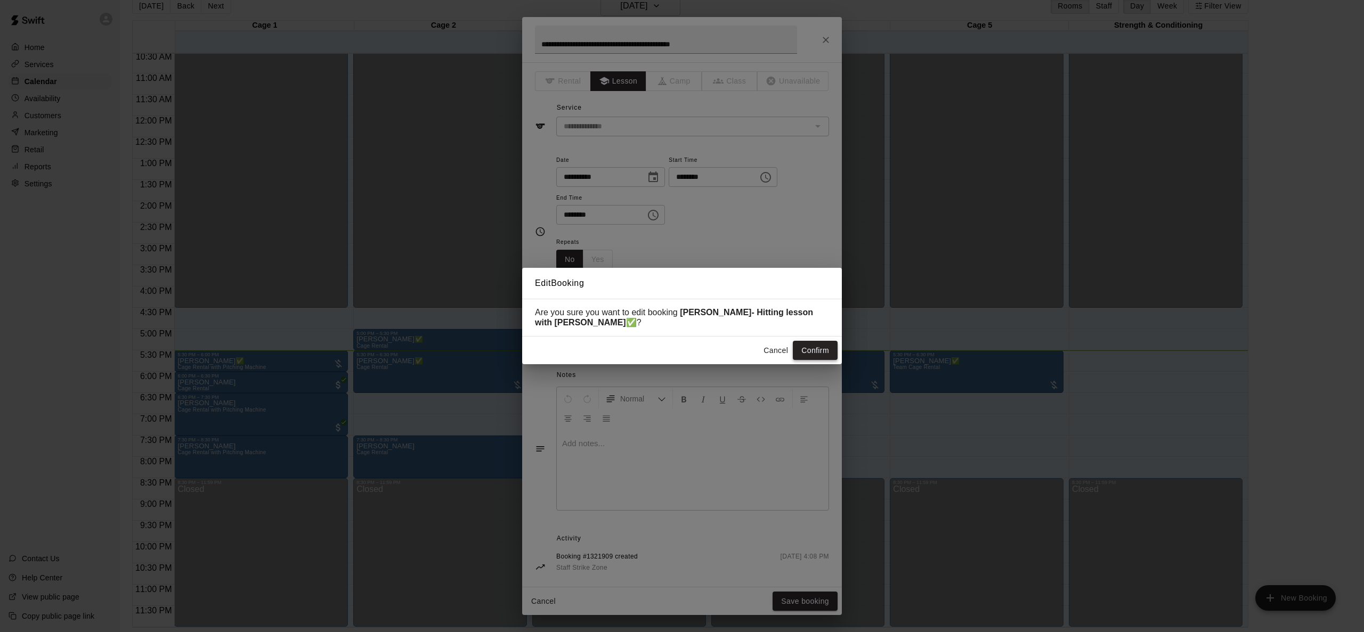
click at [798, 348] on button "Confirm" at bounding box center [815, 351] width 45 height 20
